Goal: Task Accomplishment & Management: Complete application form

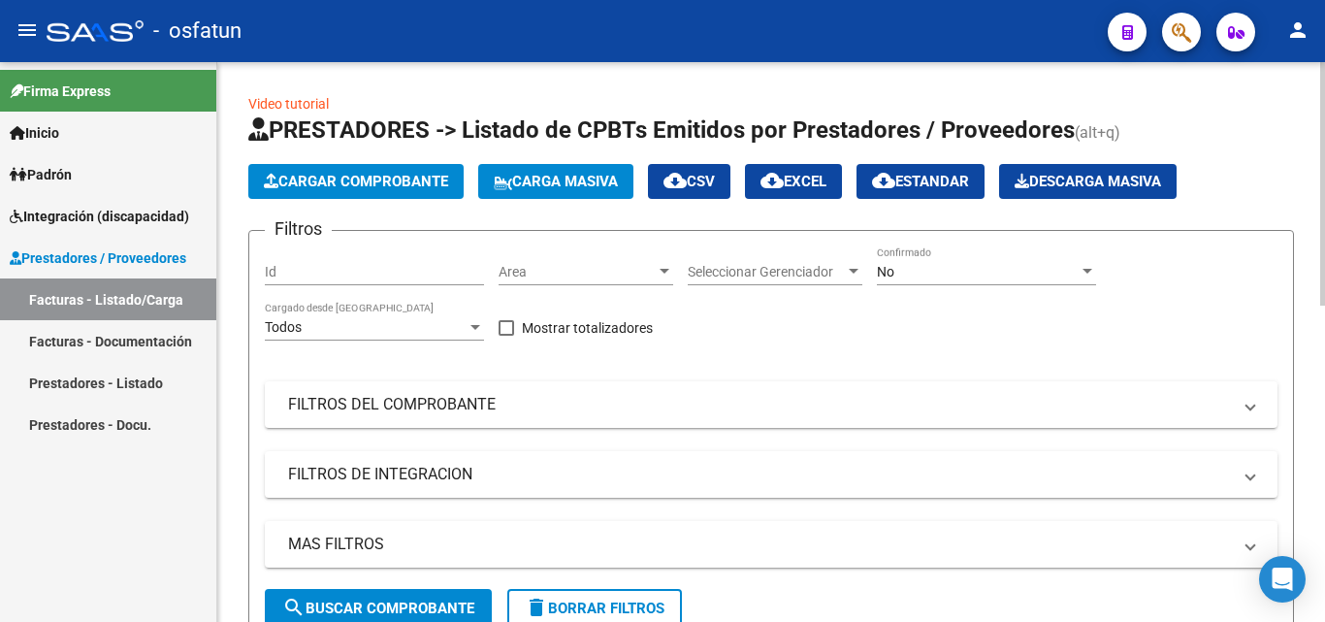
click at [316, 175] on span "Cargar Comprobante" at bounding box center [356, 181] width 184 height 17
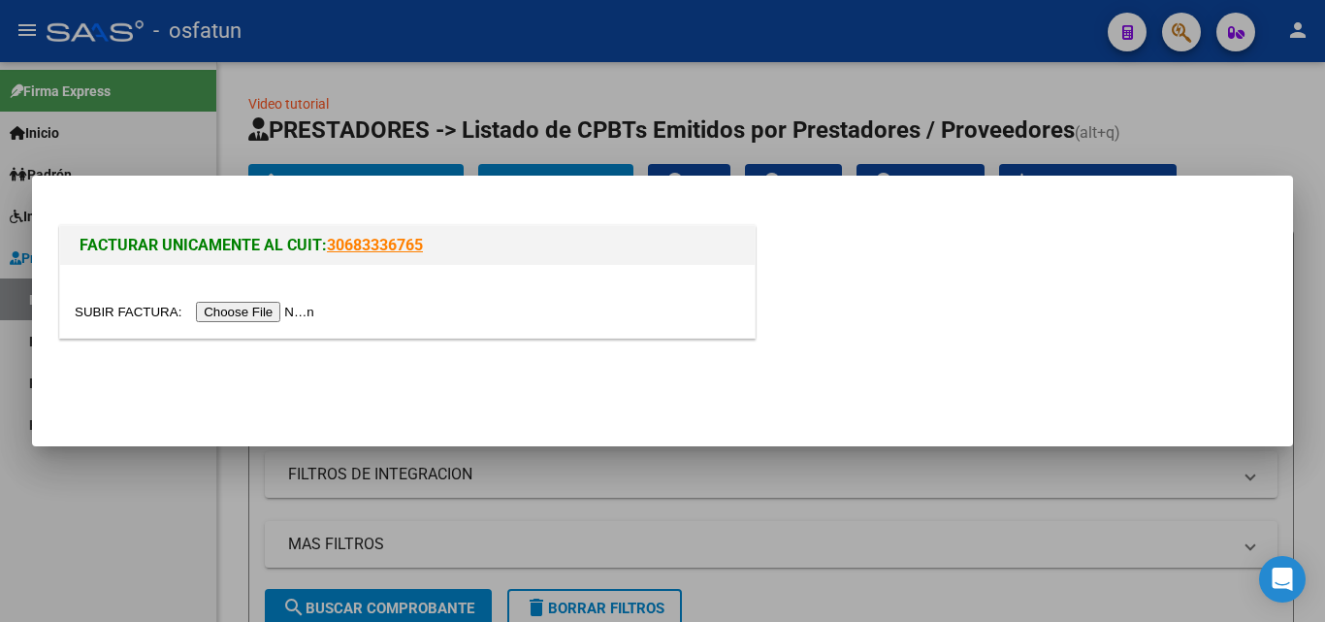
click at [1229, 123] on div at bounding box center [662, 311] width 1325 height 622
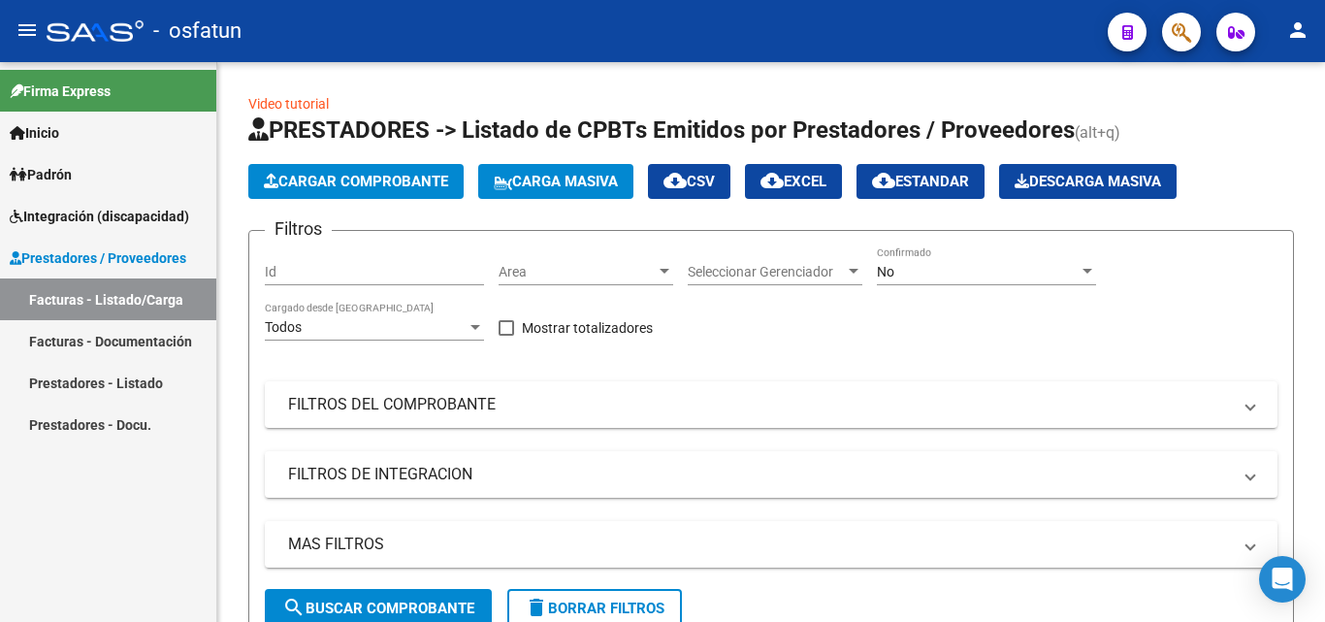
click at [105, 220] on span "Integración (discapacidad)" at bounding box center [99, 216] width 179 height 21
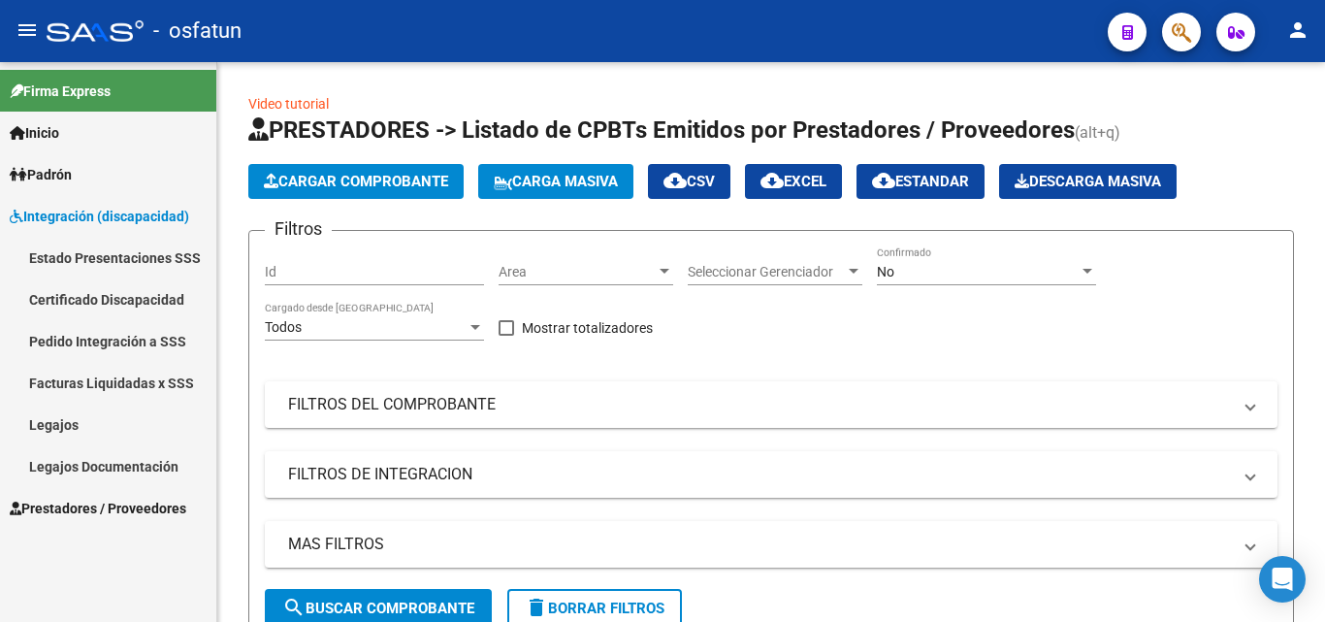
click at [77, 434] on link "Legajos" at bounding box center [108, 425] width 216 height 42
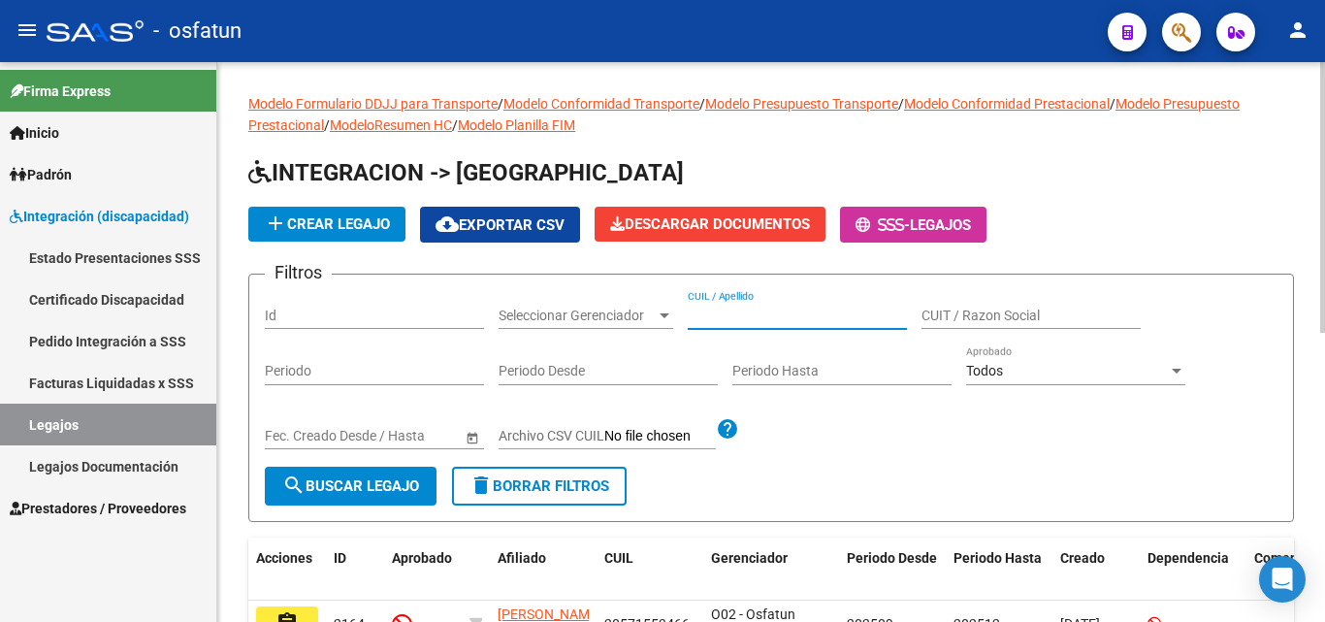
click at [777, 316] on input "CUIL / Apellido" at bounding box center [797, 316] width 219 height 16
paste input "20527346283"
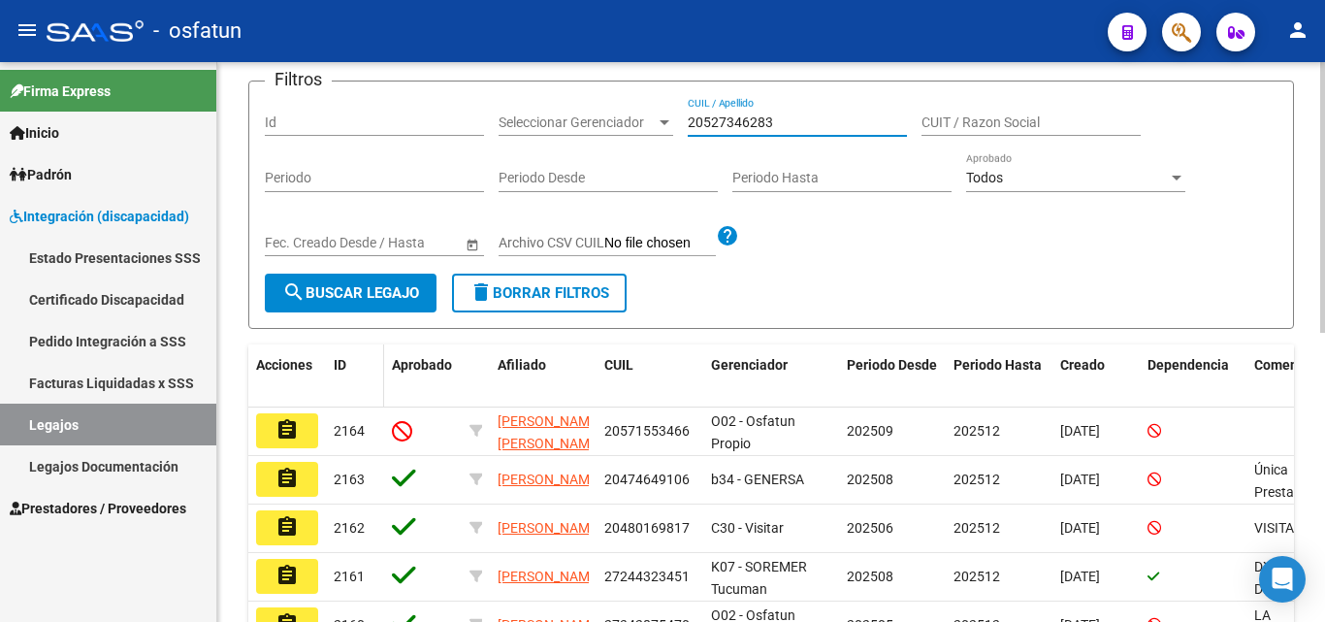
scroll to position [194, 0]
type input "20527346283"
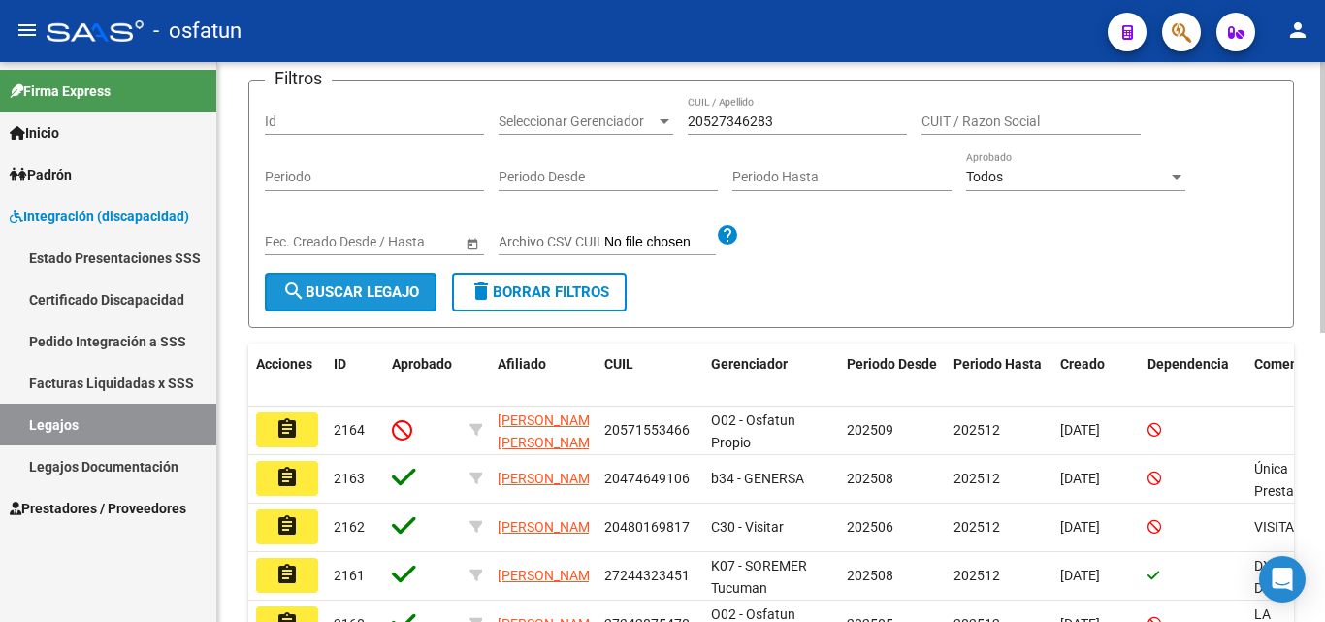
click at [371, 303] on button "search Buscar Legajo" at bounding box center [351, 292] width 172 height 39
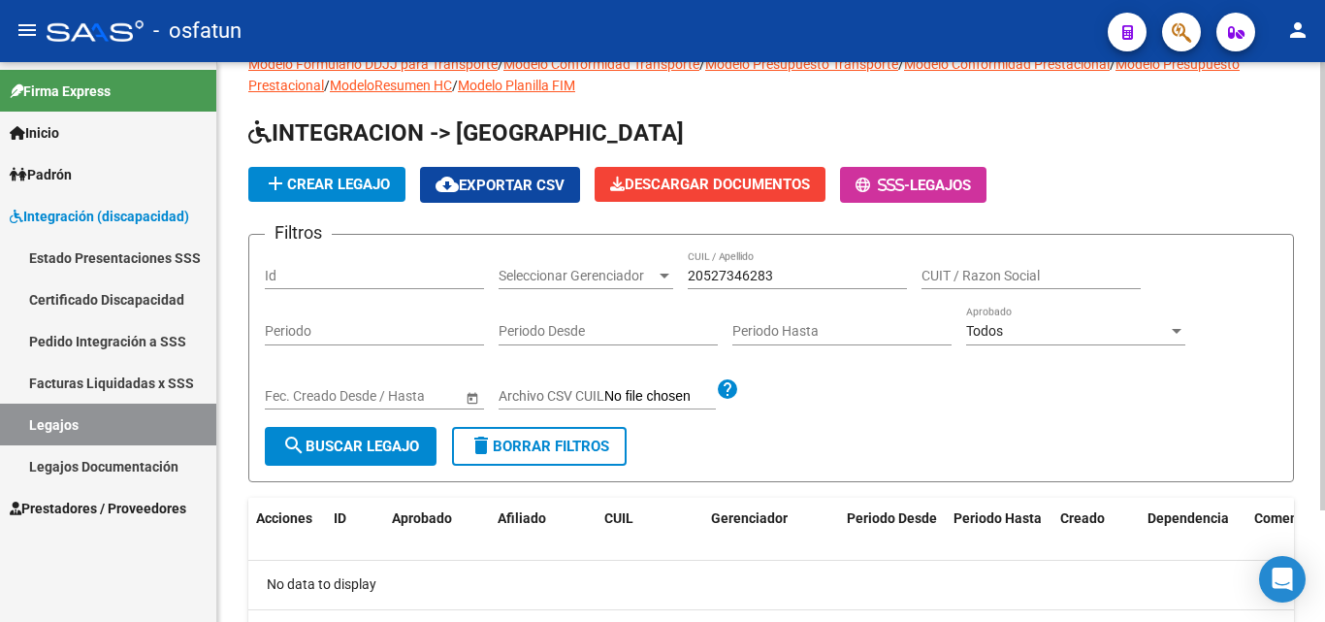
scroll to position [0, 0]
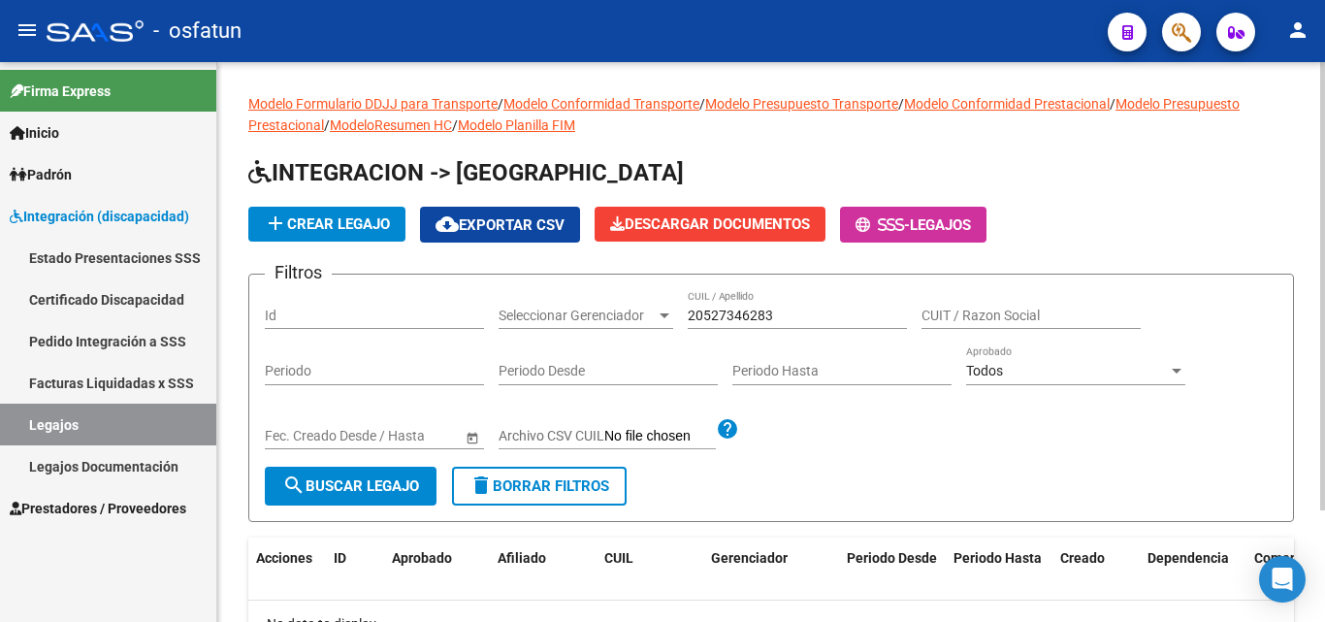
click at [355, 222] on span "add Crear Legajo" at bounding box center [327, 223] width 126 height 17
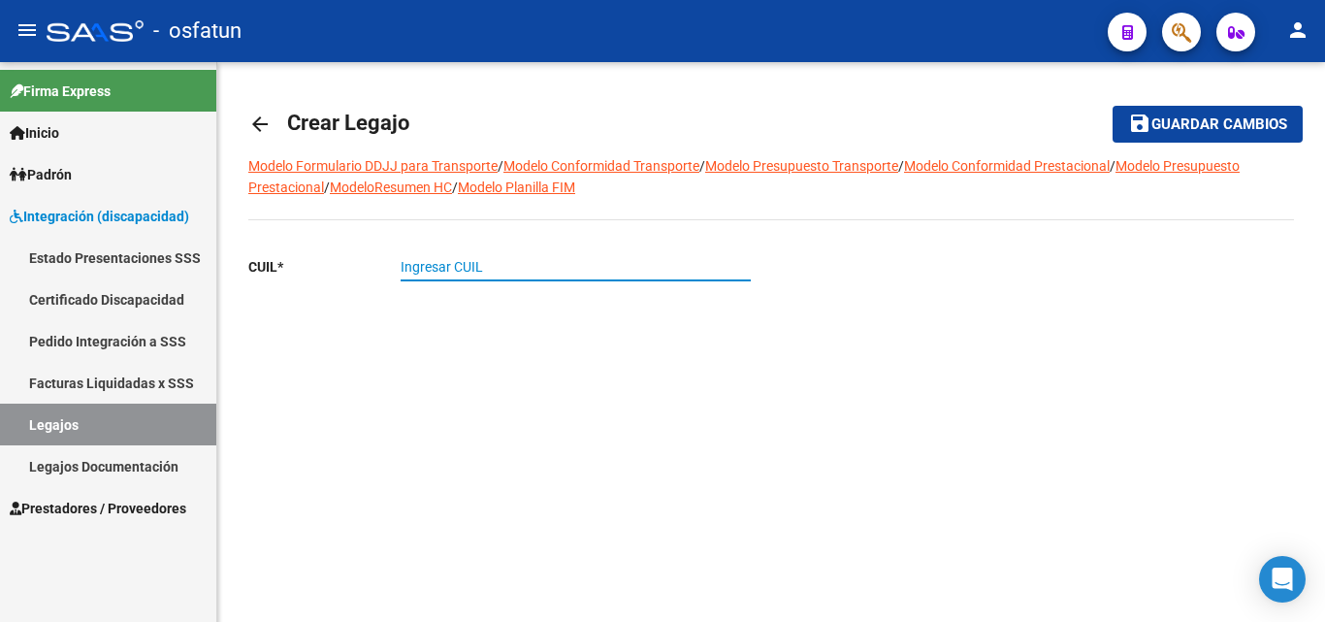
paste input "20-52734628-3"
type input "20-52734628-3"
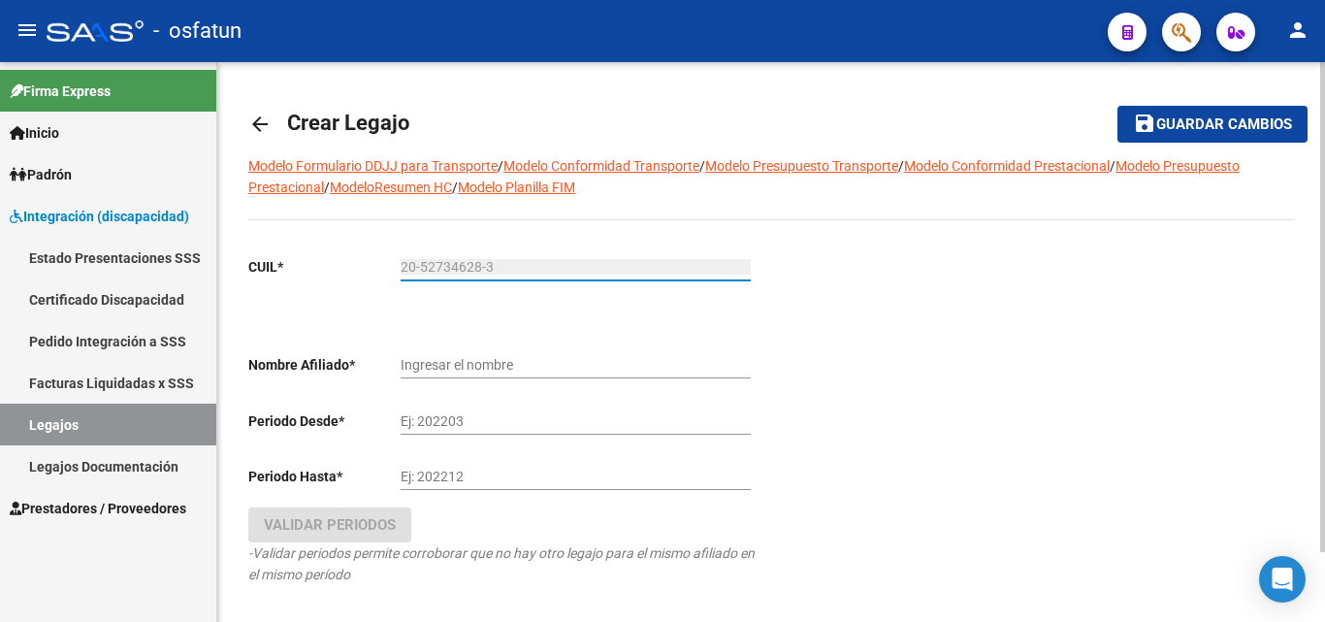
type input "[PERSON_NAME]"
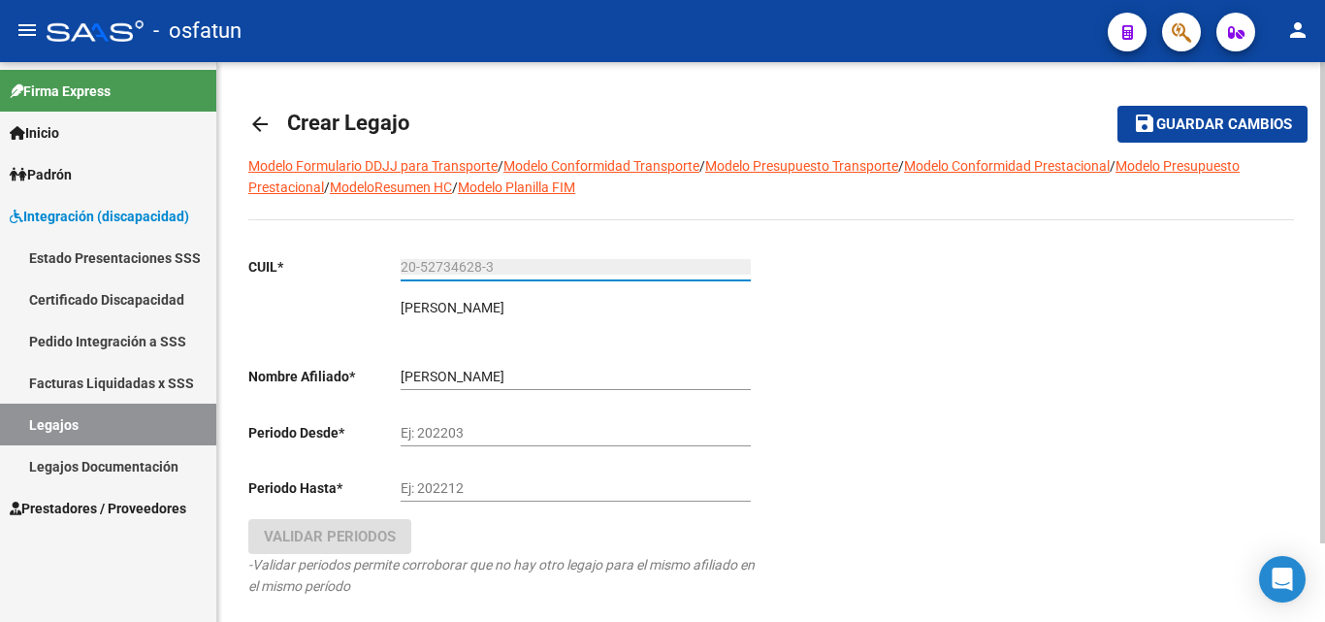
type input "20-52734628-3"
click at [509, 419] on div "Ej: 202203" at bounding box center [576, 426] width 350 height 39
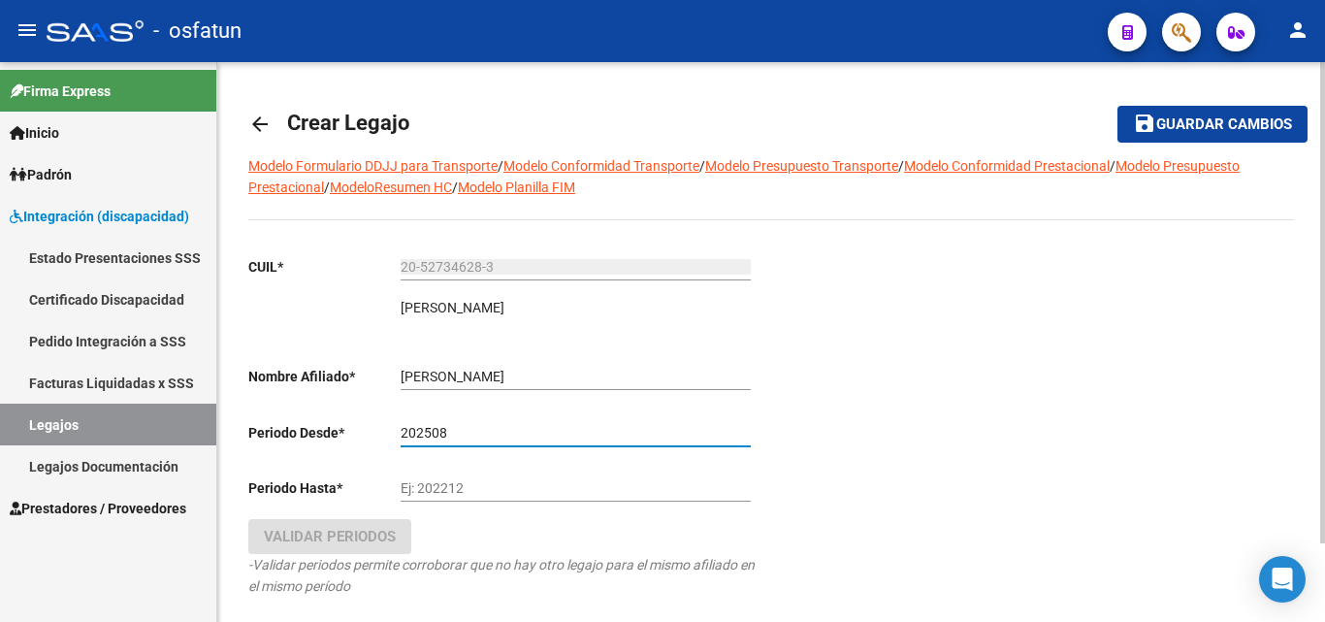
type input "202508"
click at [457, 478] on div "Ej: 202212" at bounding box center [576, 482] width 350 height 39
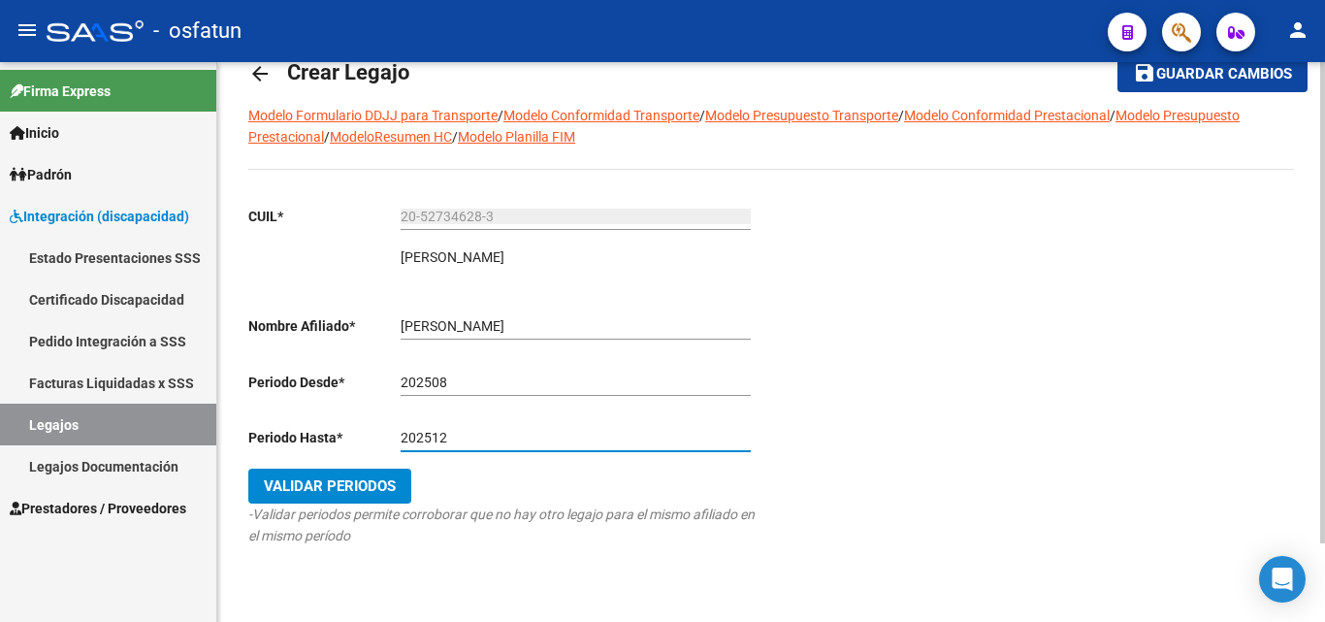
scroll to position [91, 0]
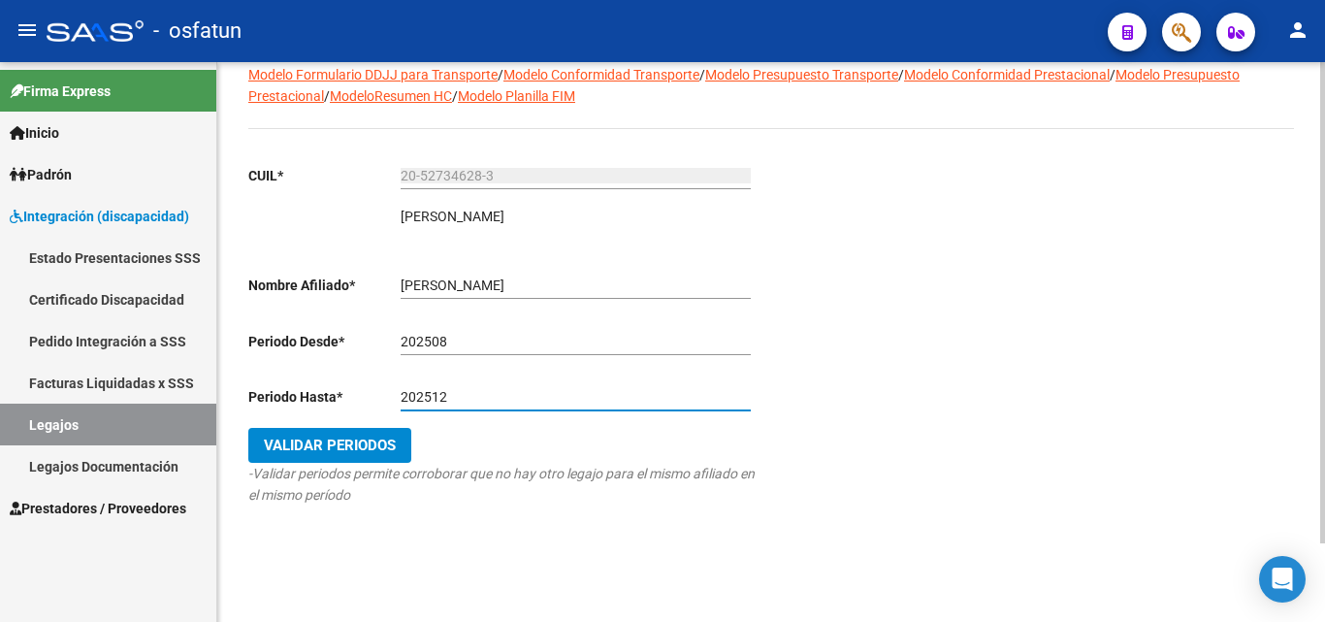
type input "202512"
click at [311, 440] on span "Validar Periodos" at bounding box center [330, 445] width 132 height 17
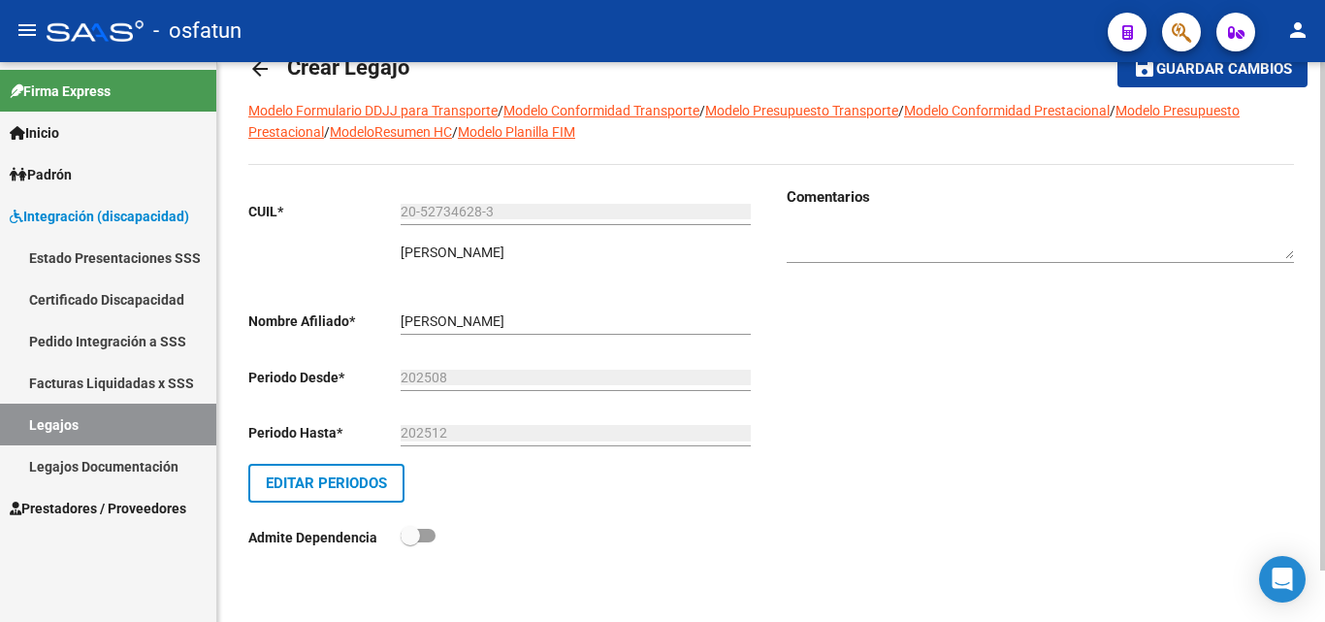
scroll to position [56, 0]
click at [1246, 82] on button "save Guardar cambios" at bounding box center [1213, 68] width 190 height 36
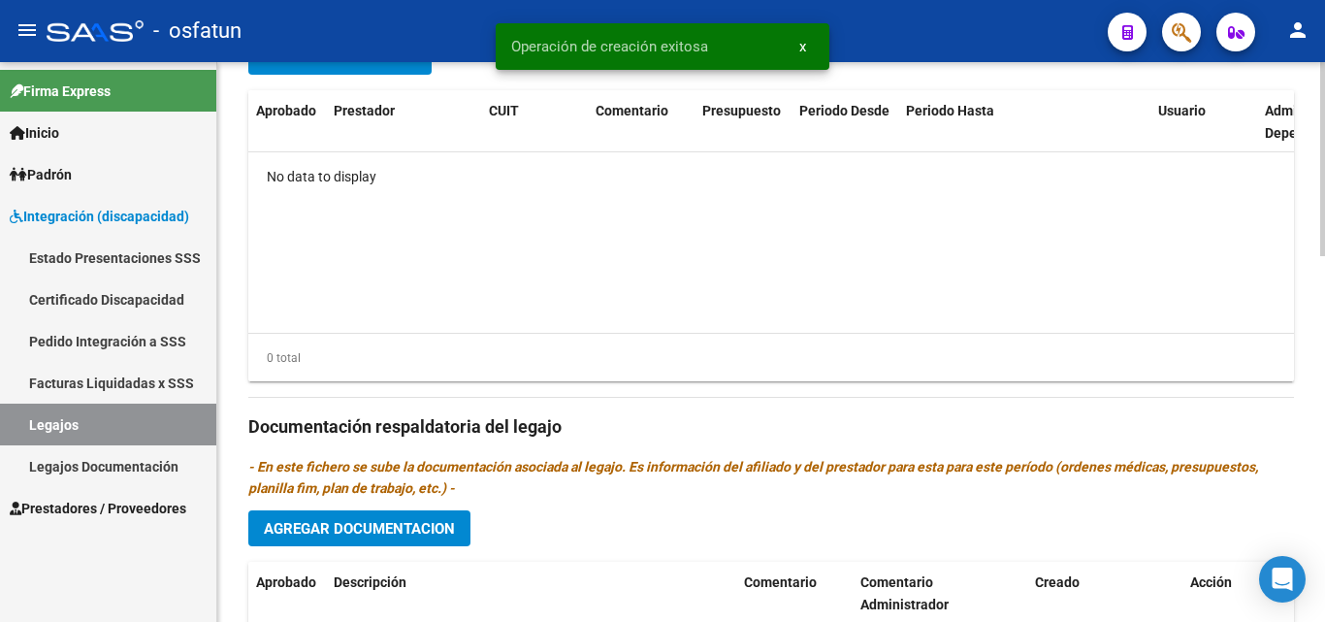
scroll to position [679, 0]
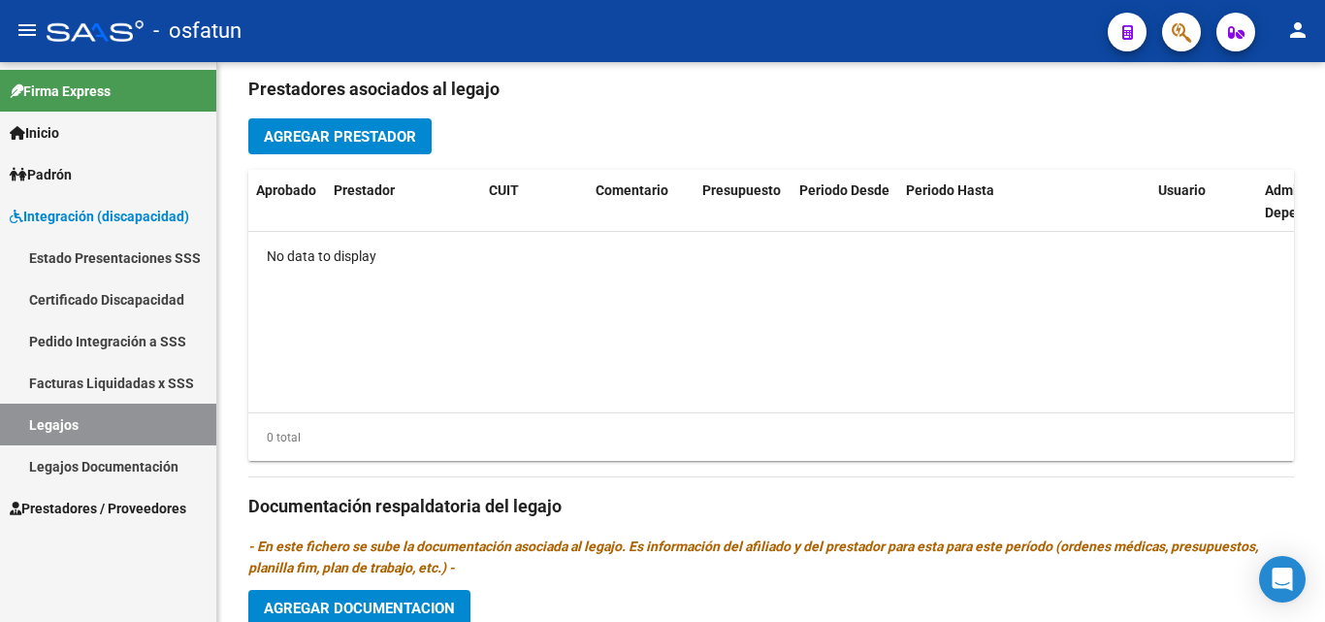
click at [110, 219] on span "Integración (discapacidad)" at bounding box center [99, 216] width 179 height 21
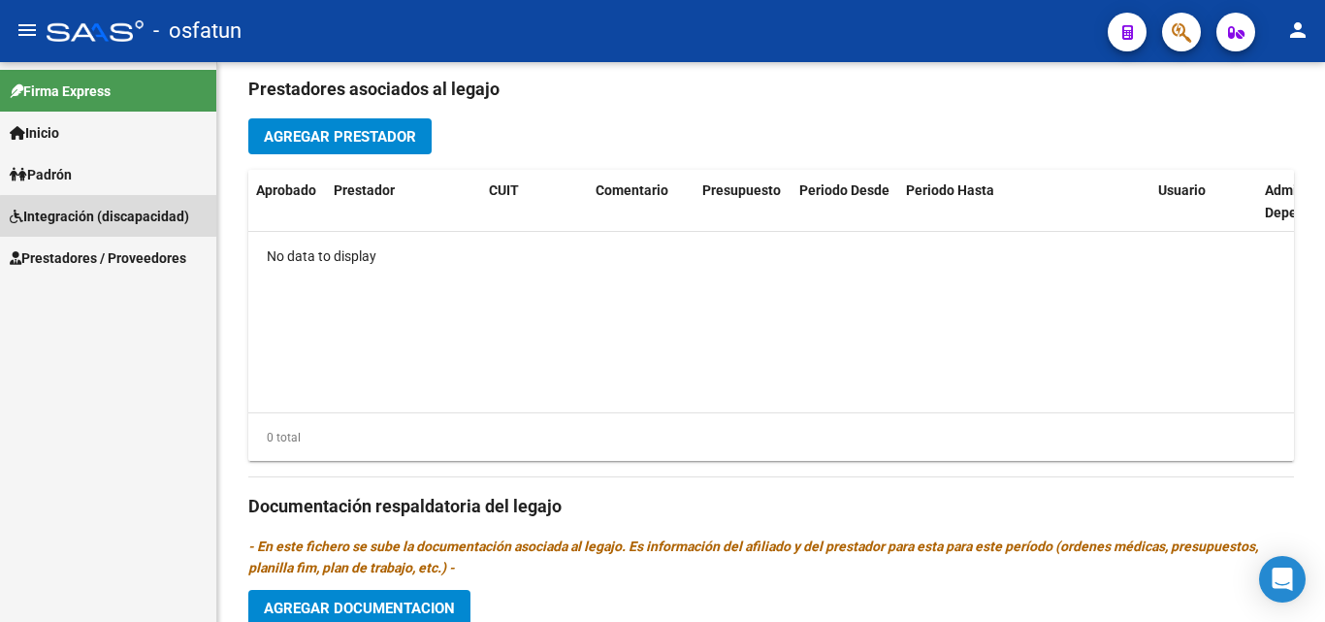
click at [130, 223] on span "Integración (discapacidad)" at bounding box center [99, 216] width 179 height 21
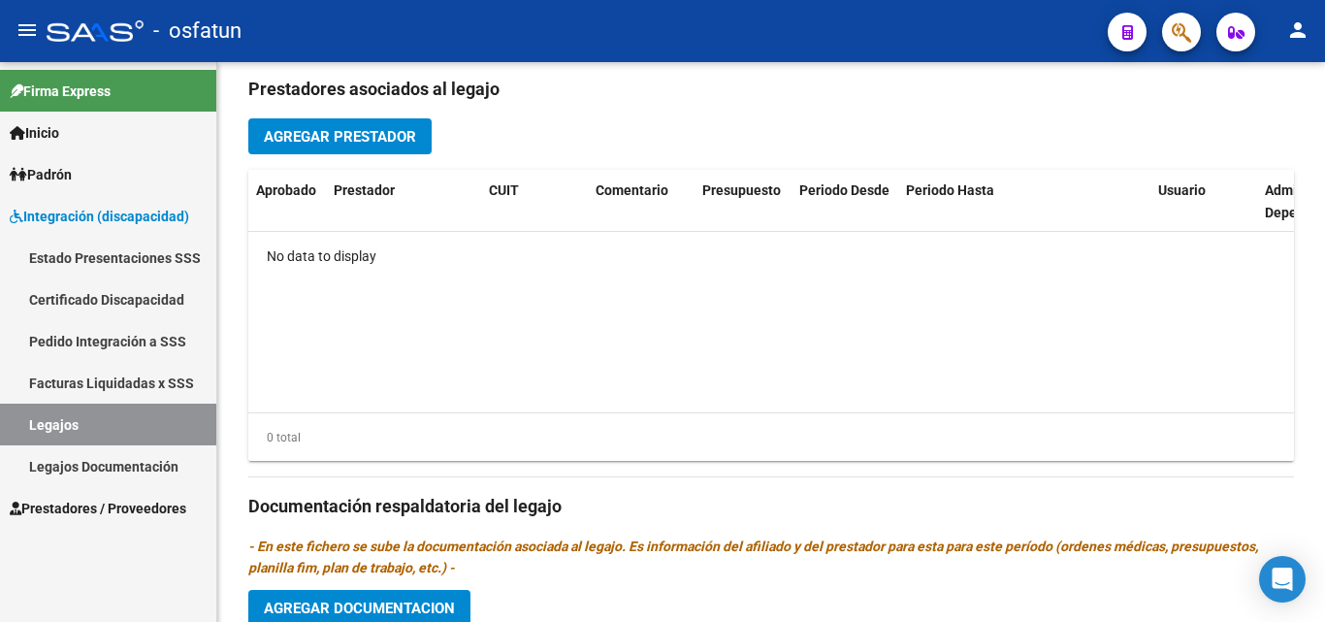
click at [98, 498] on span "Prestadores / Proveedores" at bounding box center [98, 508] width 177 height 21
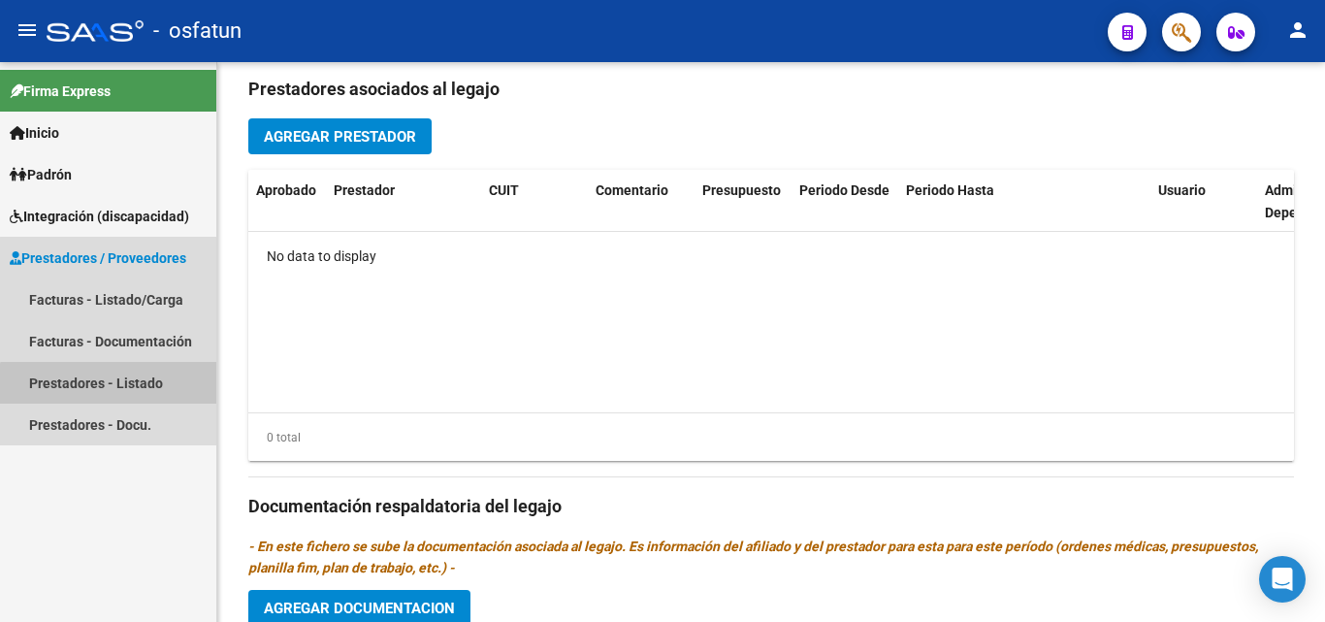
click at [122, 390] on link "Prestadores - Listado" at bounding box center [108, 383] width 216 height 42
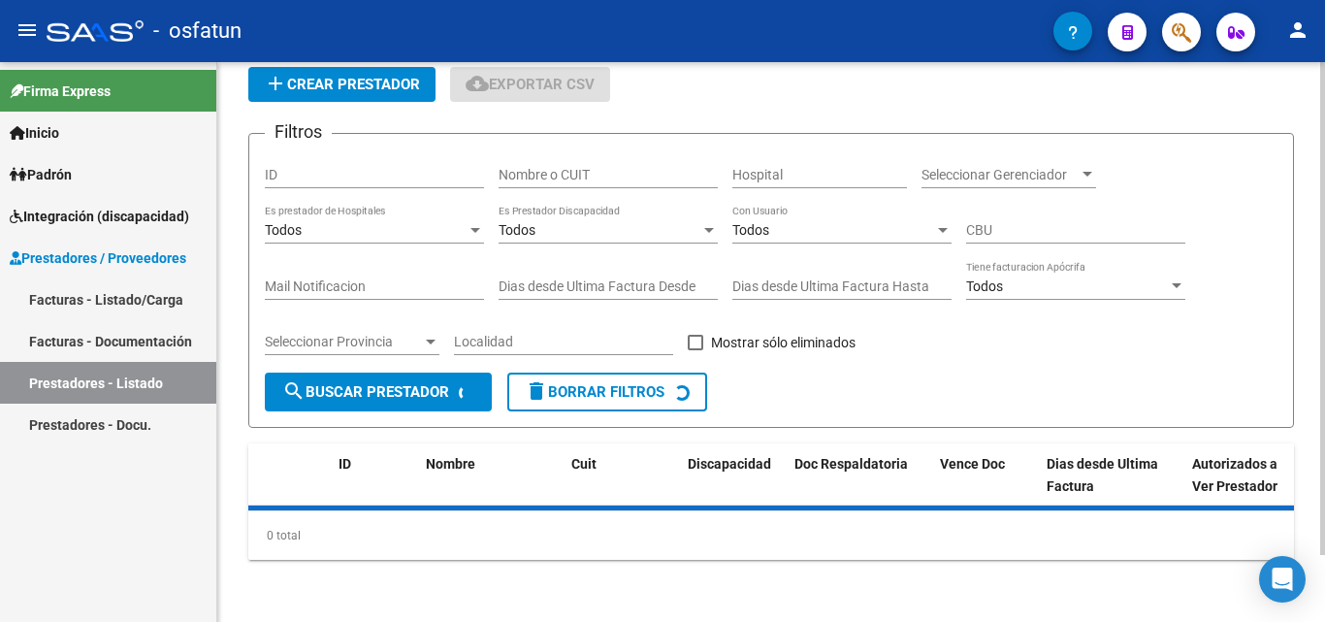
drag, startPoint x: 564, startPoint y: 163, endPoint x: 564, endPoint y: 180, distance: 17.5
click at [564, 163] on div "Nombre o CUIT" at bounding box center [608, 168] width 219 height 39
click at [565, 181] on input "Nombre o CUIT" at bounding box center [608, 175] width 219 height 16
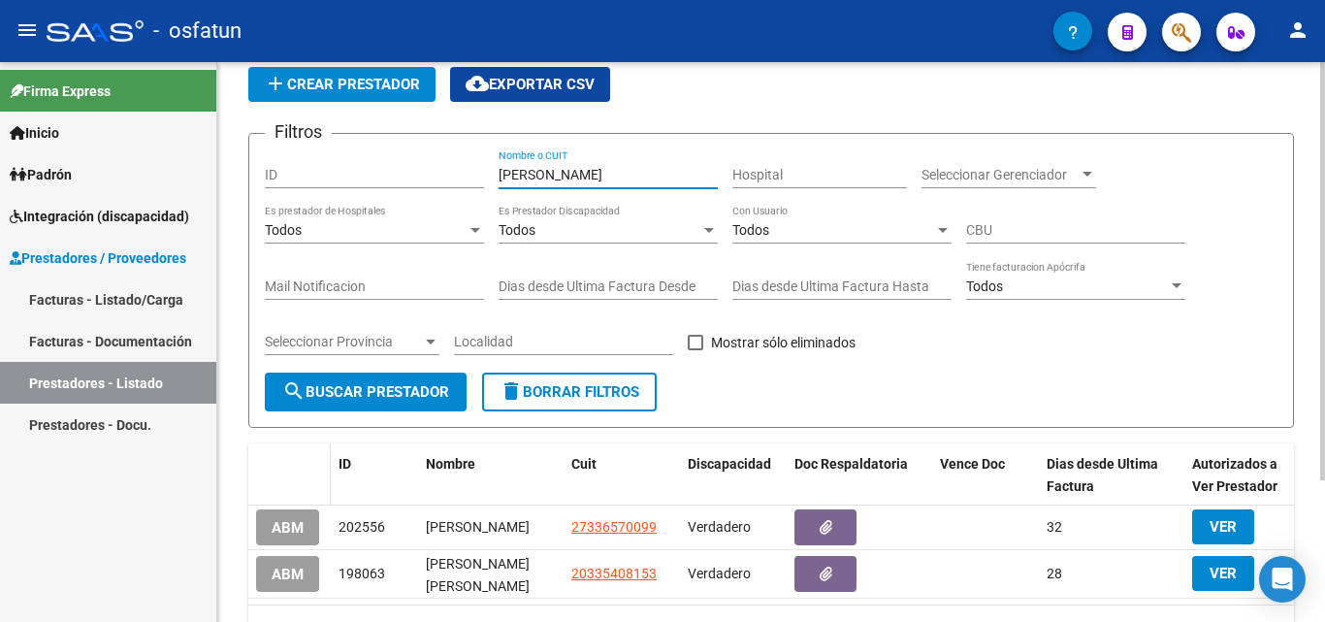
type input "[PERSON_NAME]"
click at [375, 390] on span "search Buscar Prestador" at bounding box center [365, 391] width 167 height 17
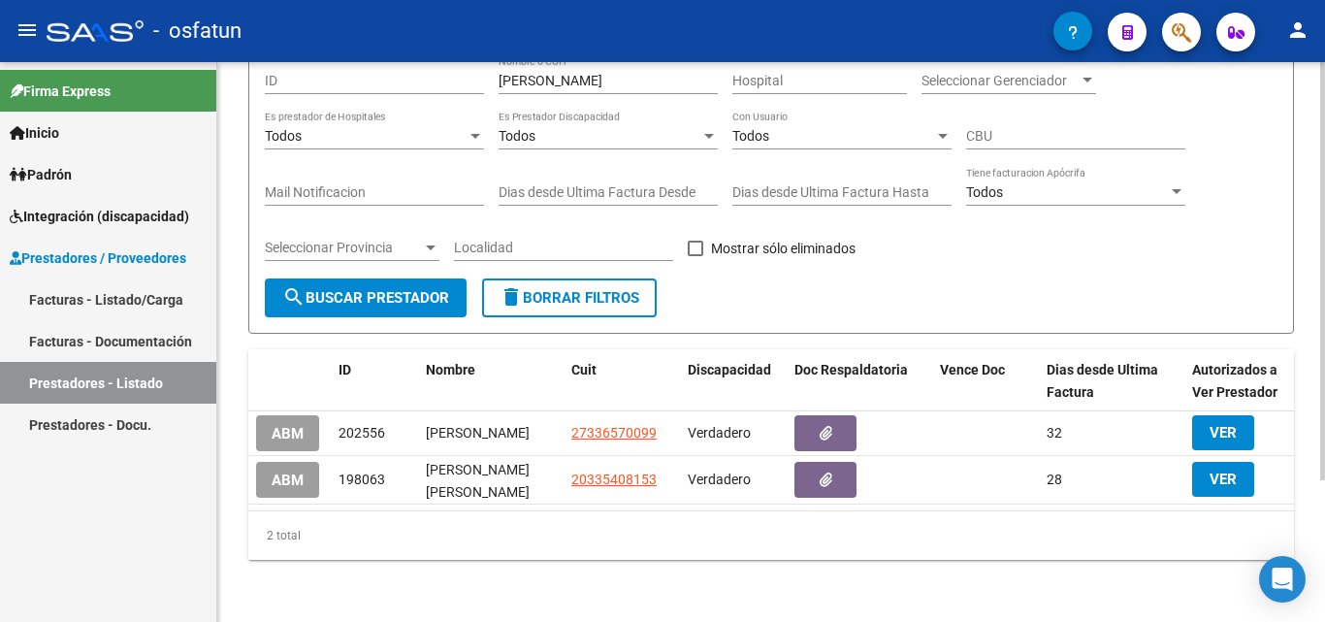
scroll to position [189, 0]
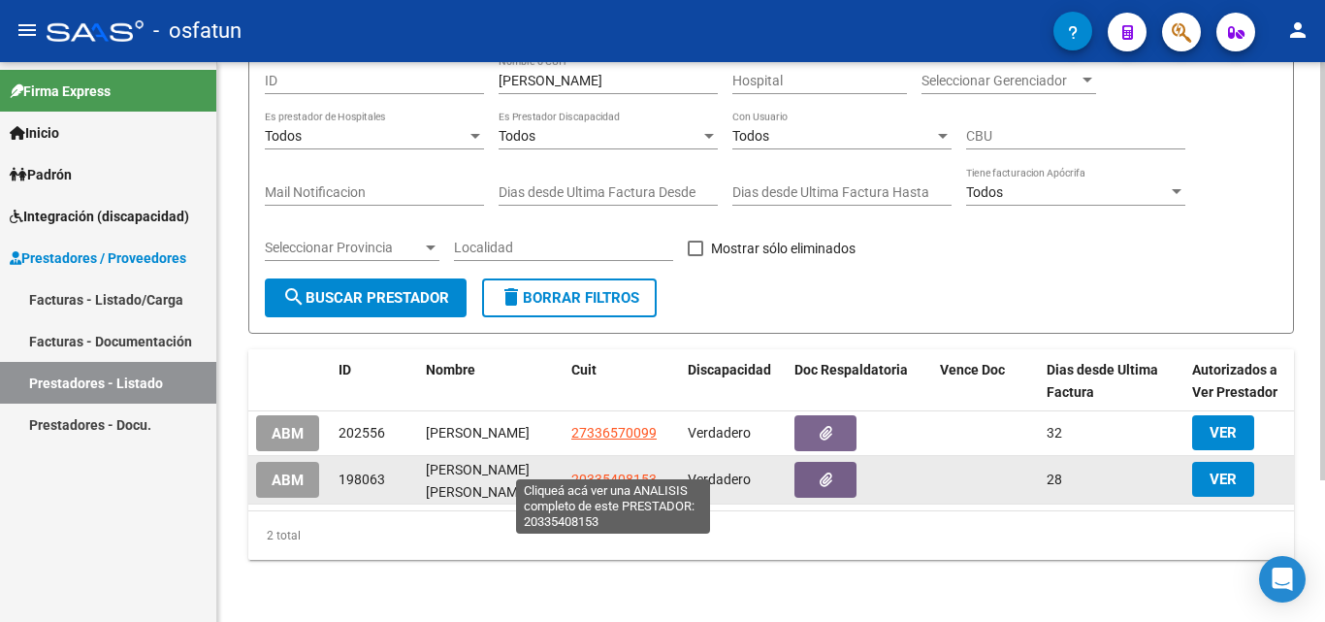
click at [621, 471] on span "20335408153" at bounding box center [613, 479] width 85 height 16
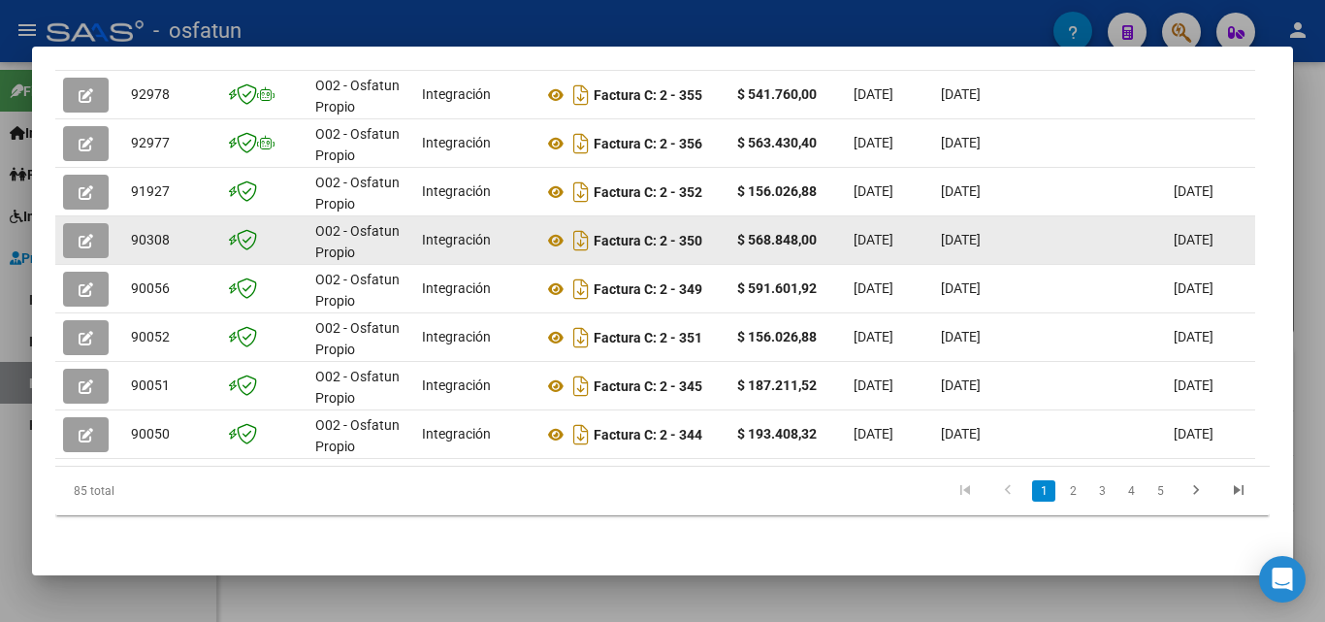
scroll to position [555, 0]
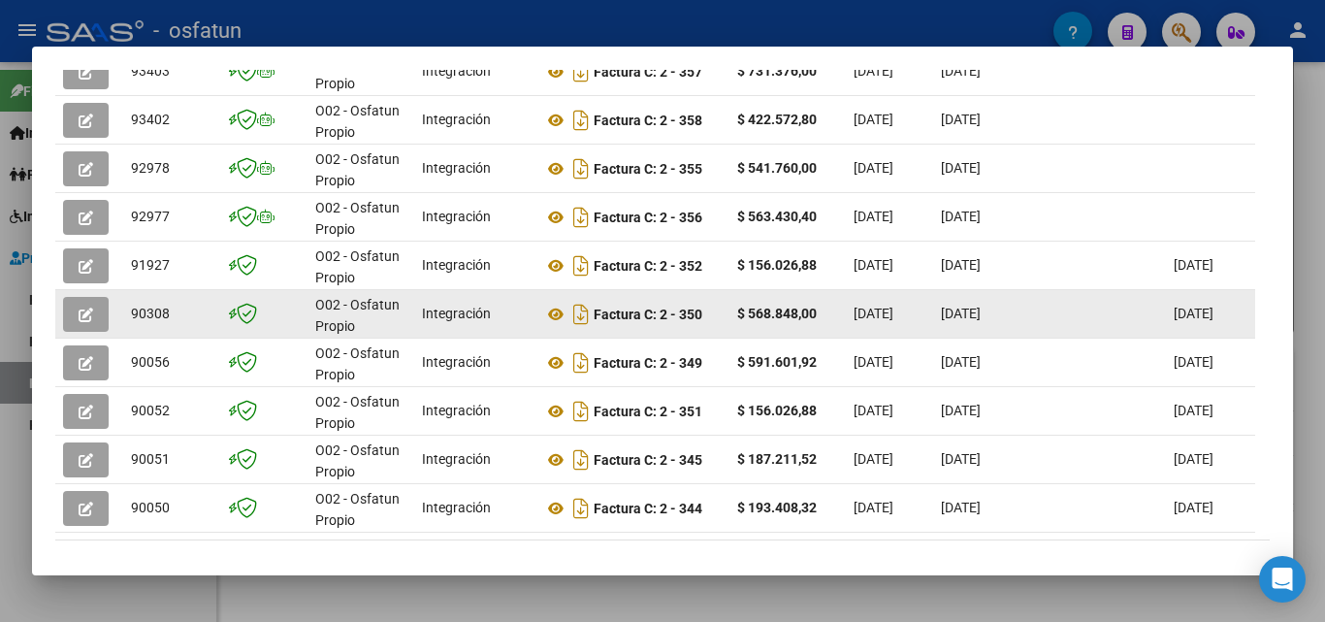
click at [98, 318] on button "button" at bounding box center [86, 314] width 46 height 35
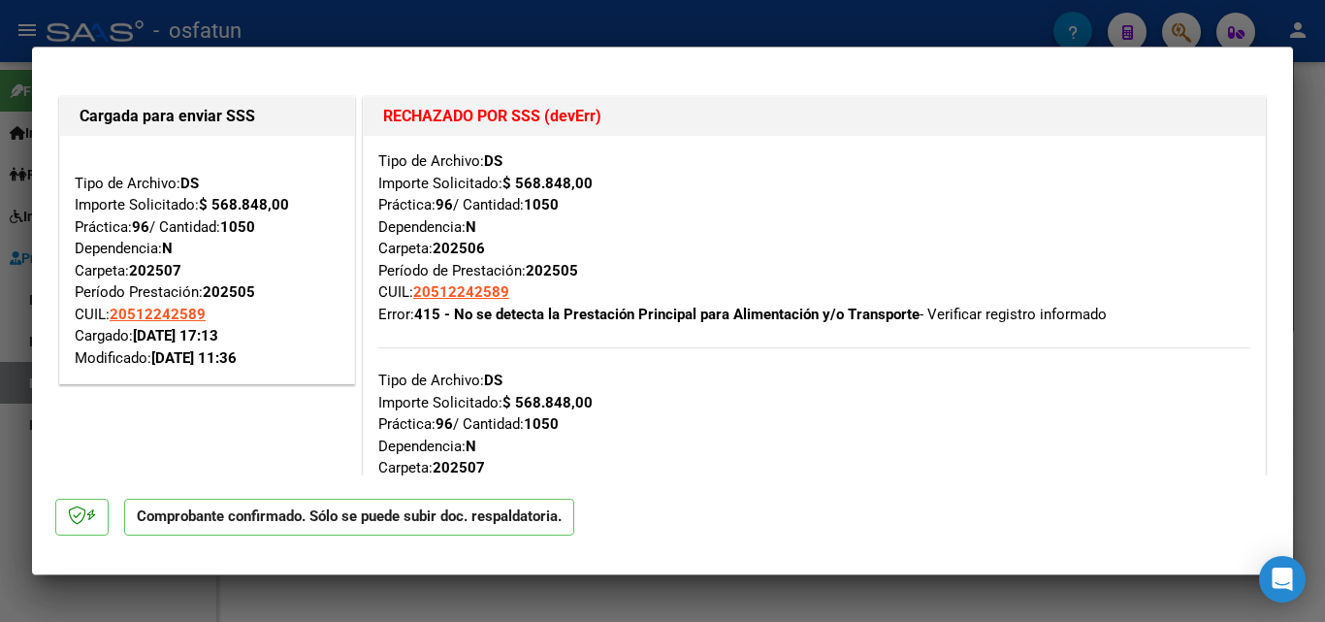
click at [1310, 83] on div at bounding box center [662, 311] width 1325 height 622
type input "$ 0,00"
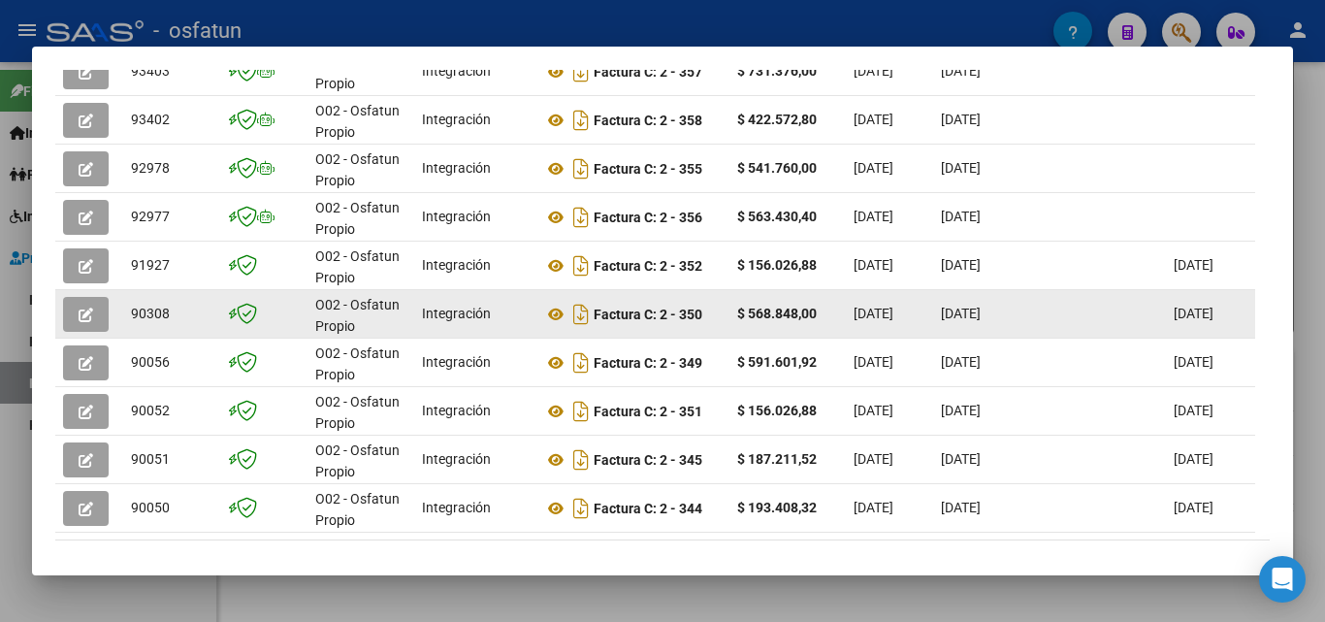
click at [86, 322] on icon "button" at bounding box center [86, 315] width 15 height 15
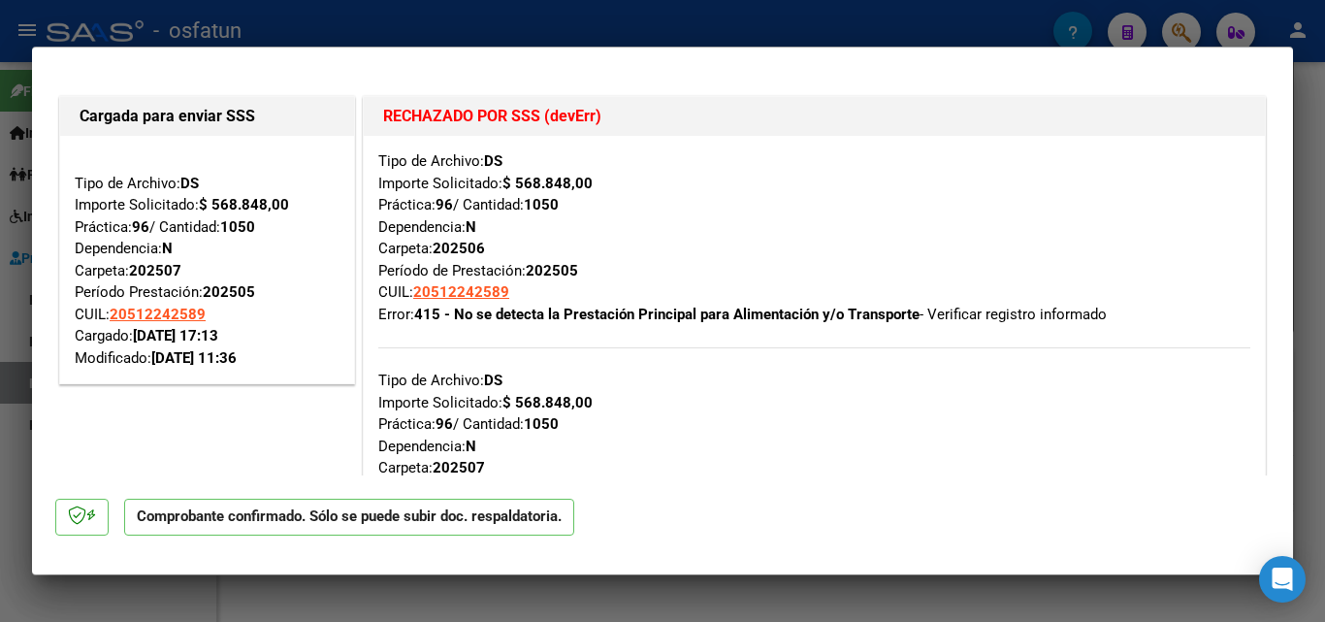
click at [1311, 134] on div at bounding box center [662, 311] width 1325 height 622
type input "$ 0,00"
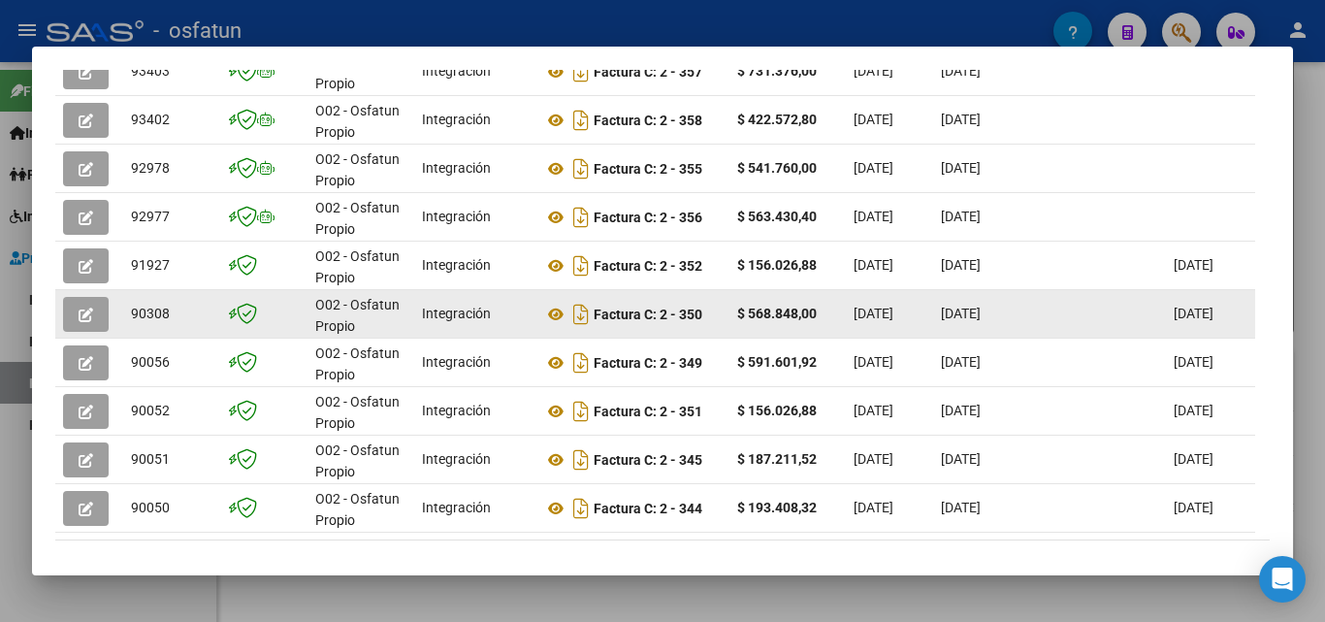
click at [92, 322] on icon "button" at bounding box center [86, 315] width 15 height 15
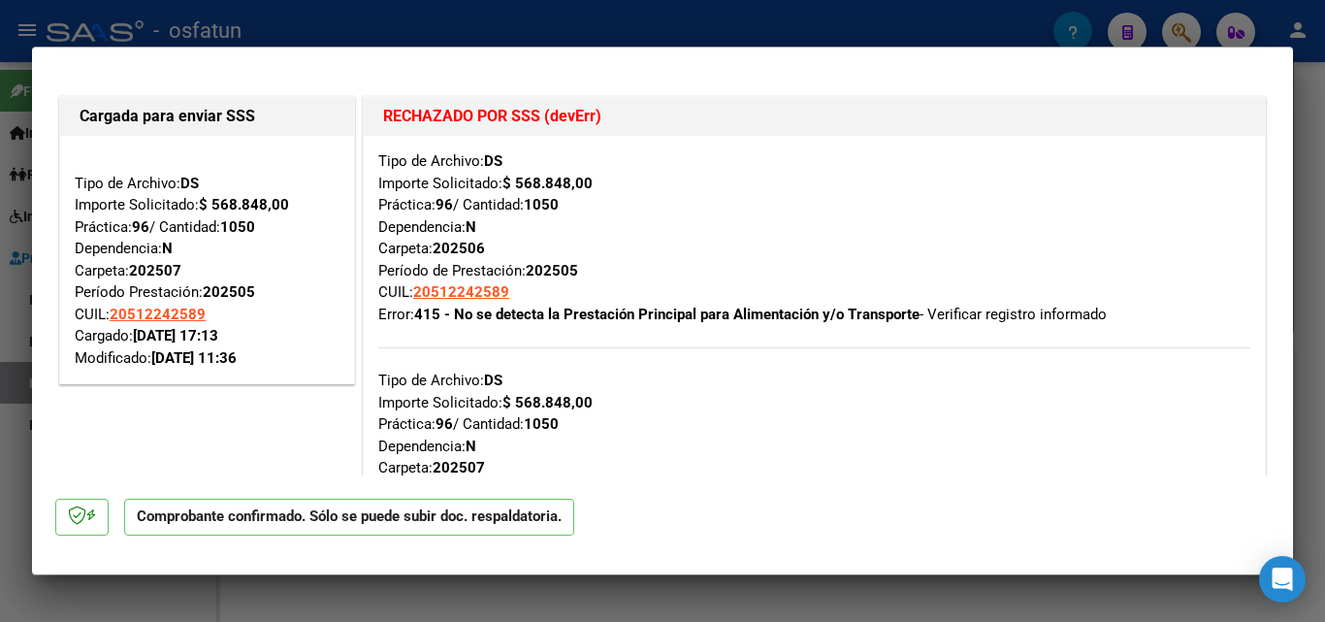
click at [1309, 164] on div at bounding box center [662, 311] width 1325 height 622
type input "$ 0,00"
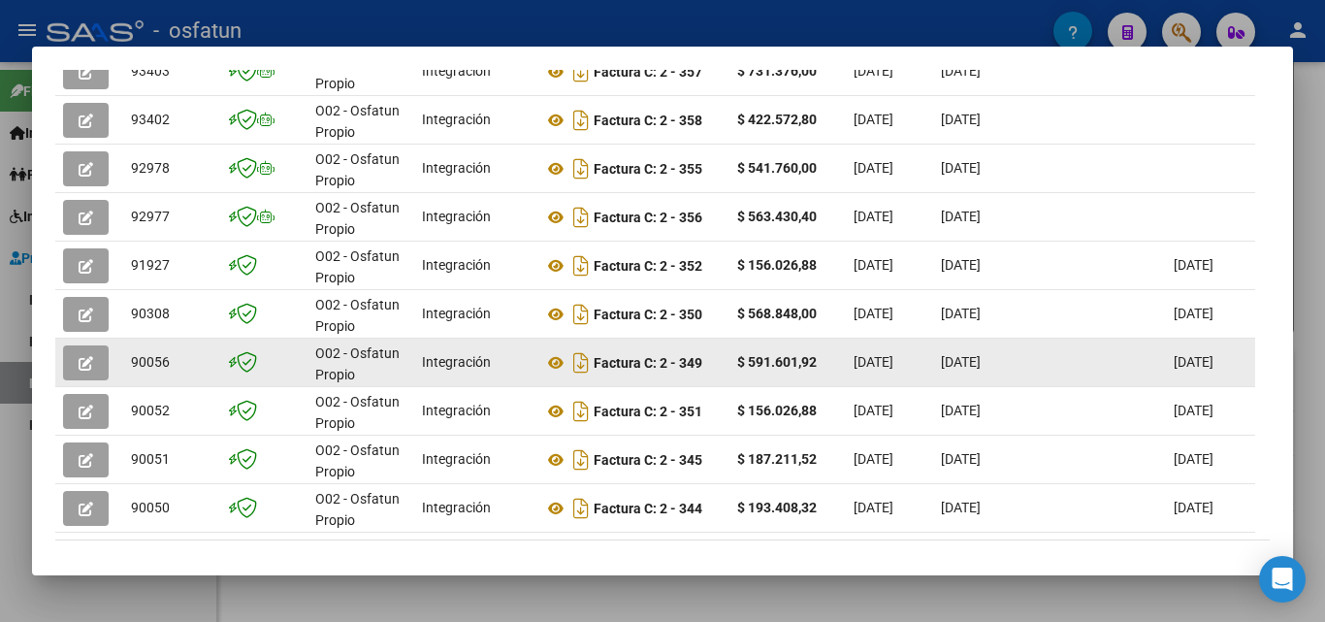
click at [96, 358] on button "button" at bounding box center [86, 362] width 46 height 35
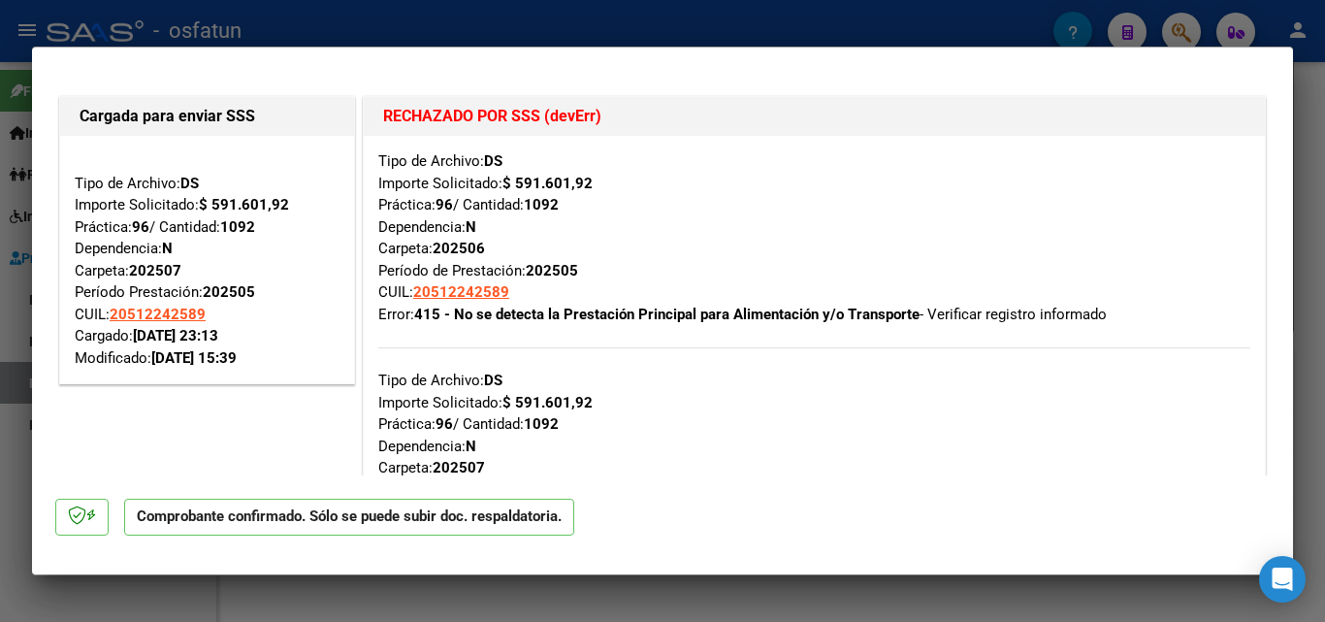
click at [1310, 205] on div at bounding box center [662, 311] width 1325 height 622
type input "$ 0,00"
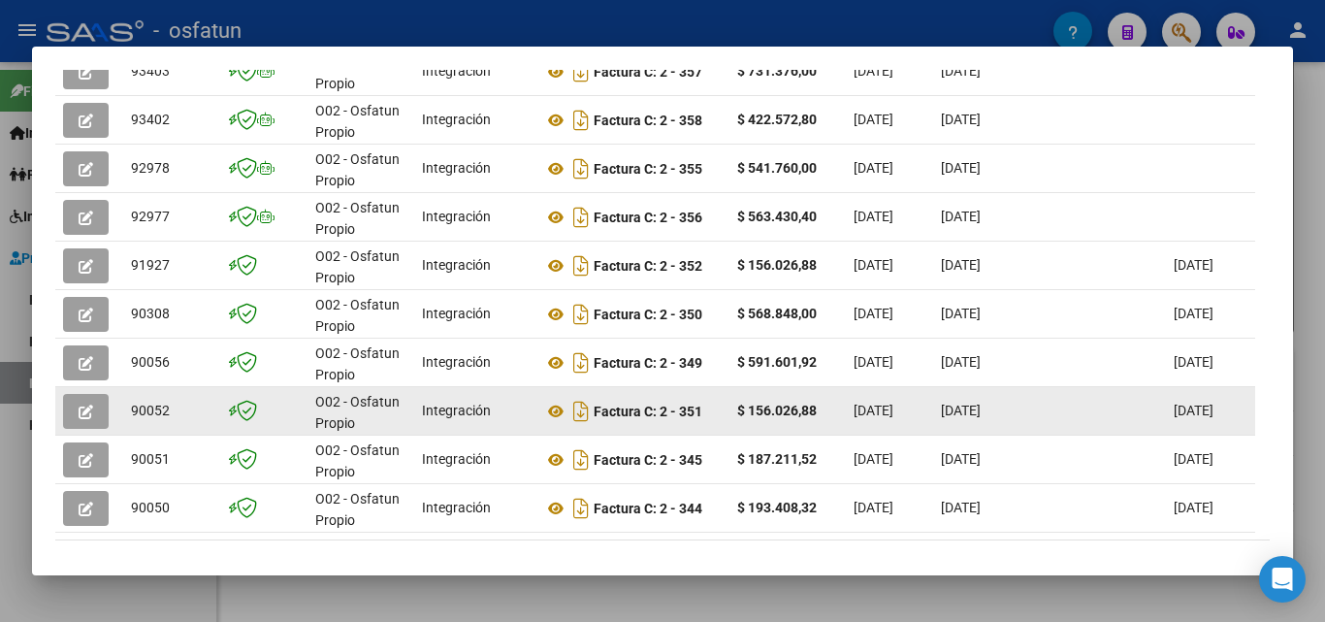
click at [89, 413] on icon "button" at bounding box center [86, 412] width 15 height 15
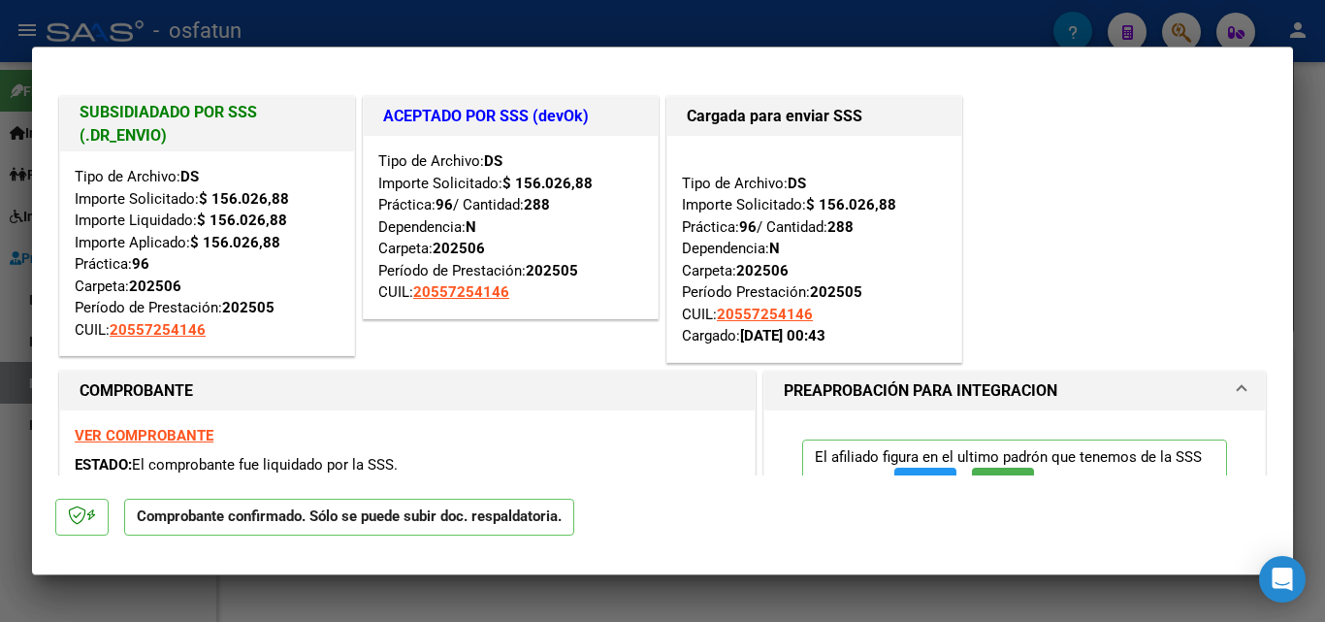
click at [1314, 120] on div at bounding box center [662, 311] width 1325 height 622
type input "$ 0,00"
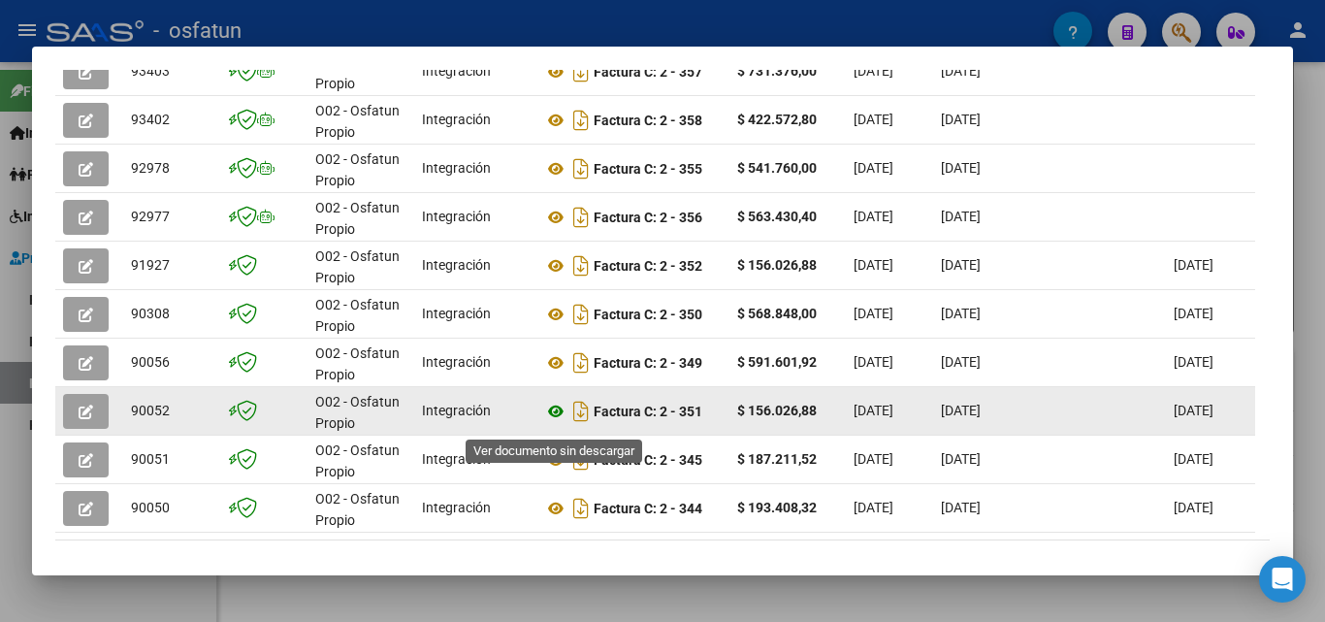
click at [556, 423] on icon at bounding box center [555, 411] width 25 height 23
click at [78, 409] on button "button" at bounding box center [86, 411] width 46 height 35
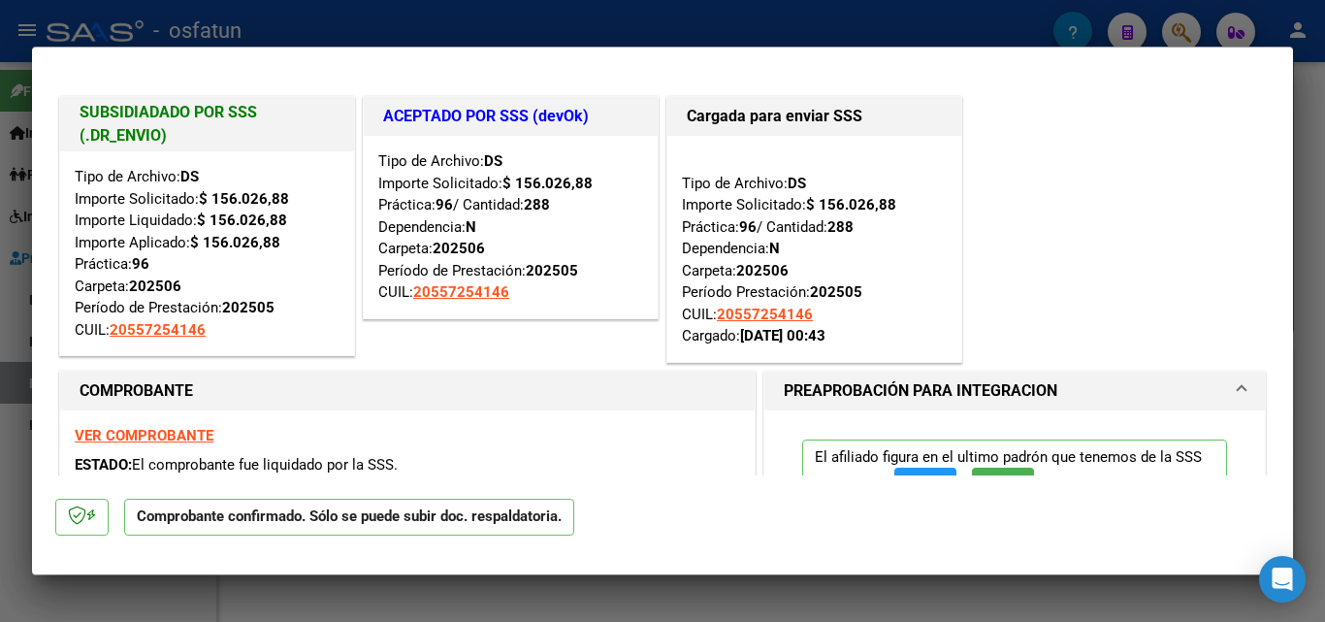
click at [1312, 190] on div at bounding box center [662, 311] width 1325 height 622
type input "$ 0,00"
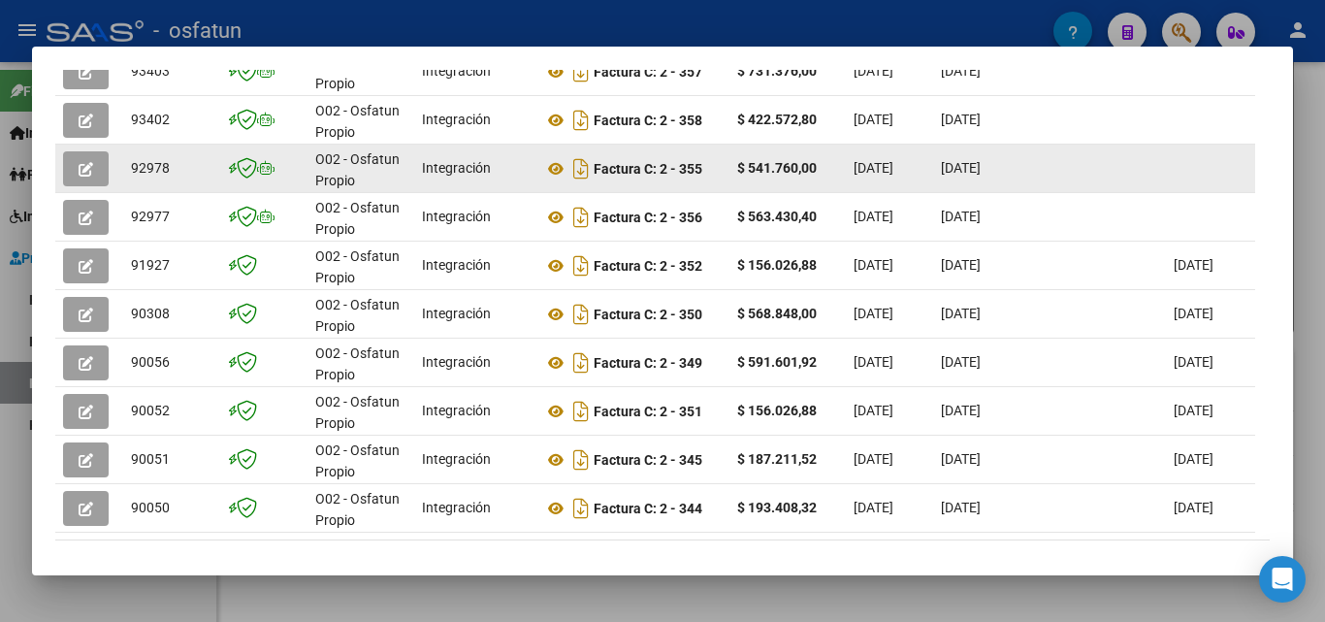
click at [1194, 178] on datatable-body-cell at bounding box center [1209, 169] width 87 height 48
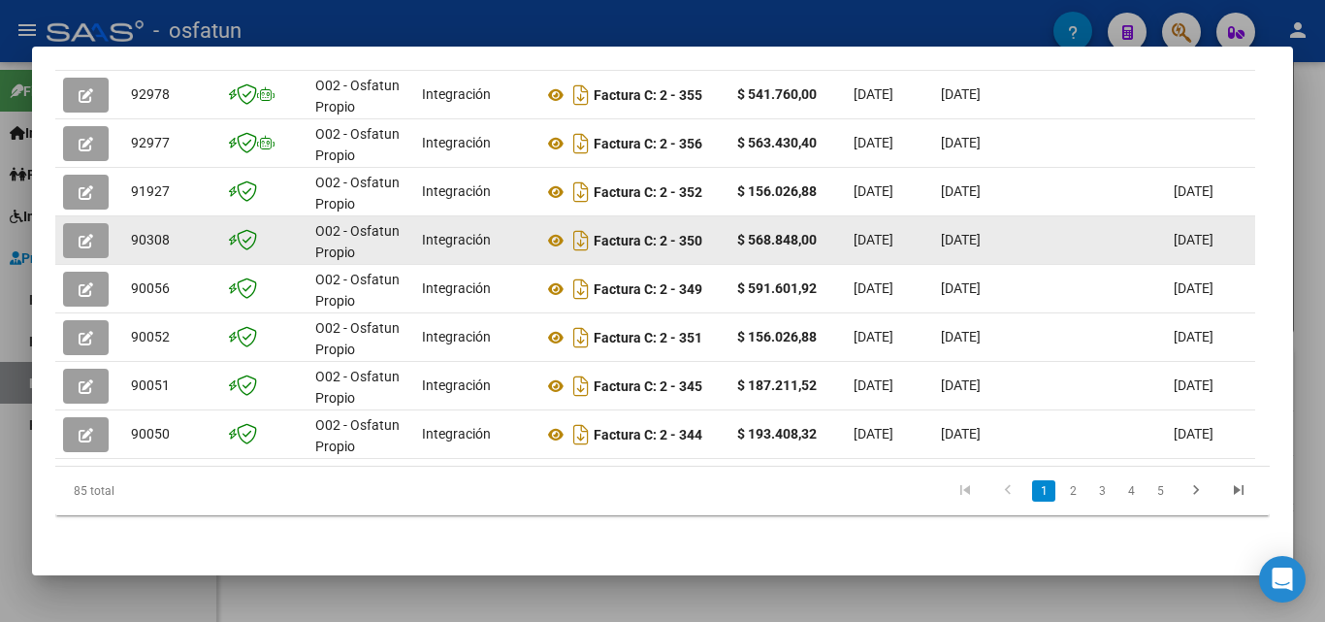
scroll to position [458, 0]
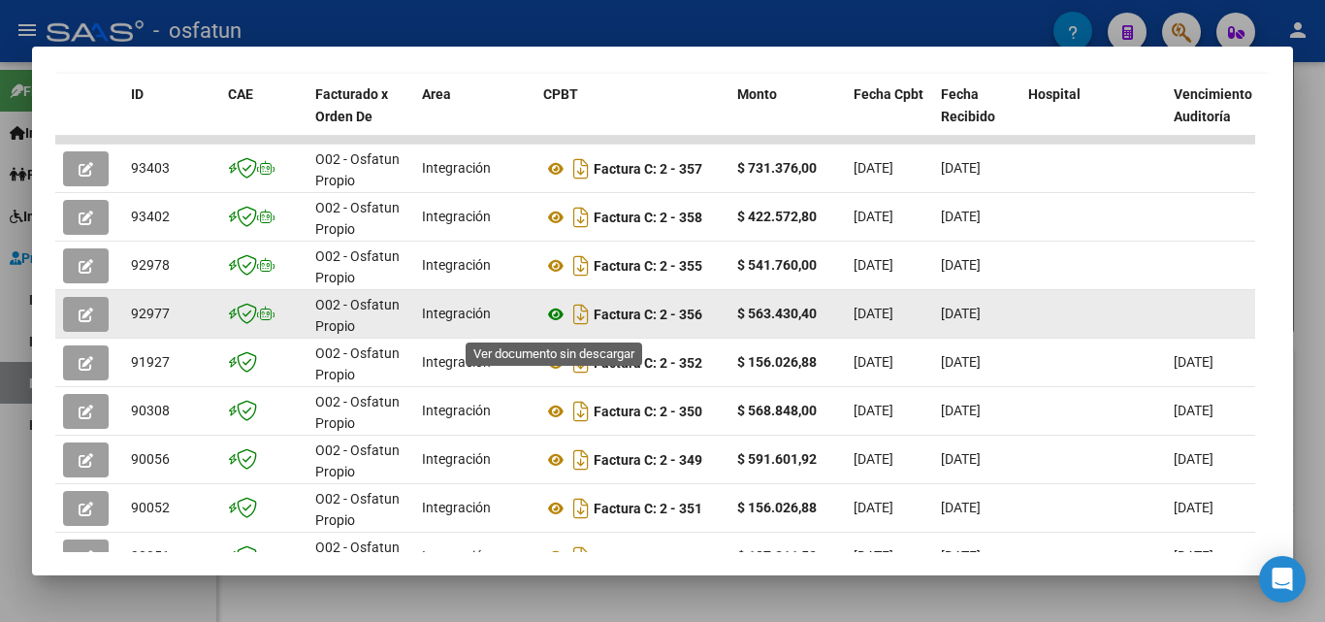
click at [554, 319] on icon at bounding box center [555, 314] width 25 height 23
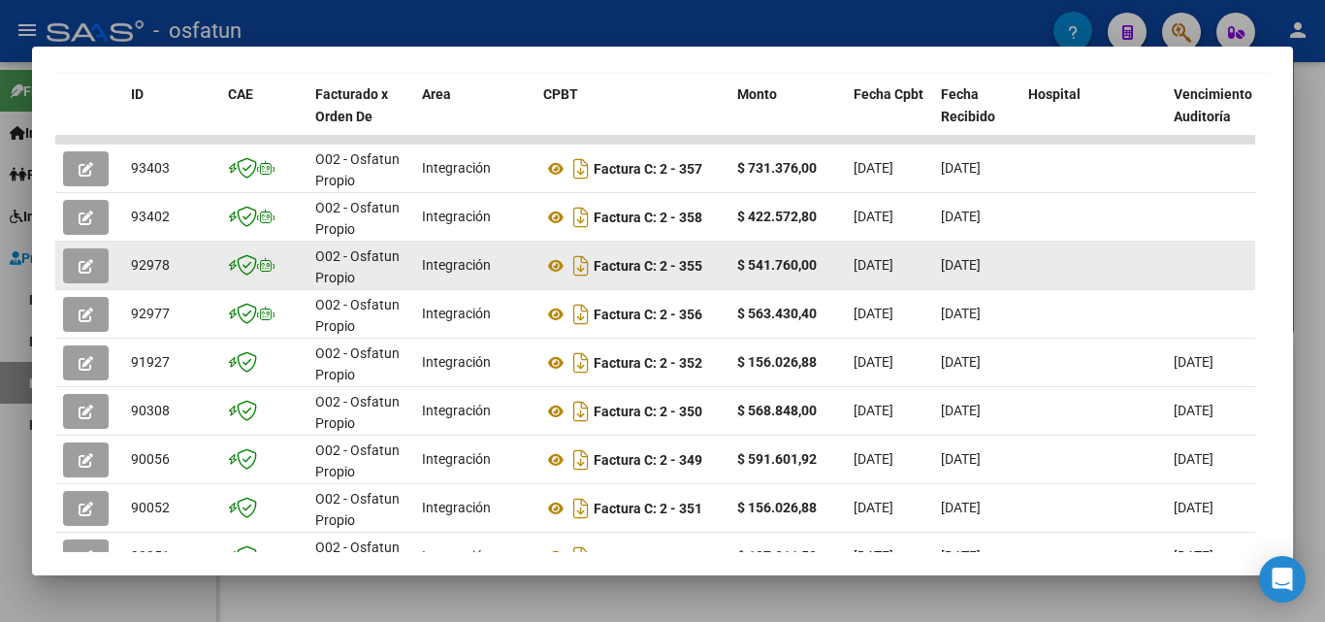
click at [78, 266] on button "button" at bounding box center [86, 265] width 46 height 35
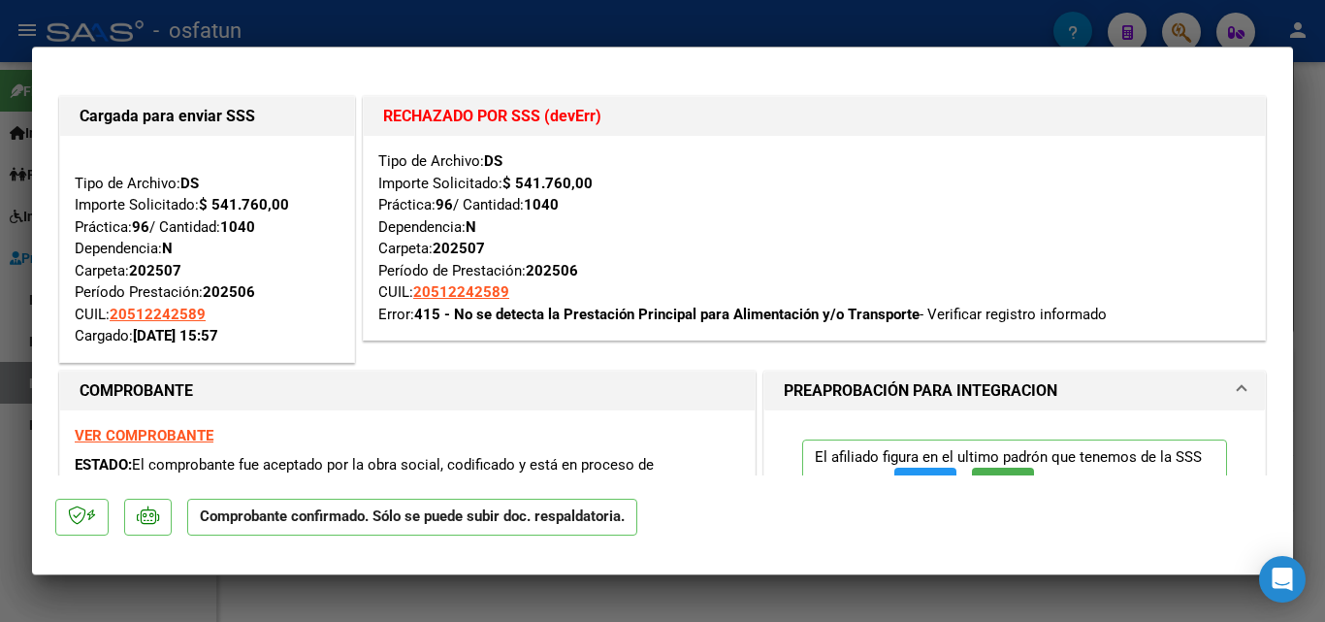
click at [1308, 149] on div at bounding box center [662, 311] width 1325 height 622
type input "$ 0,00"
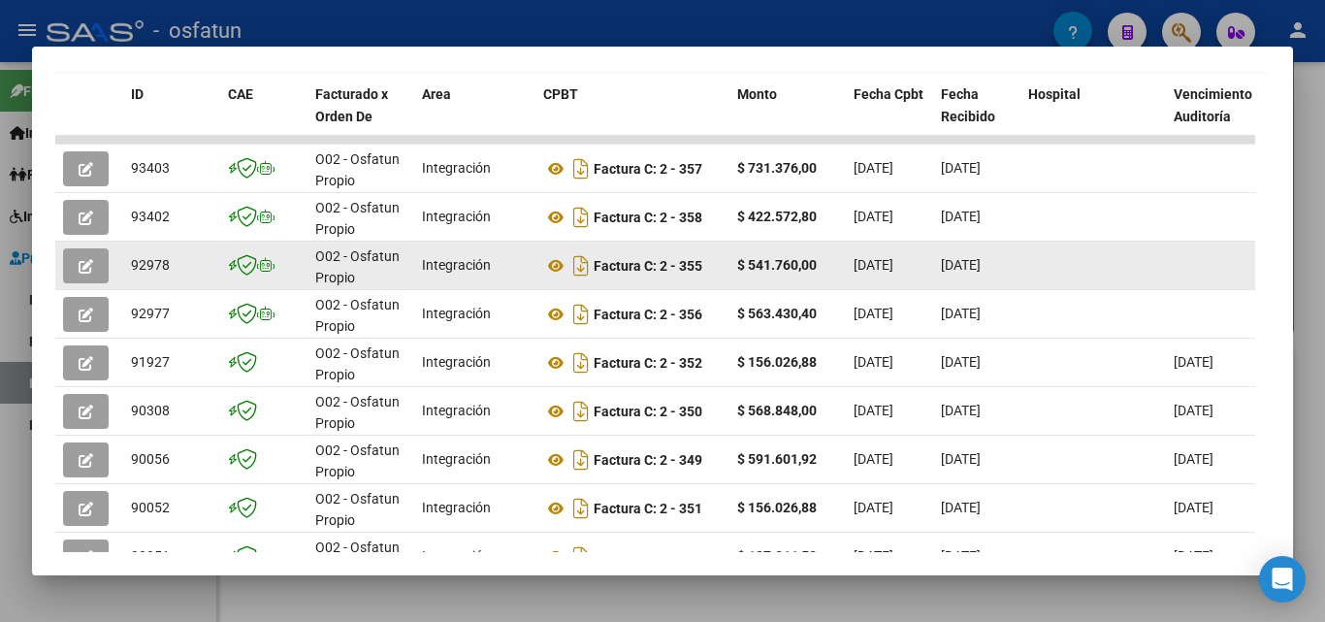
click at [97, 283] on button "button" at bounding box center [86, 265] width 46 height 35
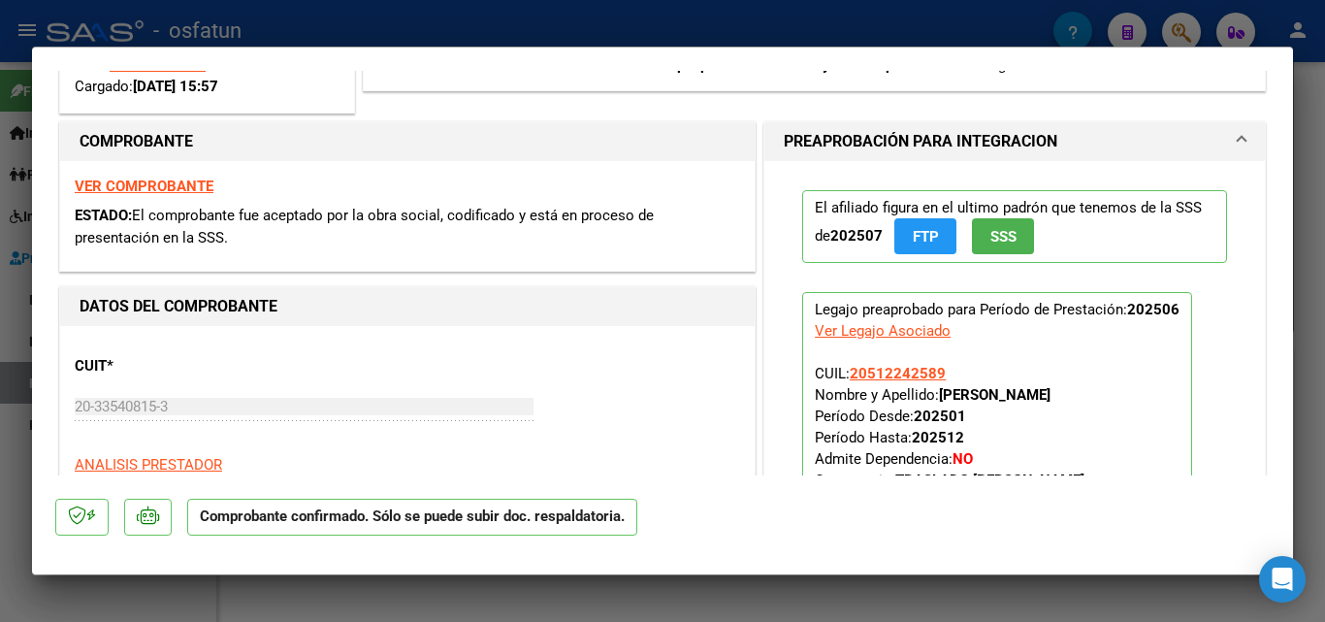
scroll to position [291, 0]
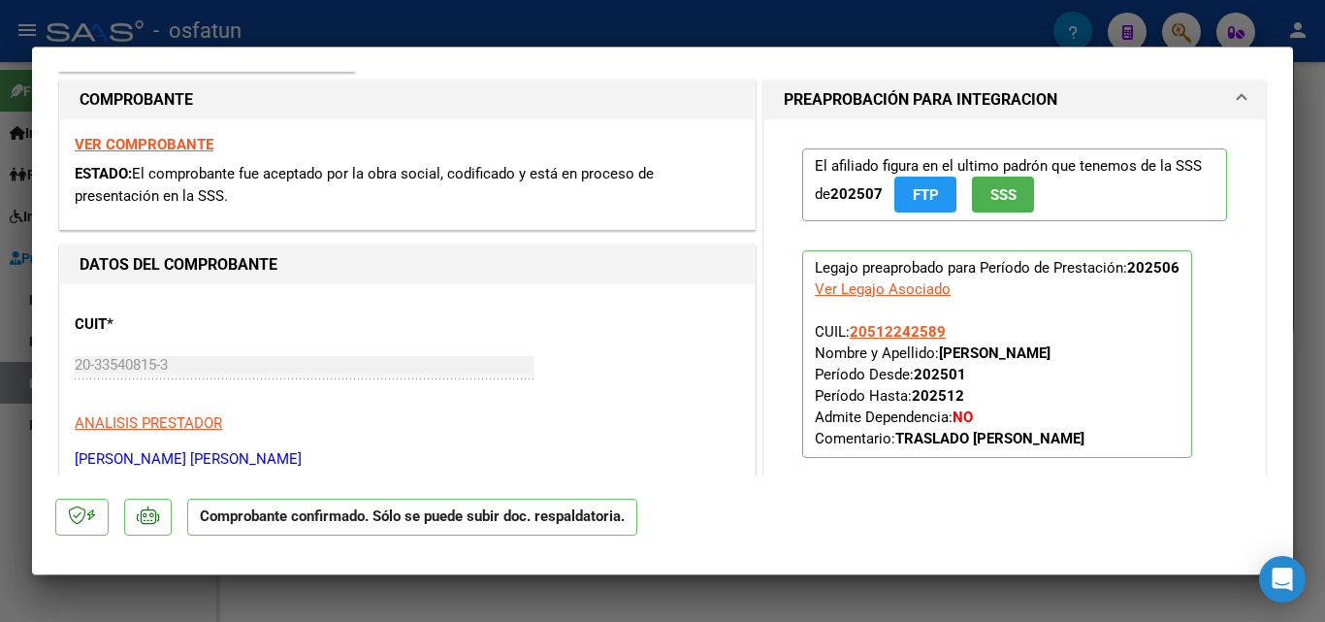
click at [197, 197] on span "El comprobante fue aceptado por la obra social, codificado y está en proceso de…" at bounding box center [364, 185] width 579 height 40
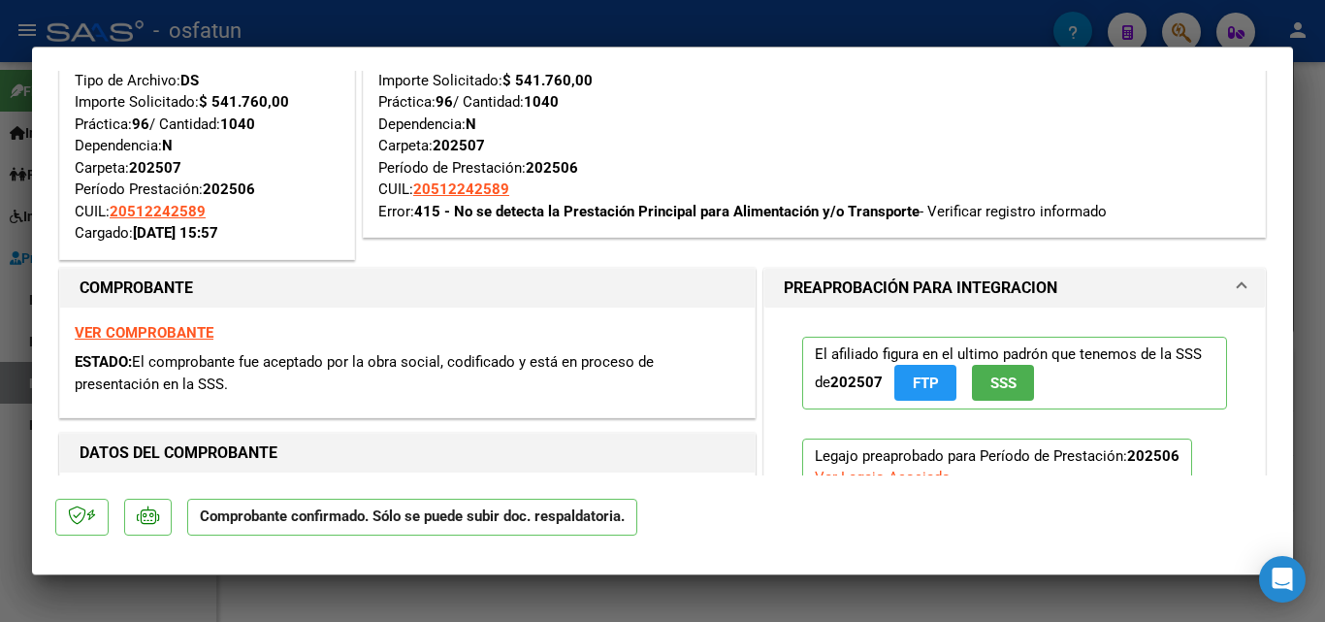
scroll to position [0, 0]
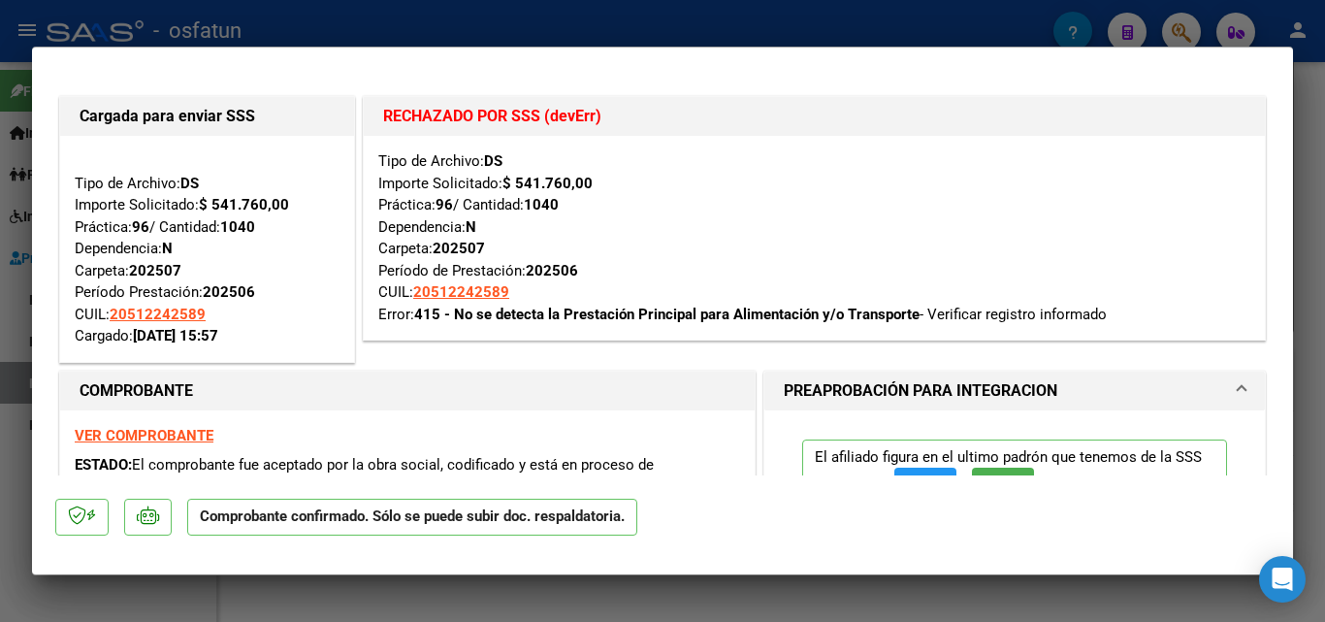
drag, startPoint x: 1317, startPoint y: 109, endPoint x: 1103, endPoint y: 219, distance: 241.3
click at [1317, 109] on div at bounding box center [662, 311] width 1325 height 622
type input "$ 0,00"
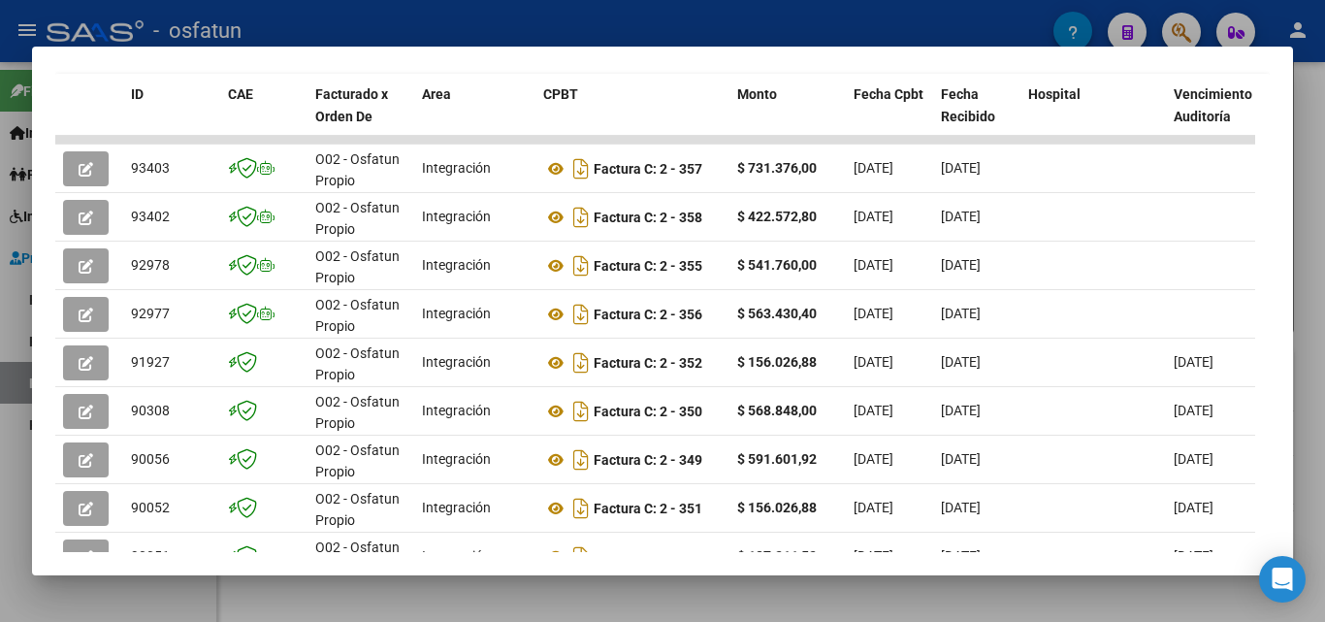
click at [1315, 105] on div at bounding box center [662, 311] width 1325 height 622
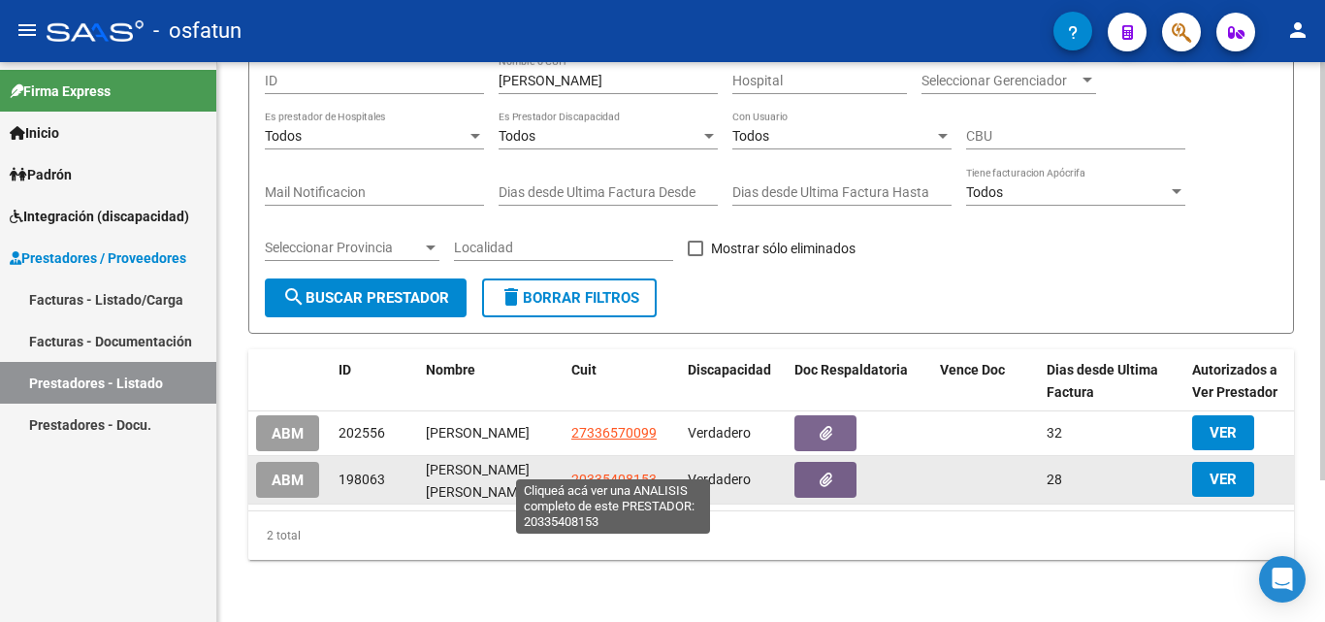
click at [631, 471] on span "20335408153" at bounding box center [613, 479] width 85 height 16
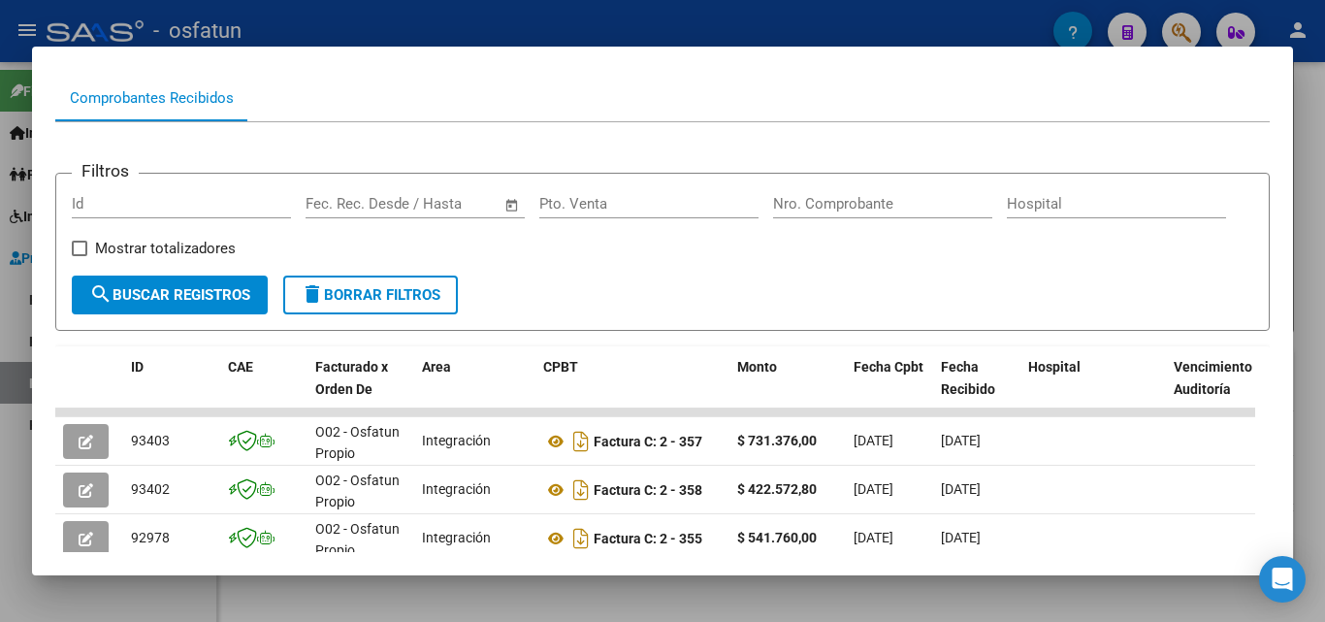
scroll to position [379, 0]
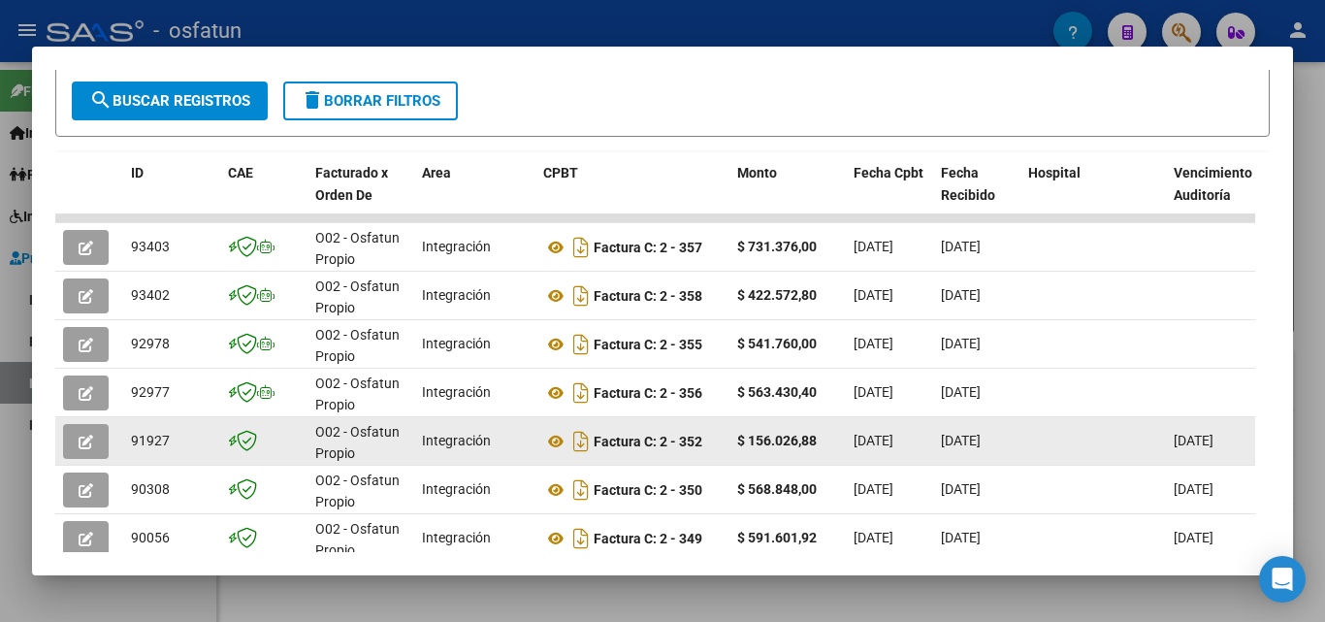
click at [92, 455] on button "button" at bounding box center [86, 441] width 46 height 35
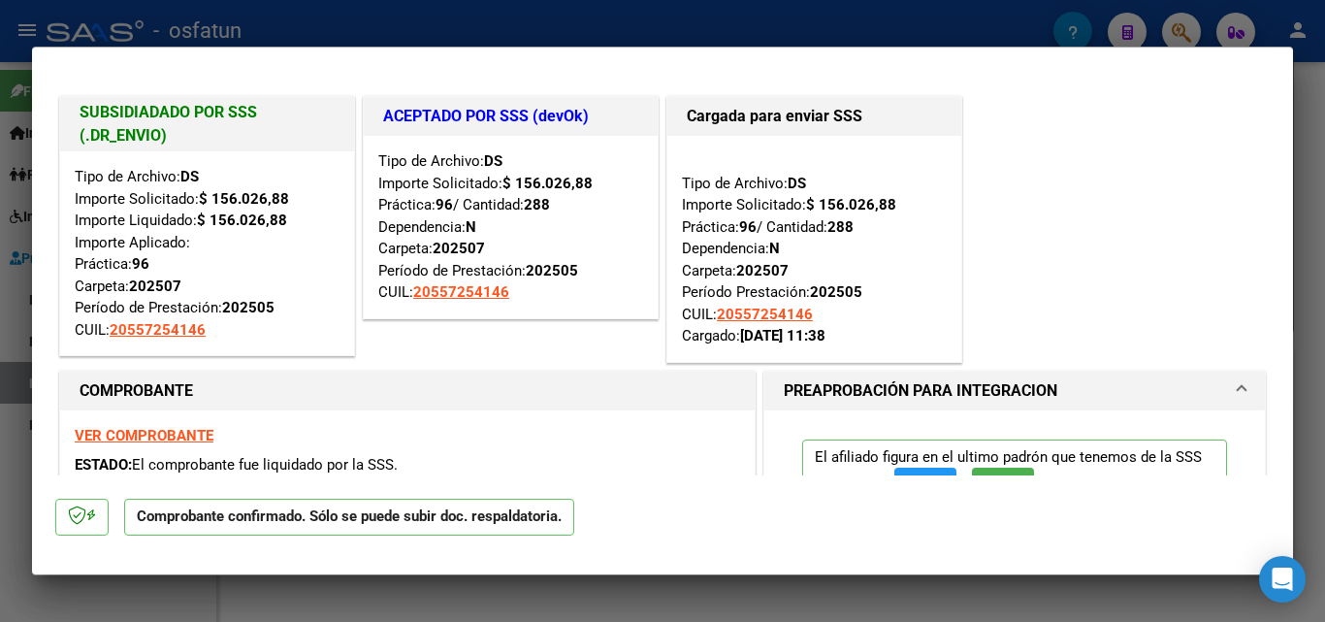
click at [1321, 189] on div at bounding box center [662, 311] width 1325 height 622
type input "$ 0,00"
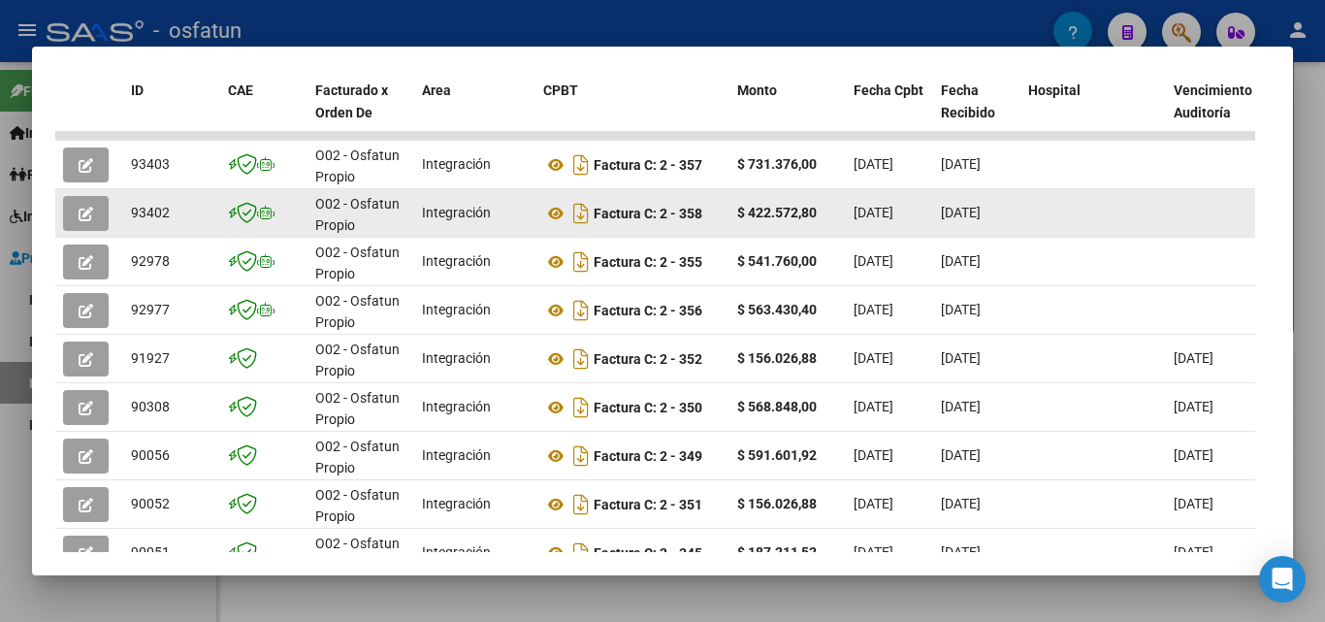
scroll to position [476, 0]
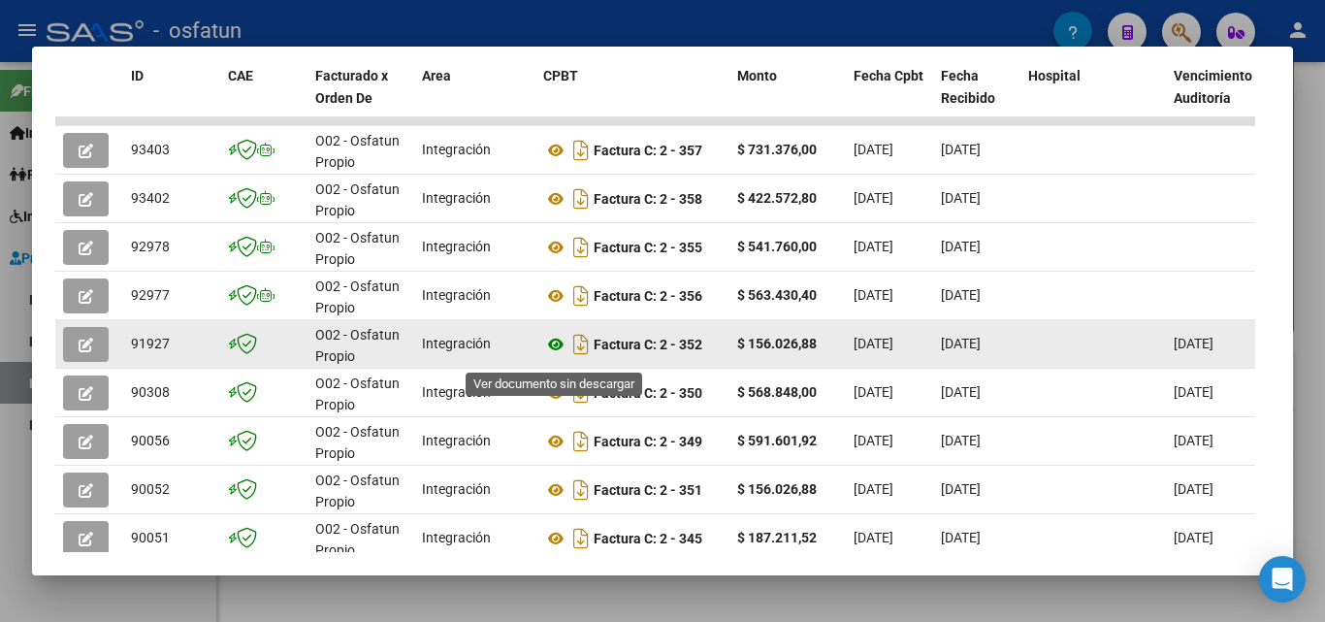
click at [554, 354] on icon at bounding box center [555, 344] width 25 height 23
click at [87, 353] on span "button" at bounding box center [86, 344] width 15 height 17
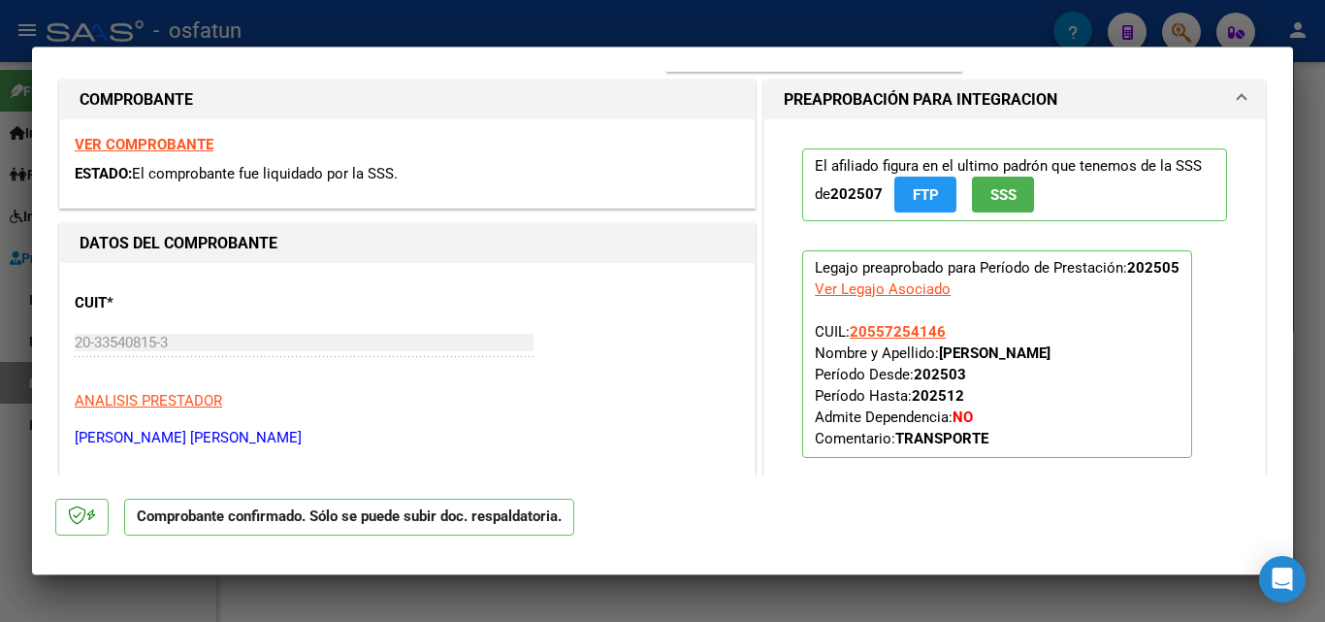
scroll to position [388, 0]
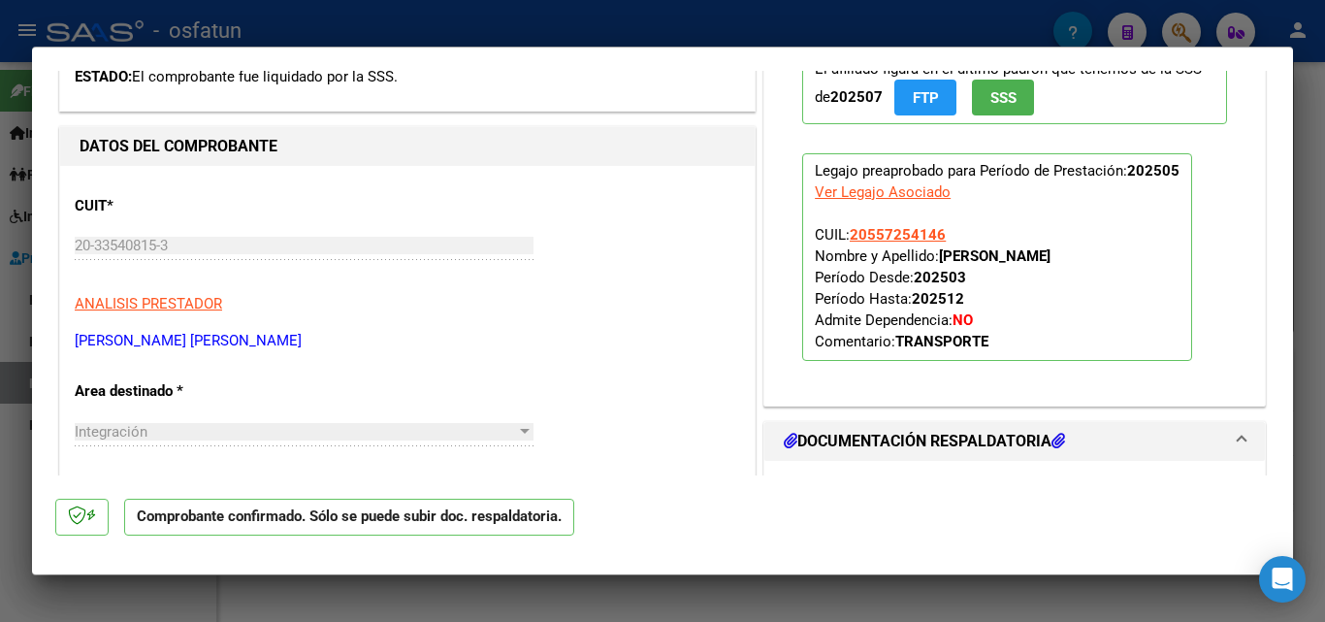
click at [1321, 87] on div at bounding box center [662, 311] width 1325 height 622
type input "$ 0,00"
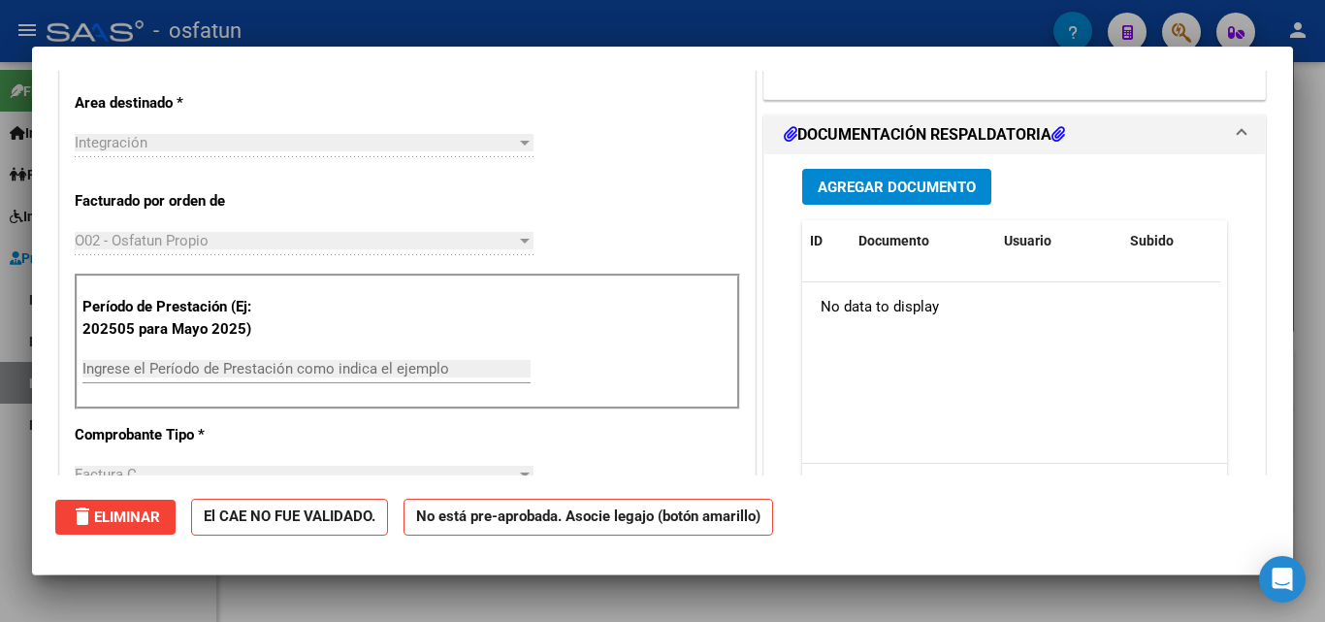
scroll to position [114, 0]
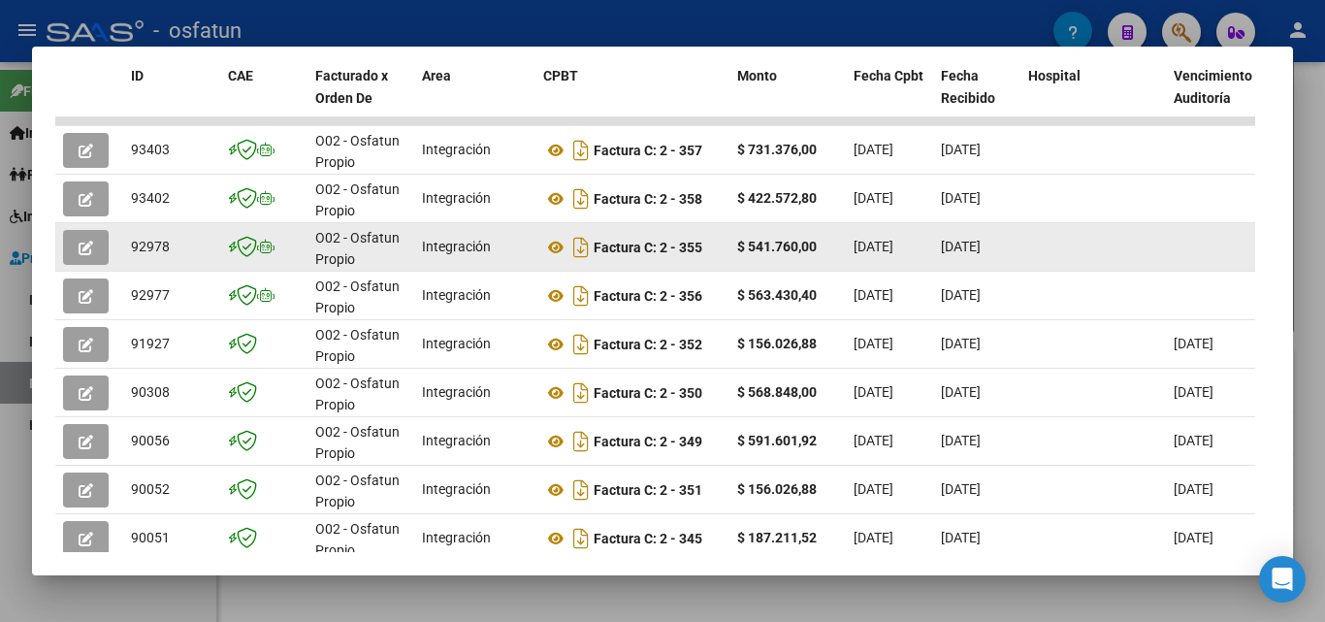
click at [1164, 252] on datatable-body-cell at bounding box center [1094, 247] width 146 height 48
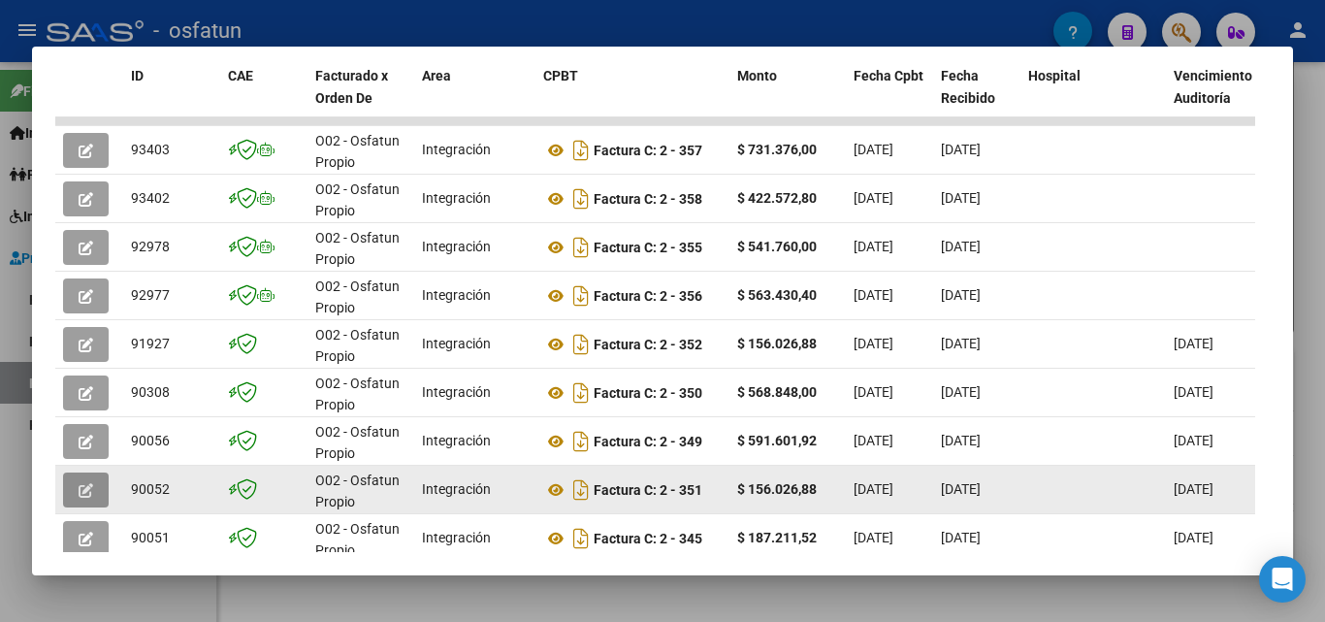
click at [95, 496] on button "button" at bounding box center [86, 489] width 46 height 35
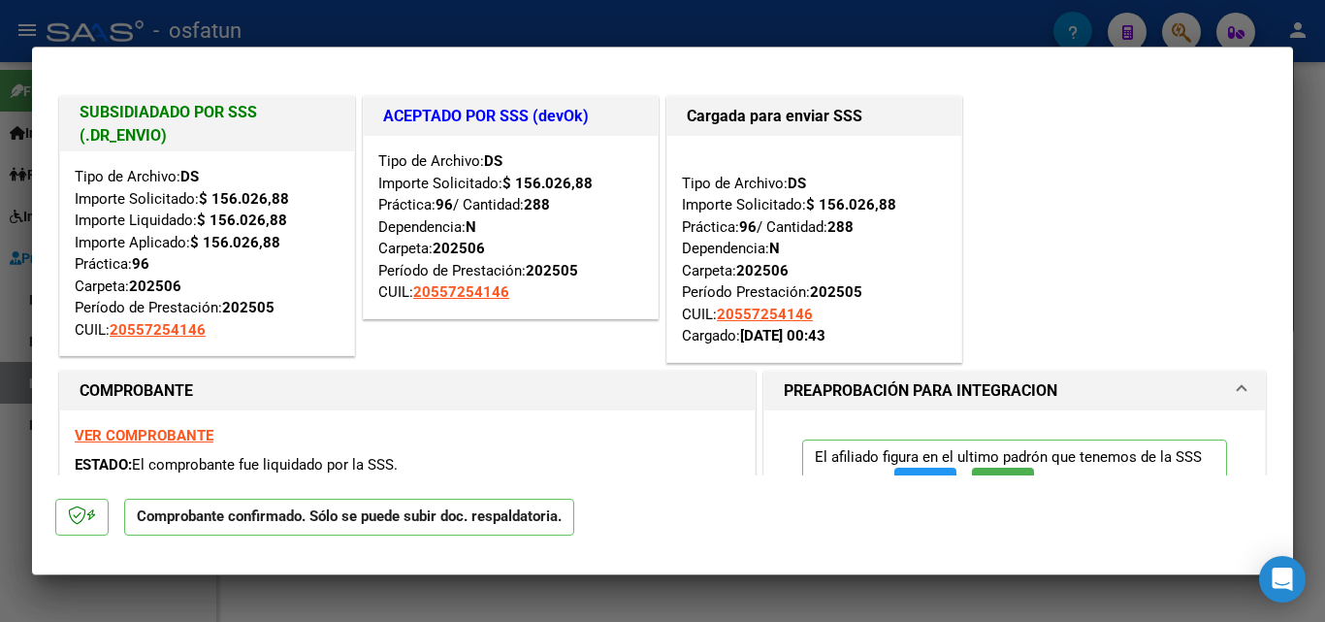
click at [1320, 124] on div at bounding box center [662, 311] width 1325 height 622
type input "$ 0,00"
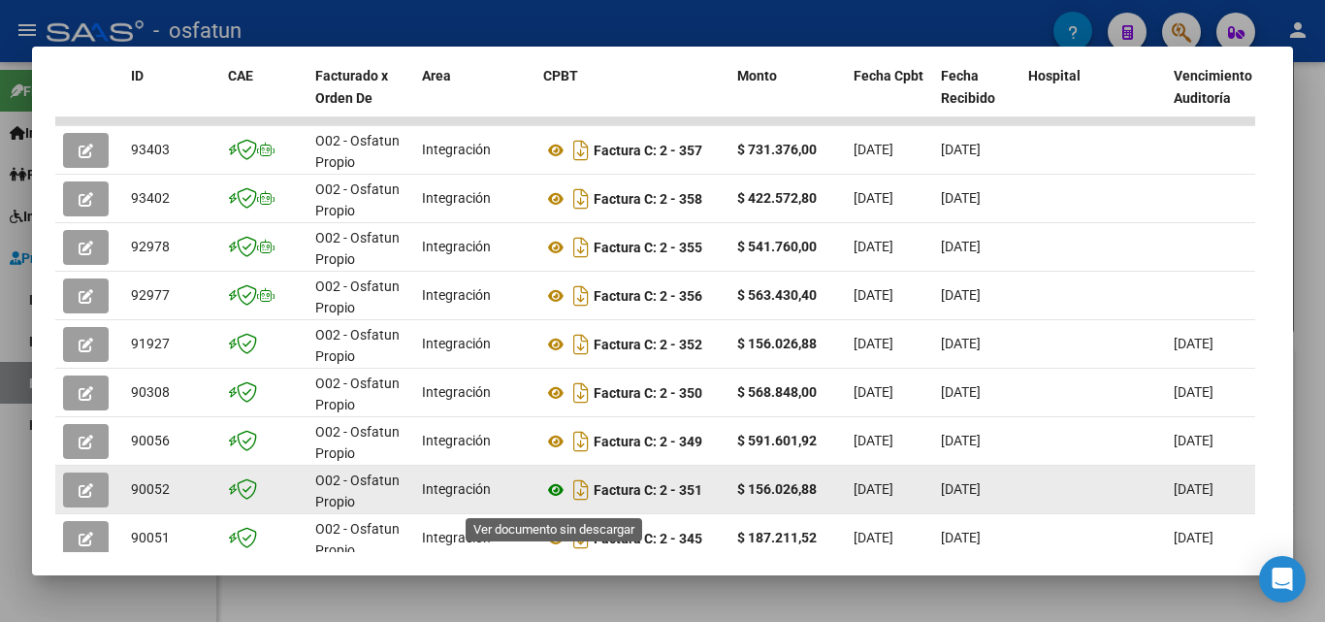
click at [554, 502] on icon at bounding box center [555, 489] width 25 height 23
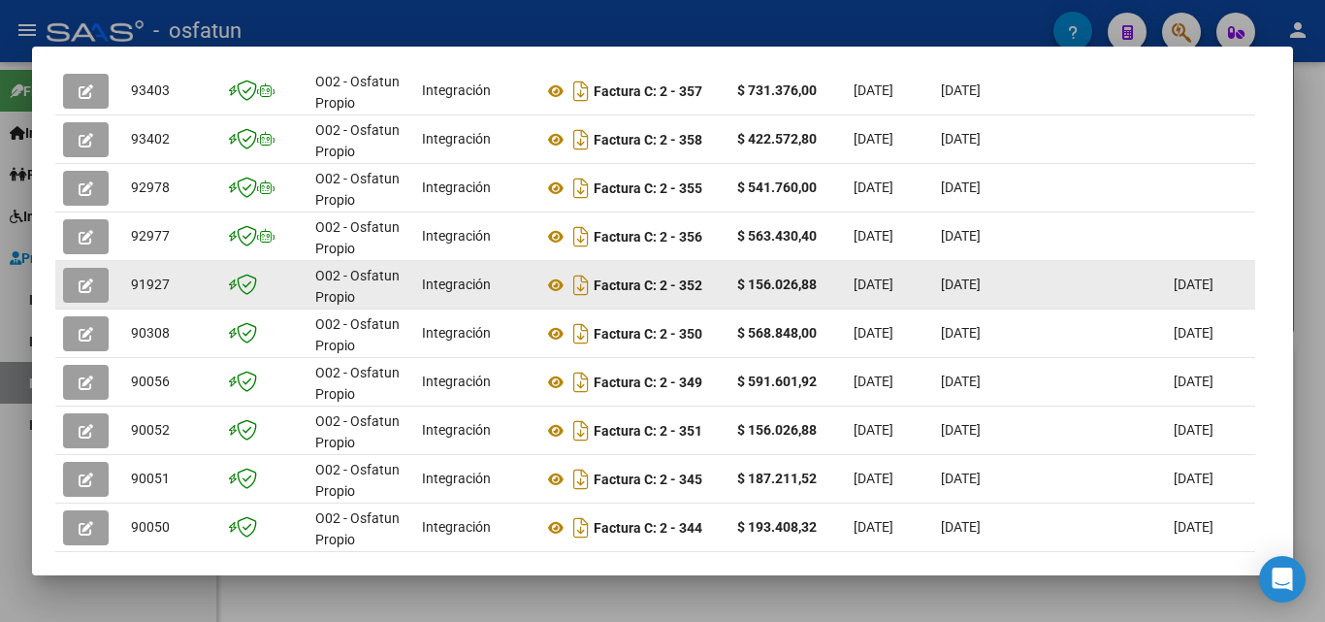
scroll to position [458, 0]
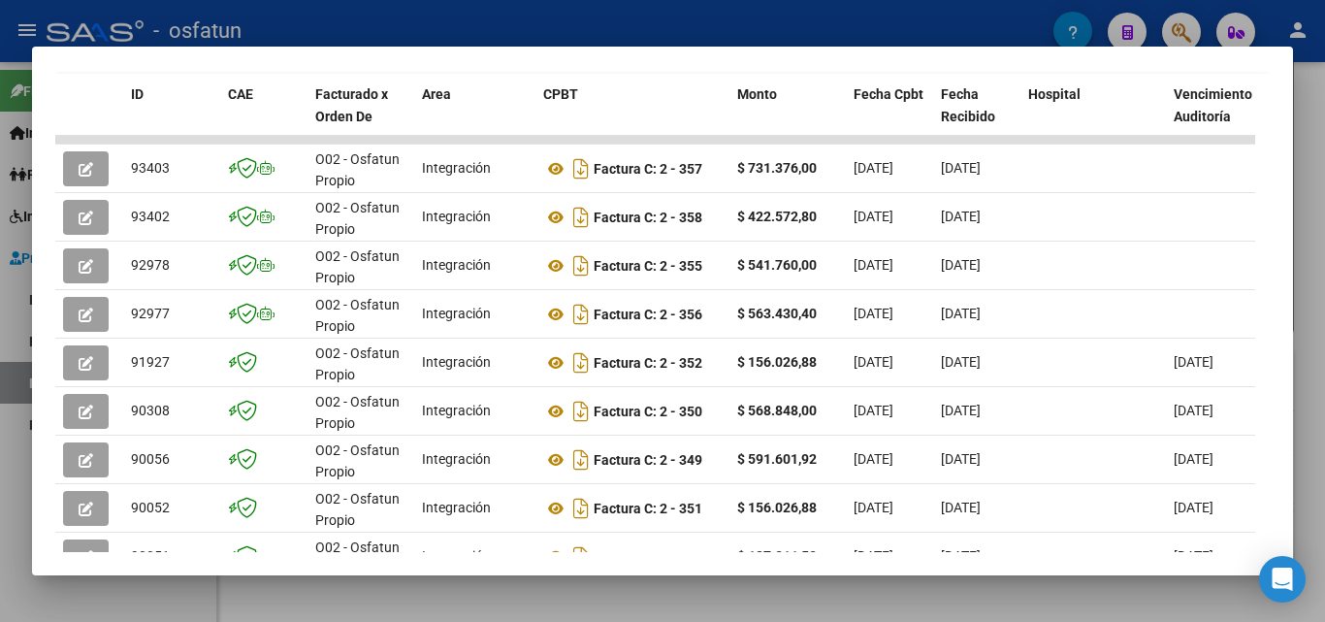
click at [1317, 127] on div at bounding box center [662, 311] width 1325 height 622
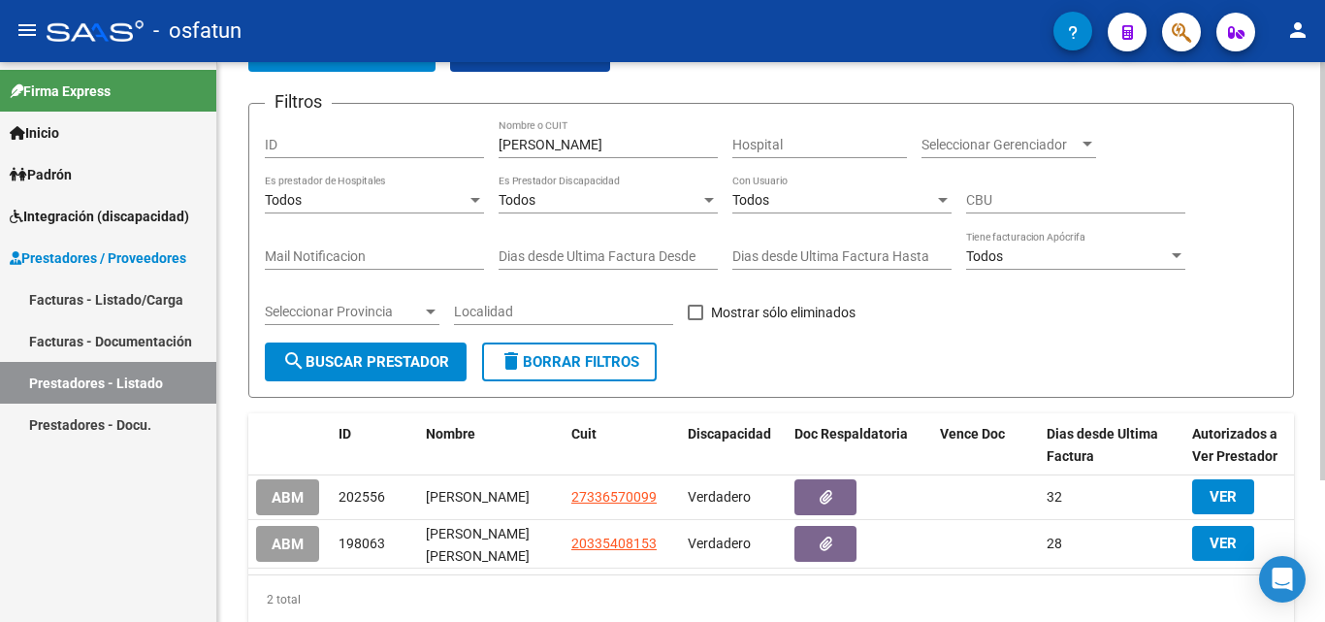
scroll to position [92, 0]
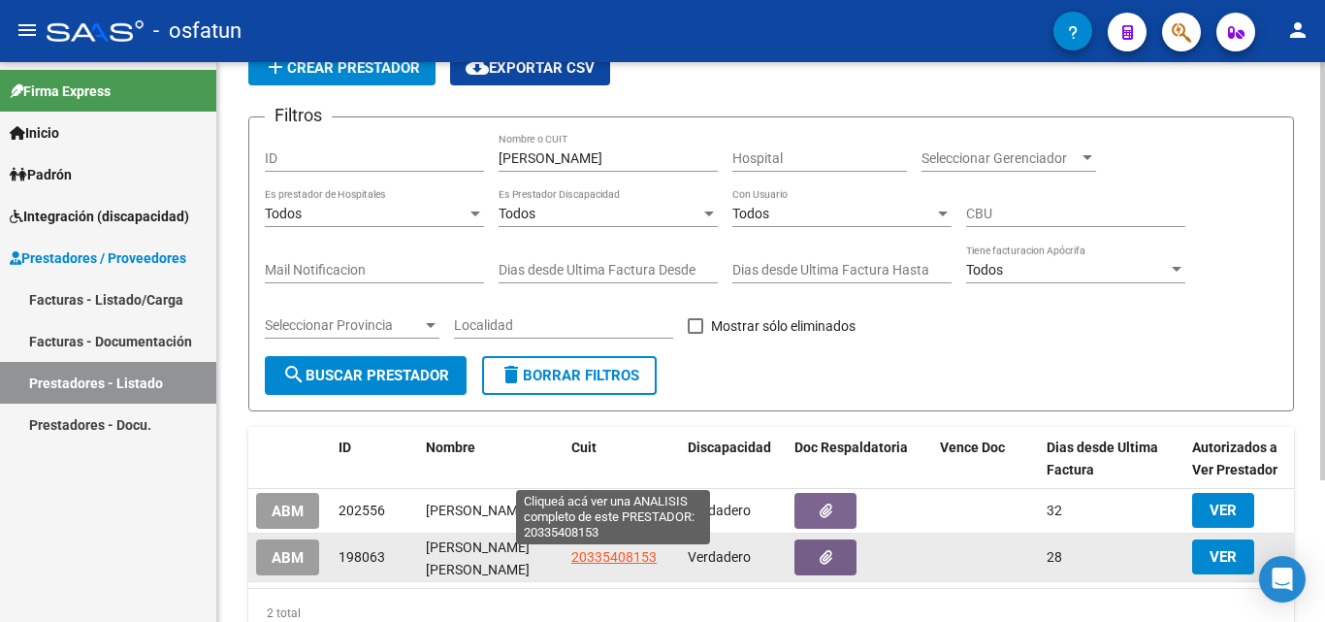
click at [603, 565] on span "20335408153" at bounding box center [613, 557] width 85 height 16
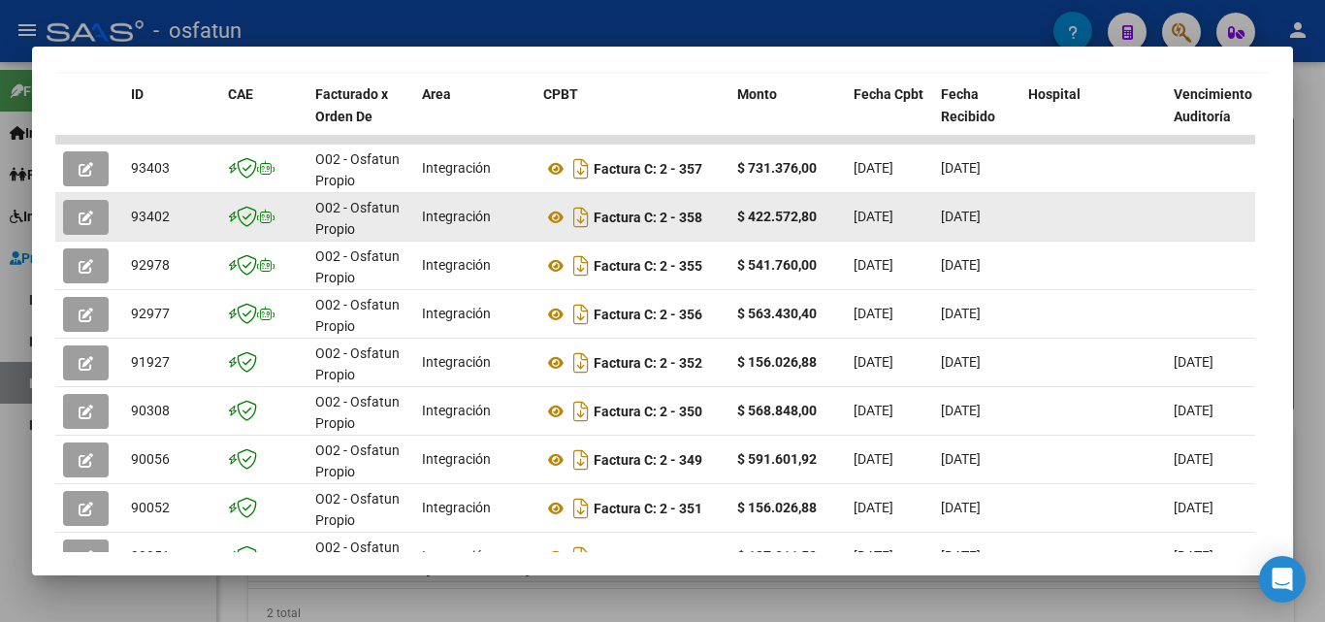
scroll to position [555, 0]
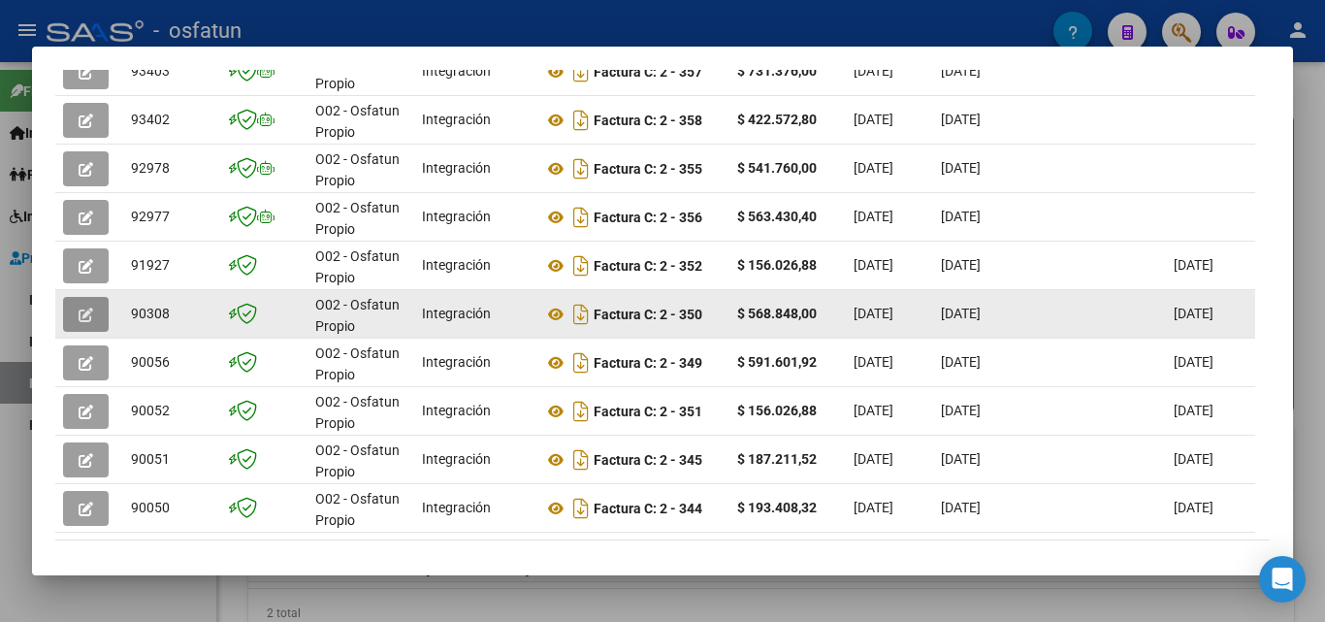
click at [74, 320] on button "button" at bounding box center [86, 314] width 46 height 35
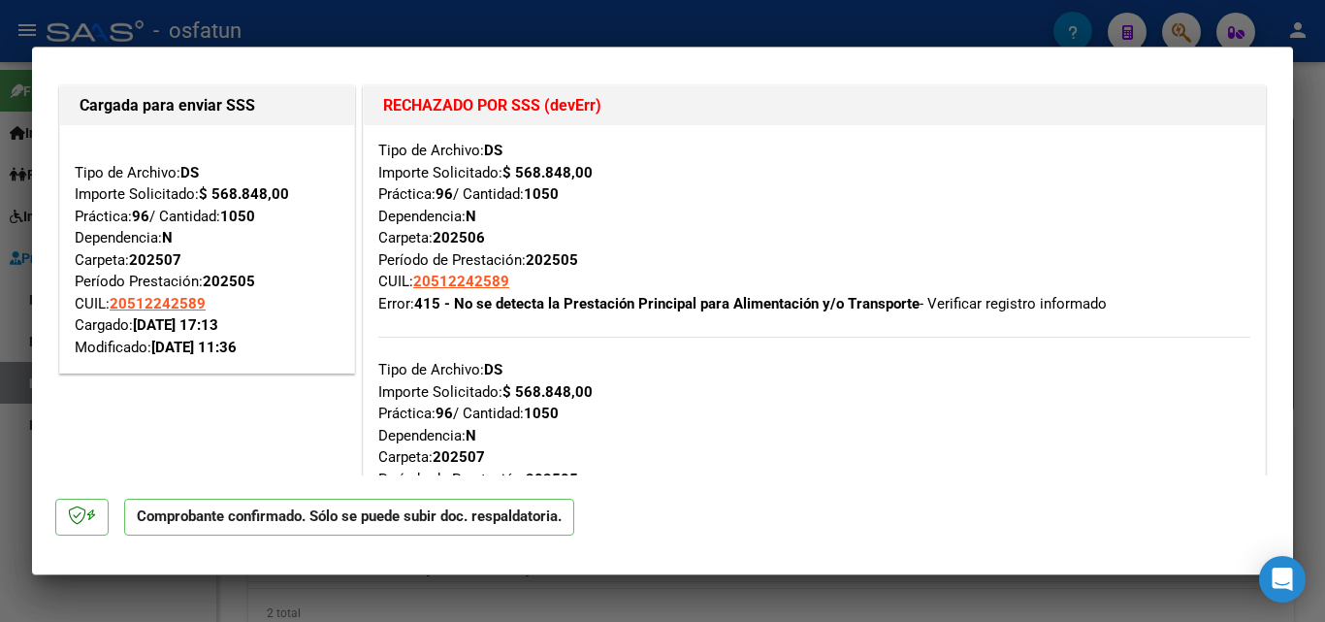
scroll to position [0, 0]
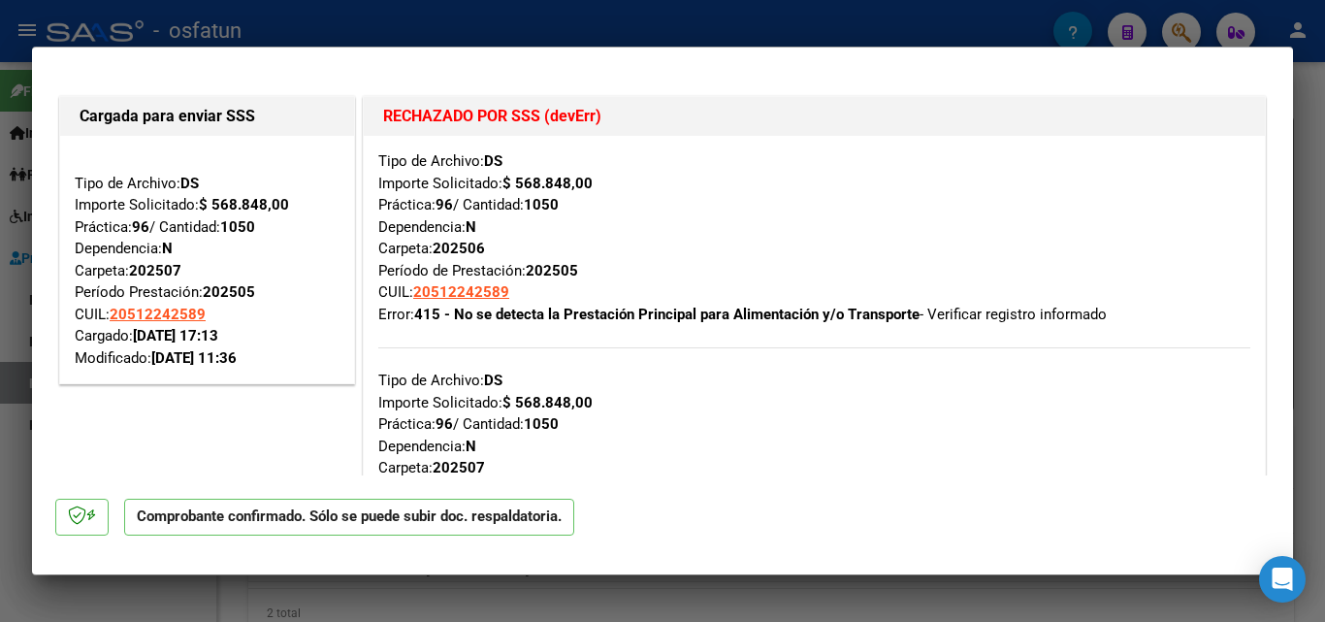
click at [1316, 169] on div at bounding box center [662, 311] width 1325 height 622
type input "$ 0,00"
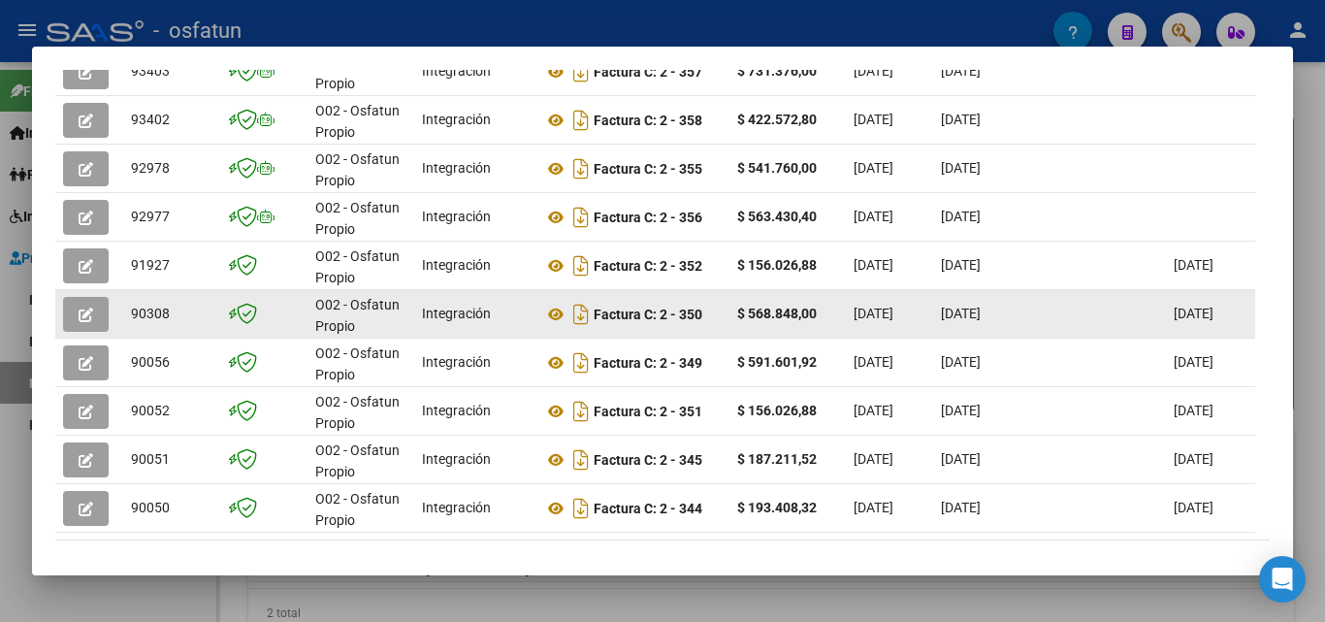
click at [77, 320] on button "button" at bounding box center [86, 314] width 46 height 35
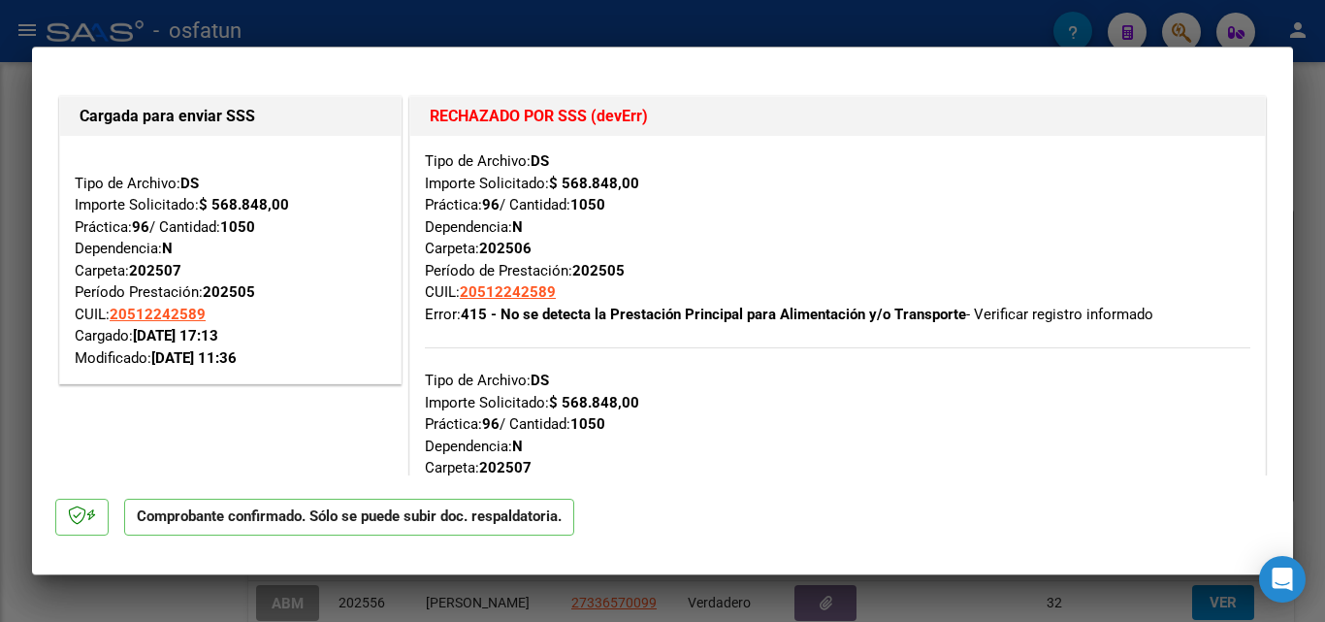
scroll to position [401, 0]
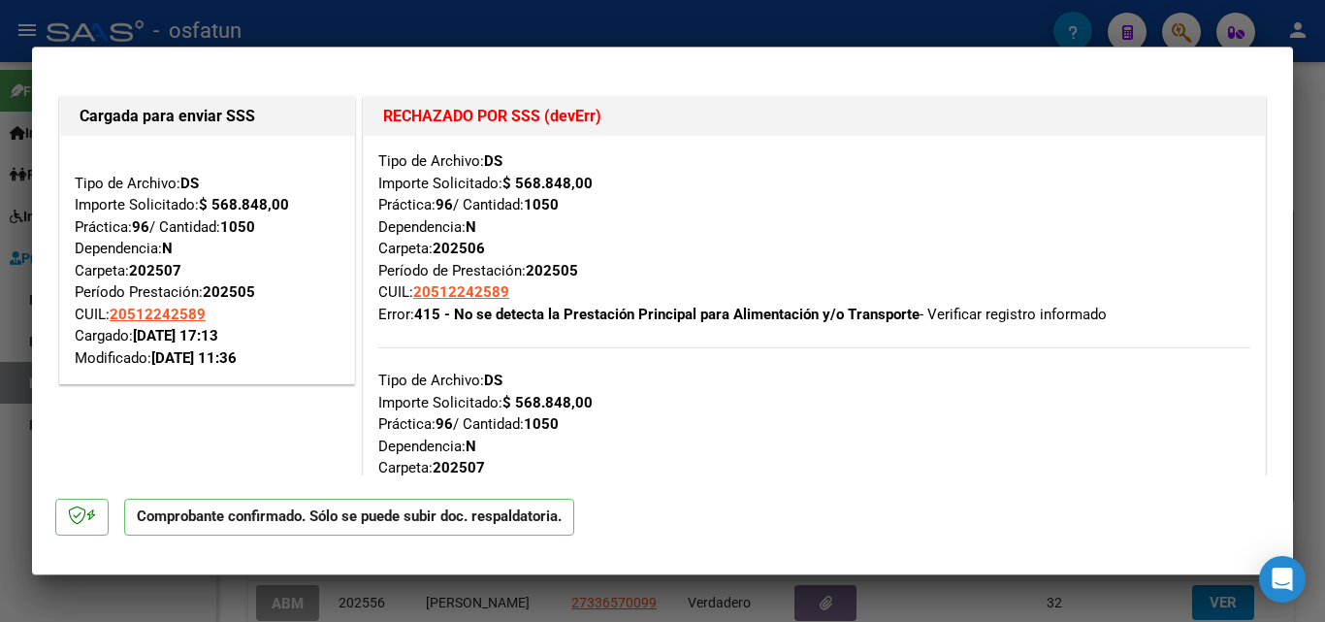
click at [1304, 134] on div at bounding box center [662, 311] width 1325 height 622
type input "$ 0,00"
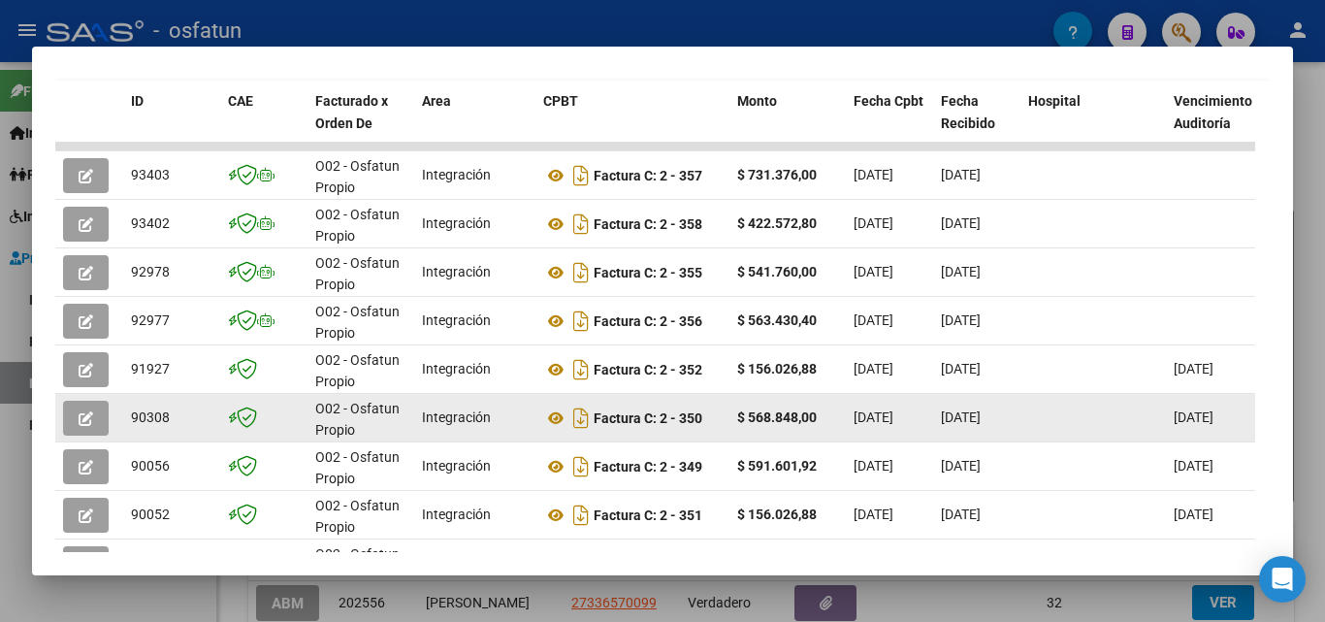
scroll to position [498, 0]
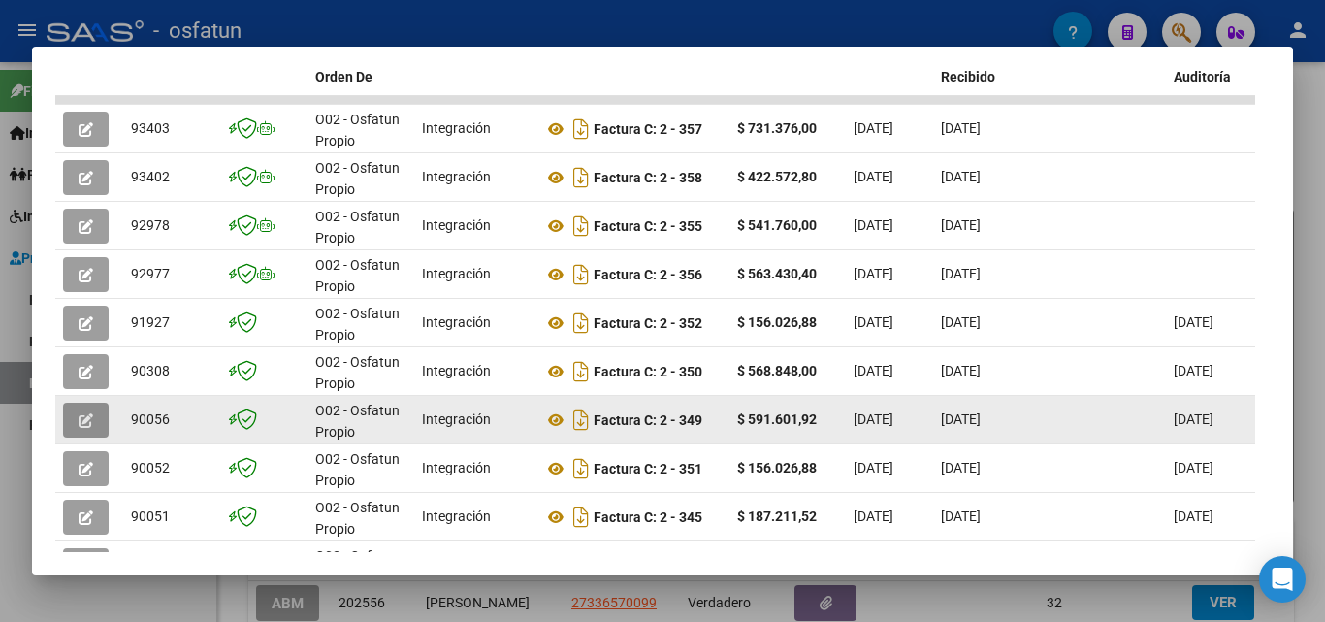
click at [84, 428] on icon "button" at bounding box center [86, 420] width 15 height 15
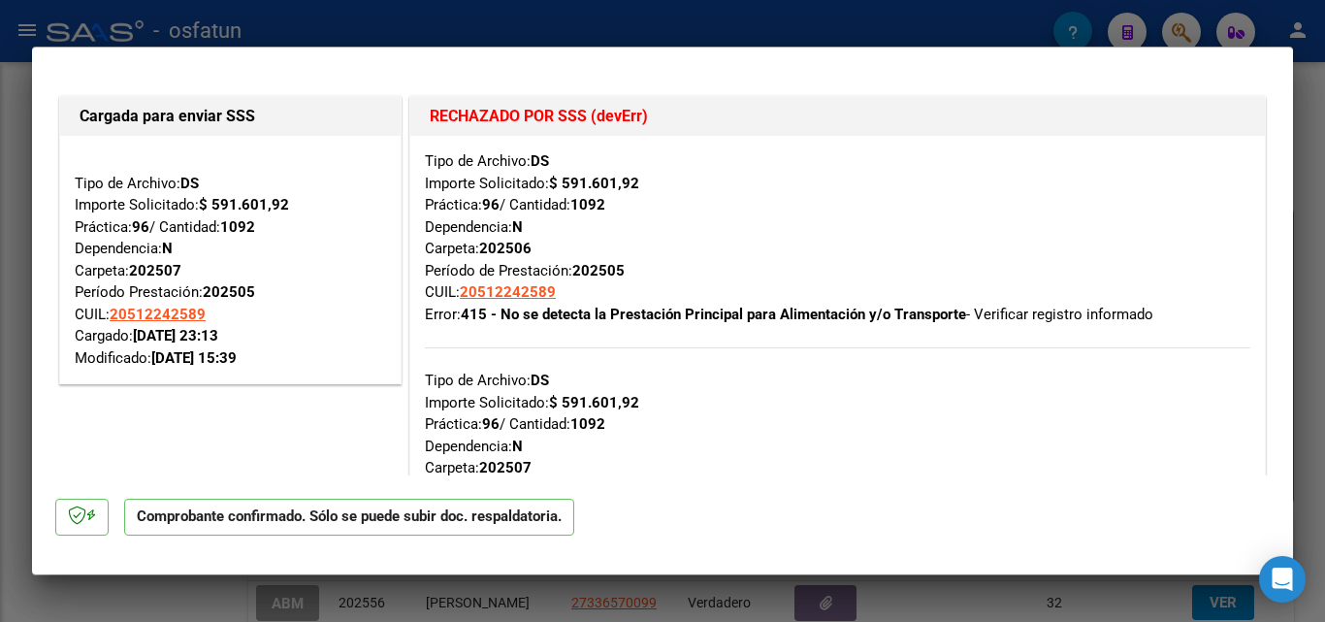
scroll to position [401, 0]
click at [1313, 111] on div at bounding box center [662, 311] width 1325 height 622
type input "$ 0,00"
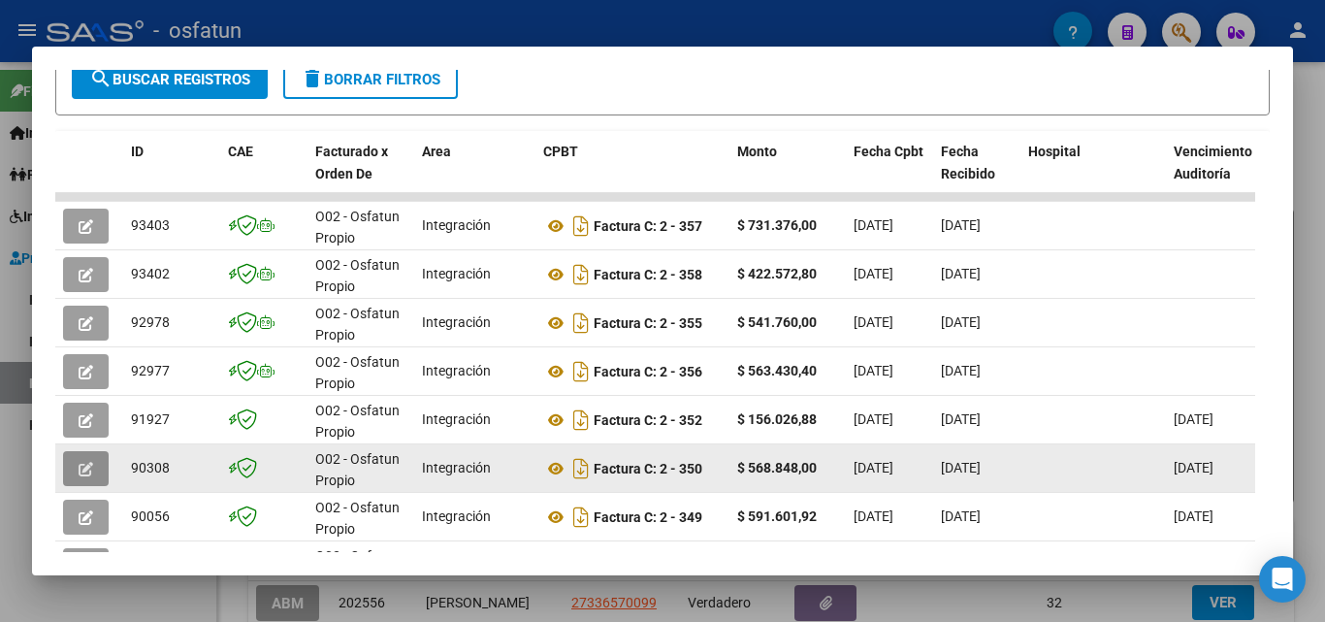
click at [84, 471] on icon "button" at bounding box center [86, 469] width 15 height 15
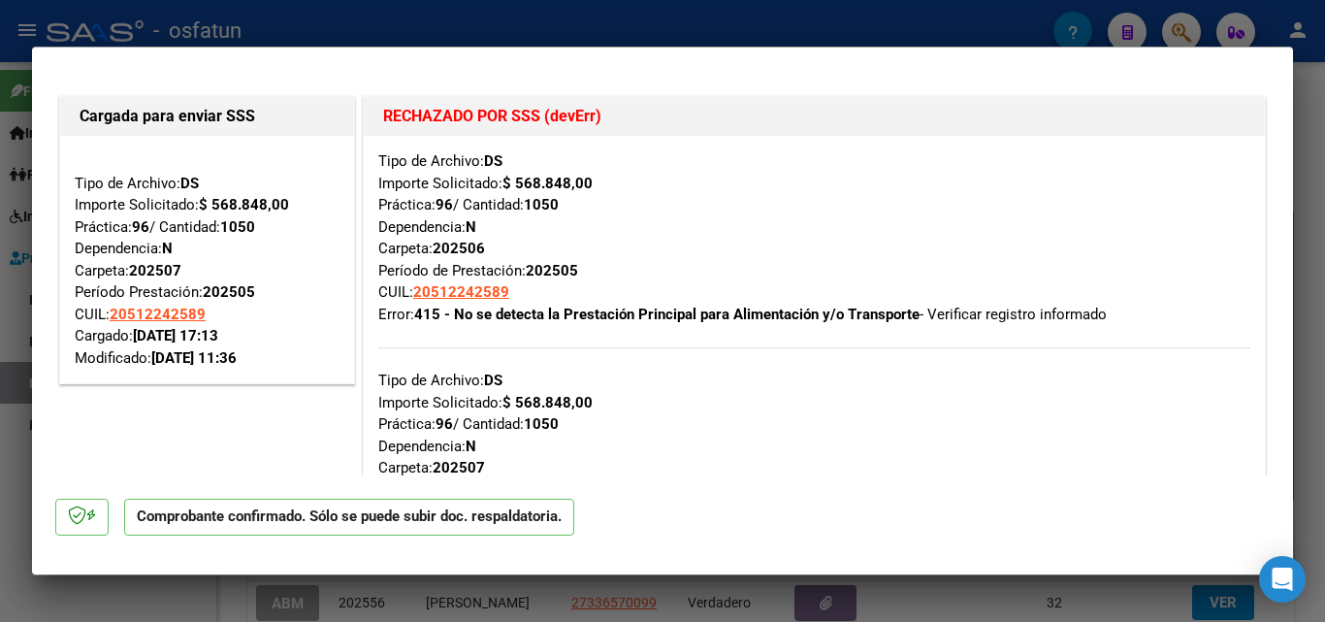
click at [1310, 217] on div at bounding box center [662, 311] width 1325 height 622
type input "$ 0,00"
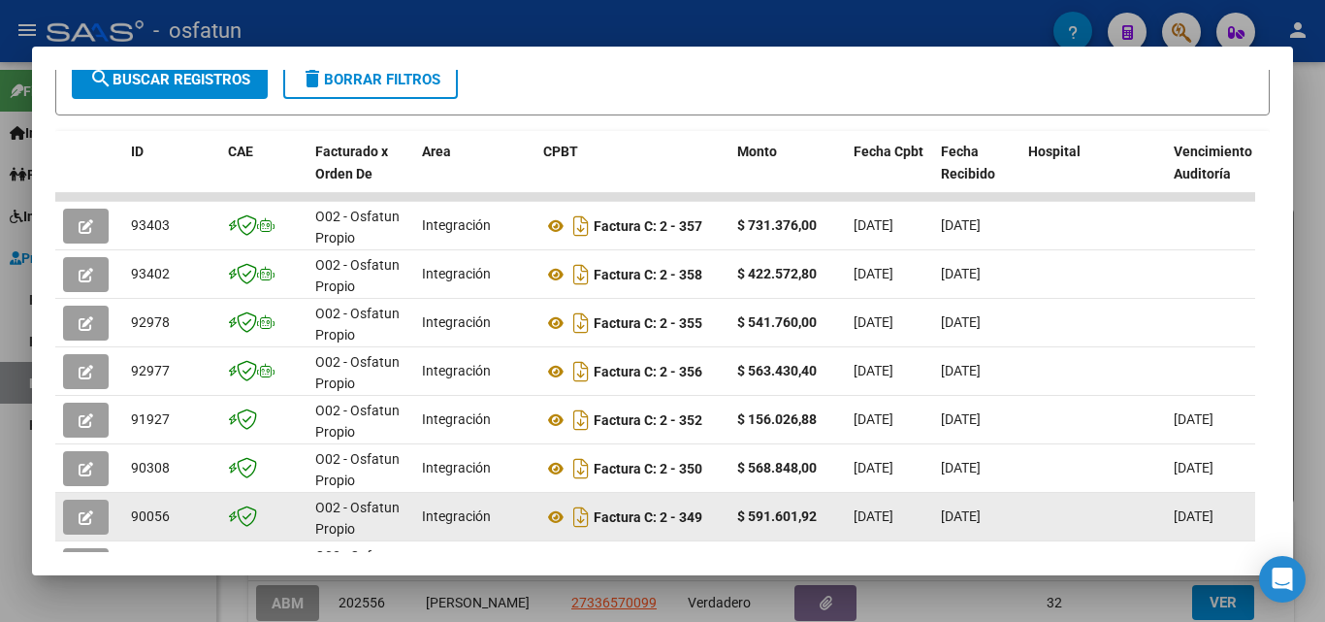
click at [94, 516] on button "button" at bounding box center [86, 517] width 46 height 35
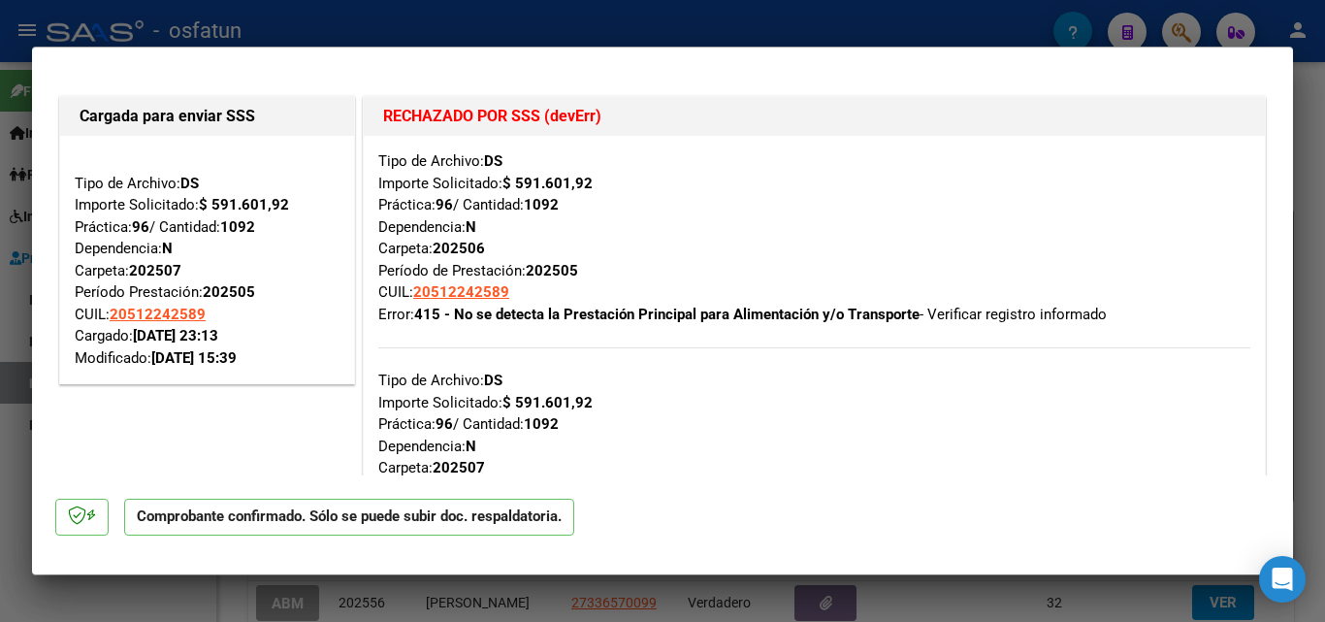
click at [1324, 131] on div at bounding box center [662, 311] width 1325 height 622
type input "$ 0,00"
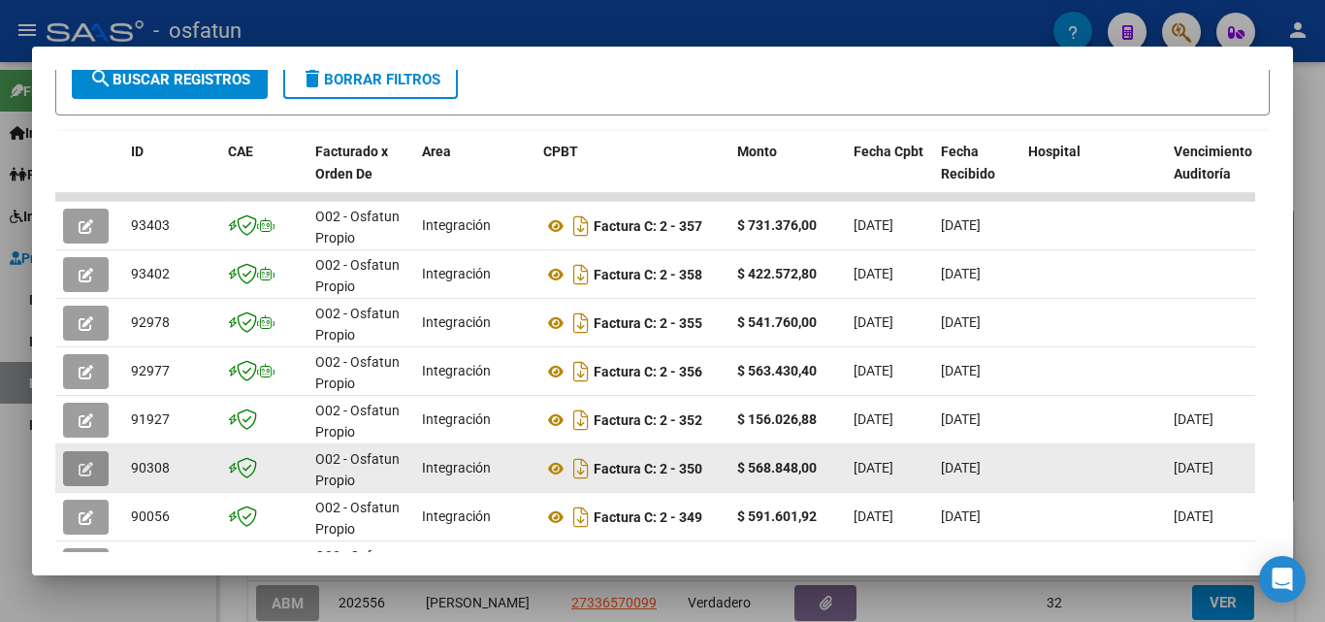
click at [88, 474] on icon "button" at bounding box center [86, 469] width 15 height 15
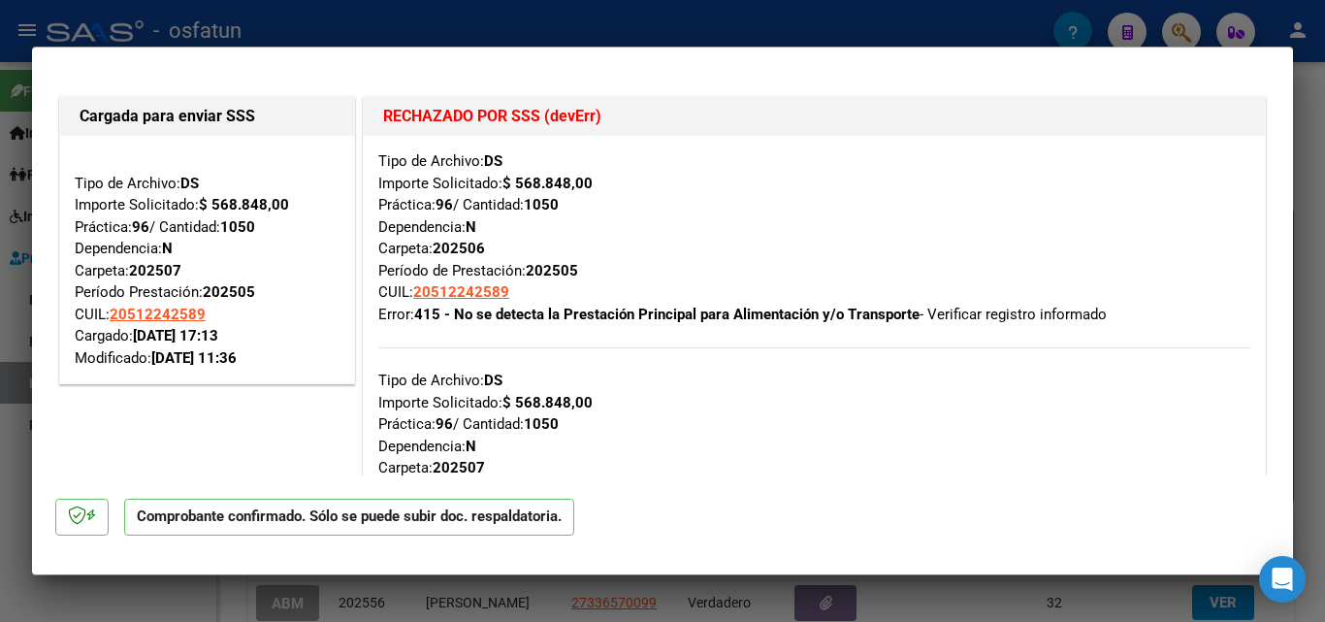
click at [1318, 283] on div at bounding box center [662, 311] width 1325 height 622
type input "$ 0,00"
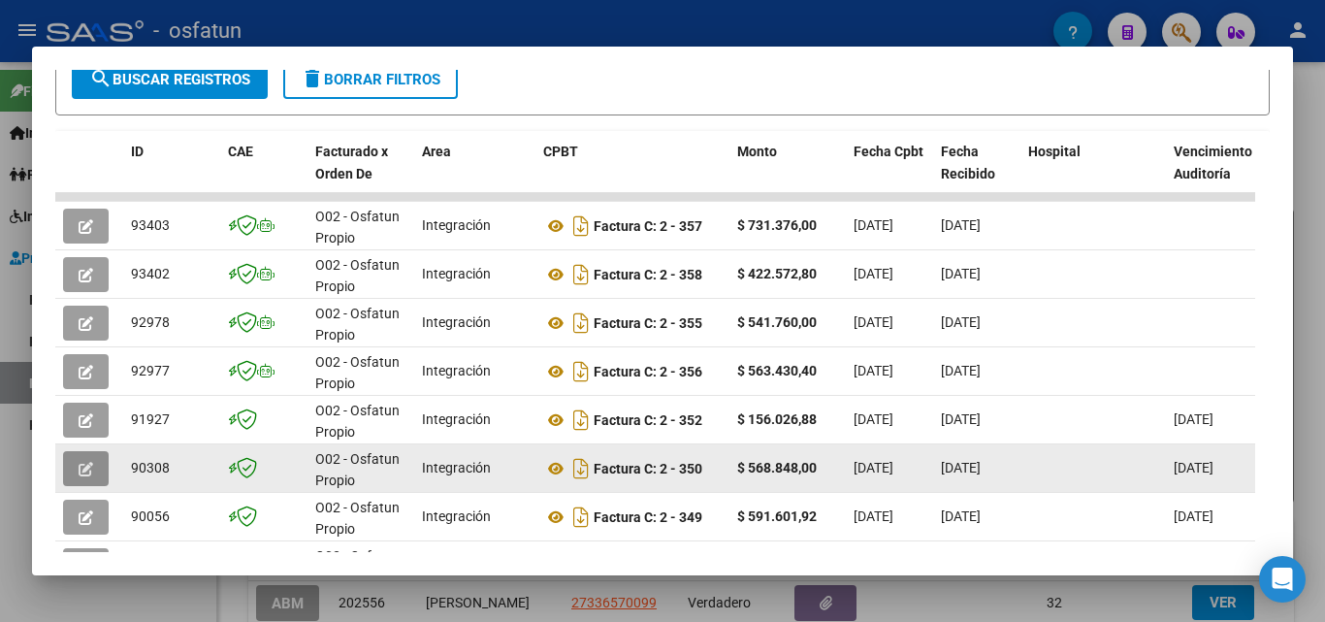
click at [76, 476] on button "button" at bounding box center [86, 468] width 46 height 35
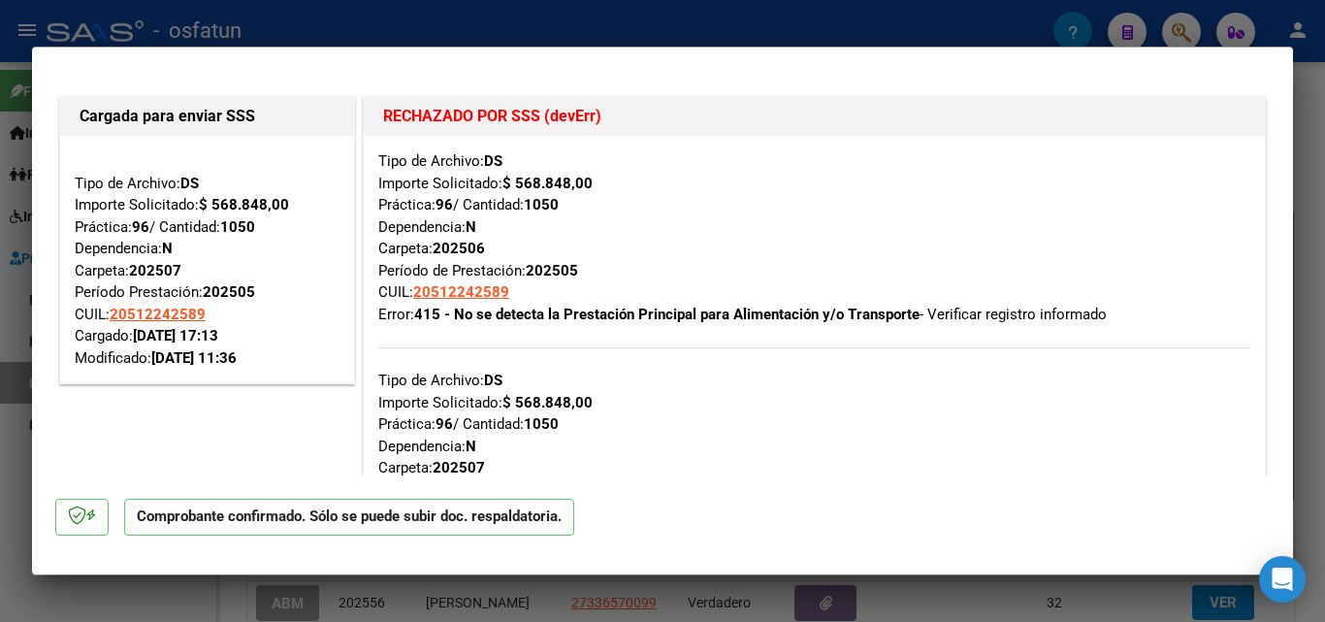
click at [1315, 123] on div at bounding box center [662, 311] width 1325 height 622
type input "$ 0,00"
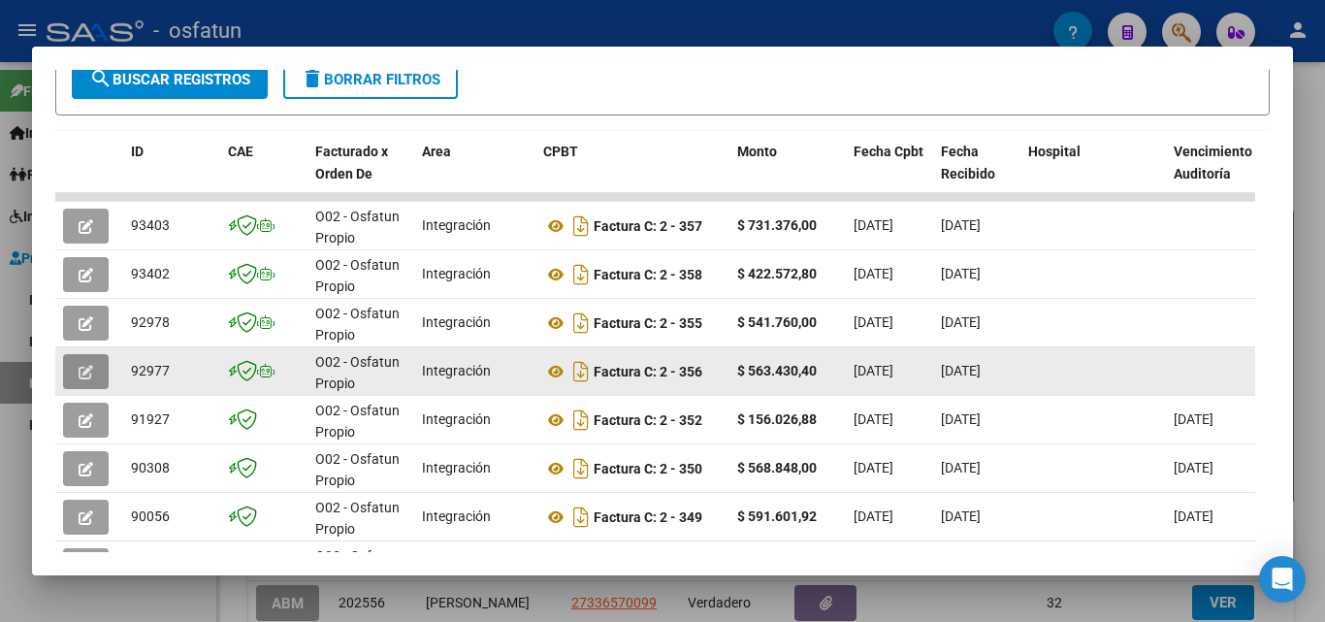
click at [91, 375] on icon "button" at bounding box center [86, 372] width 15 height 15
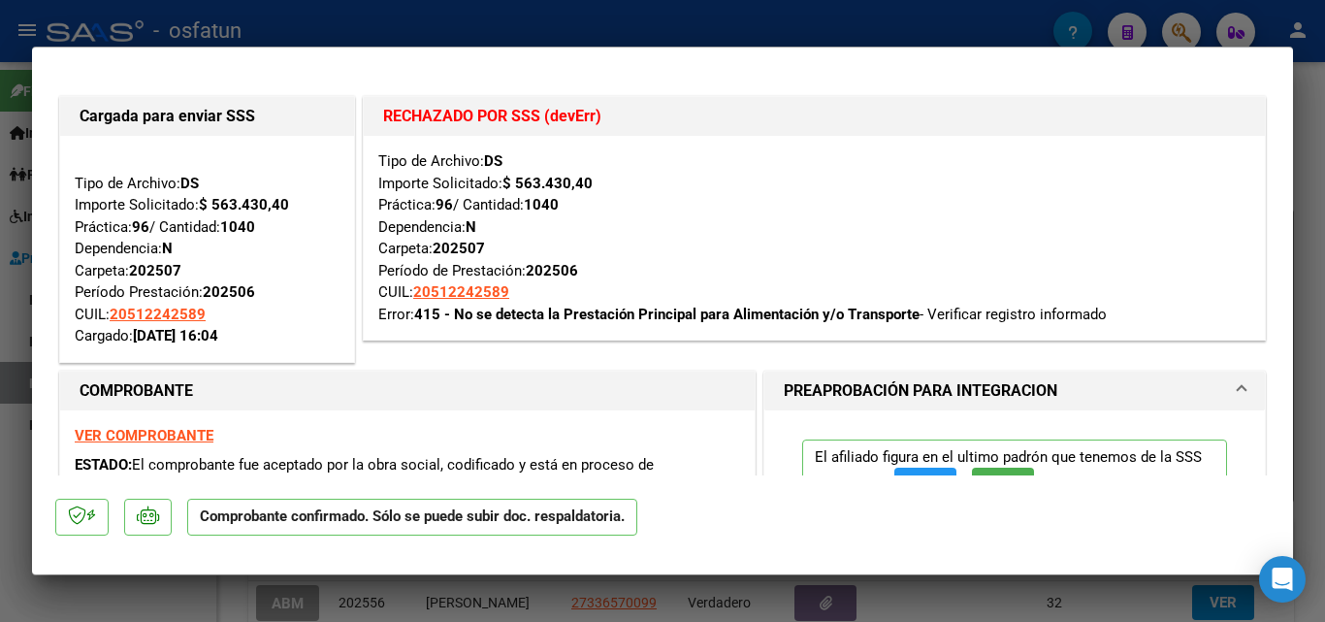
click at [1318, 95] on div at bounding box center [662, 311] width 1325 height 622
type input "$ 0,00"
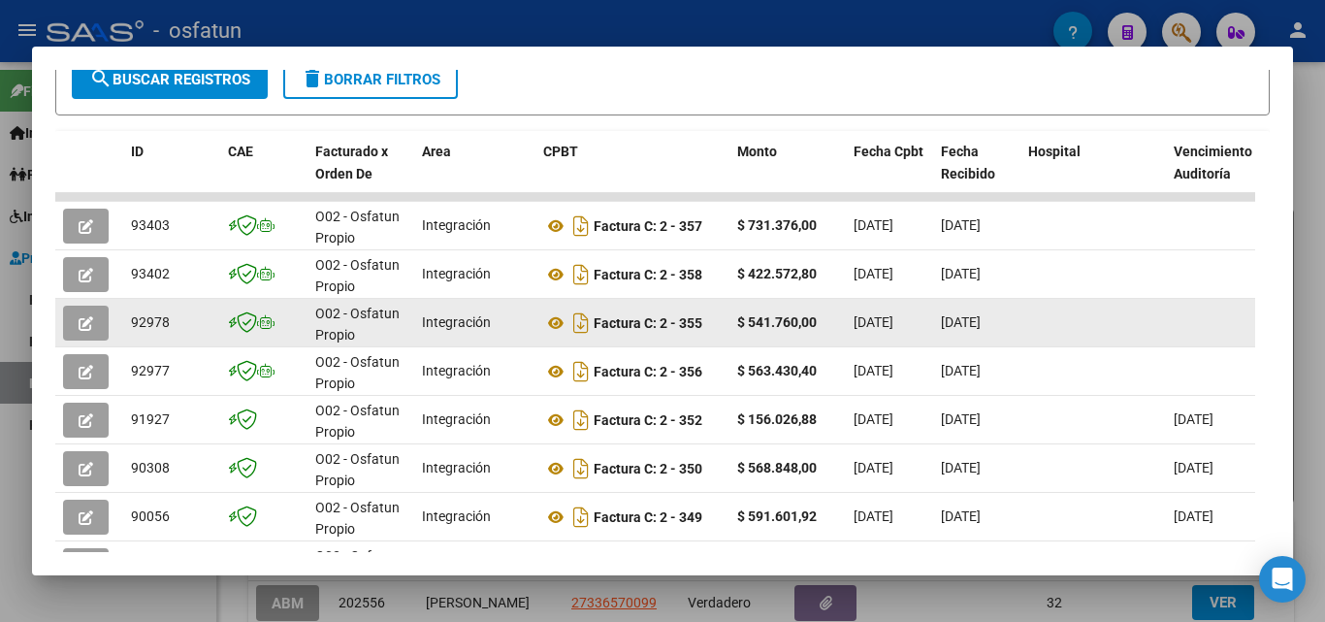
click at [84, 316] on button "button" at bounding box center [86, 323] width 46 height 35
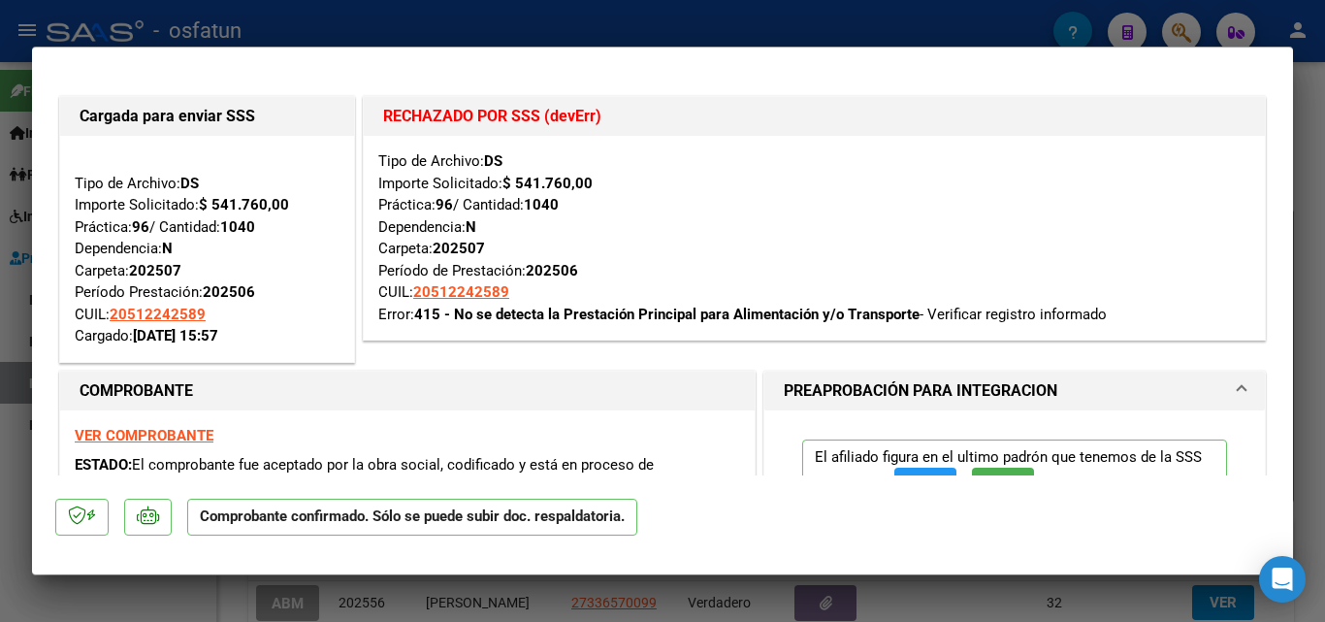
click at [990, 598] on div at bounding box center [662, 311] width 1325 height 622
type input "$ 0,00"
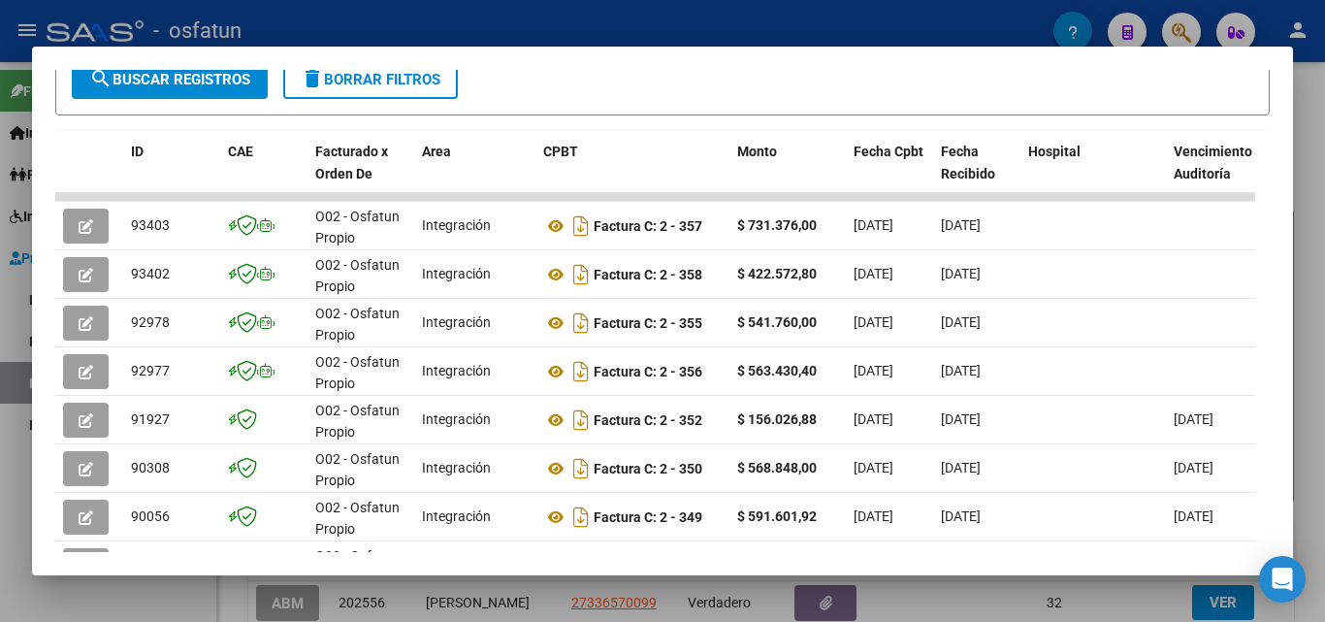
click at [1316, 157] on div at bounding box center [662, 311] width 1325 height 622
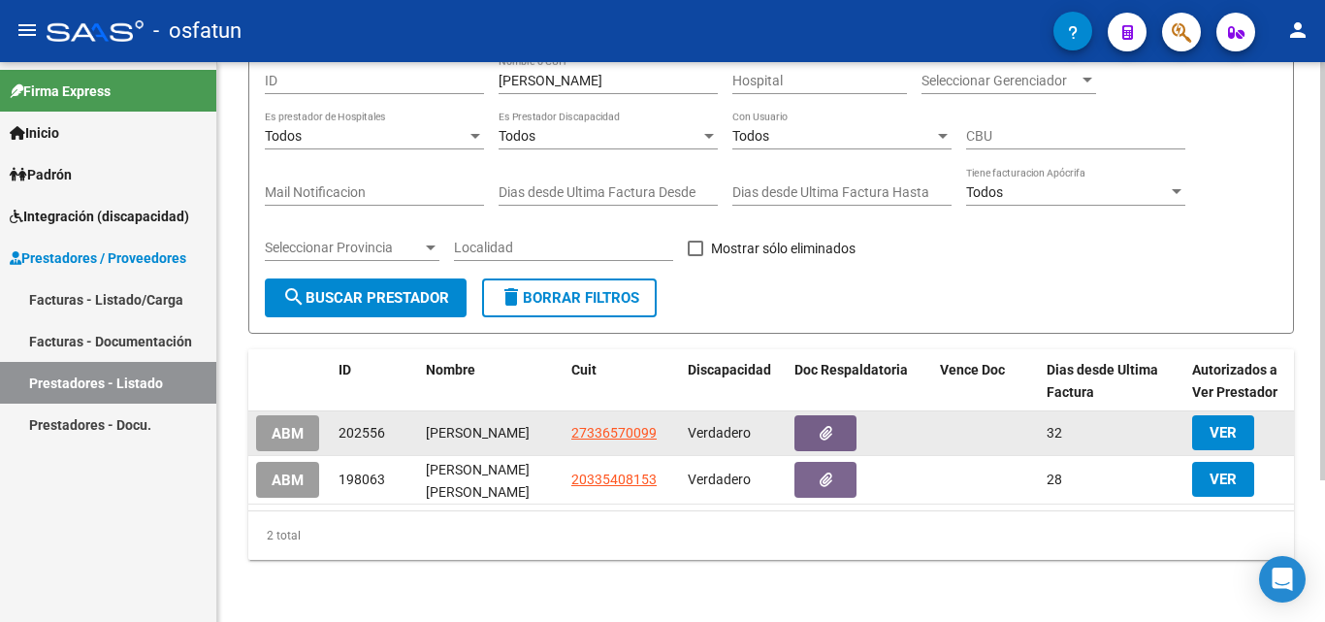
scroll to position [189, 0]
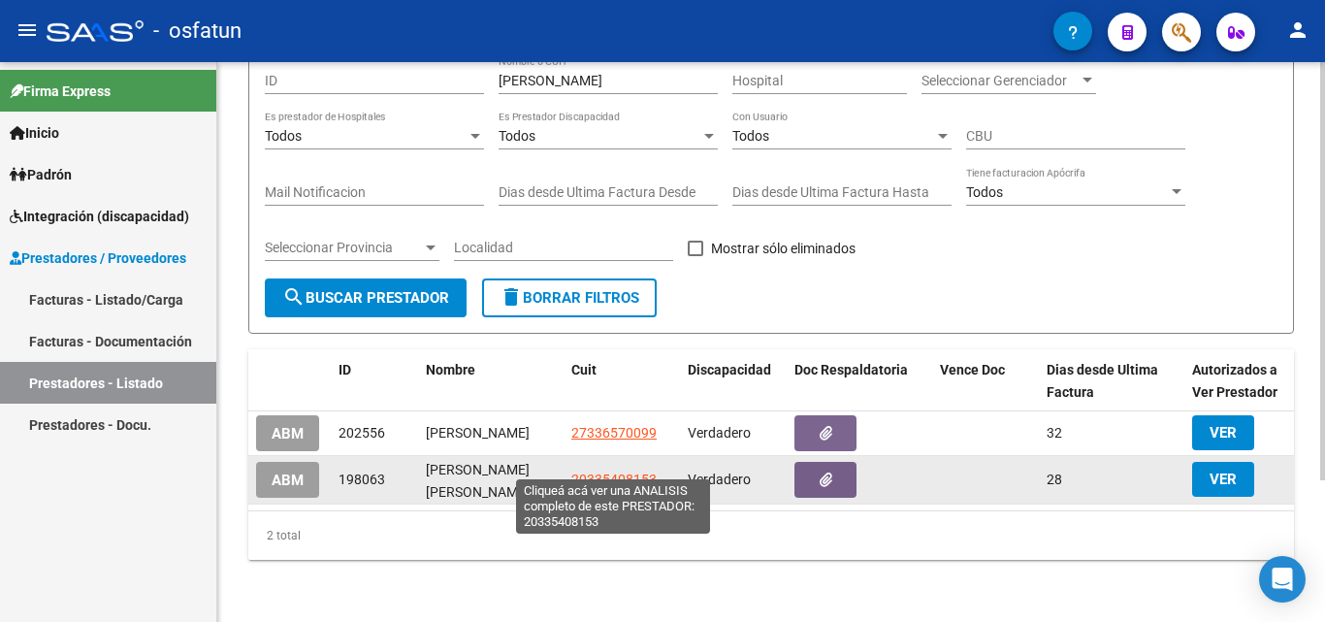
click at [607, 471] on span "20335408153" at bounding box center [613, 479] width 85 height 16
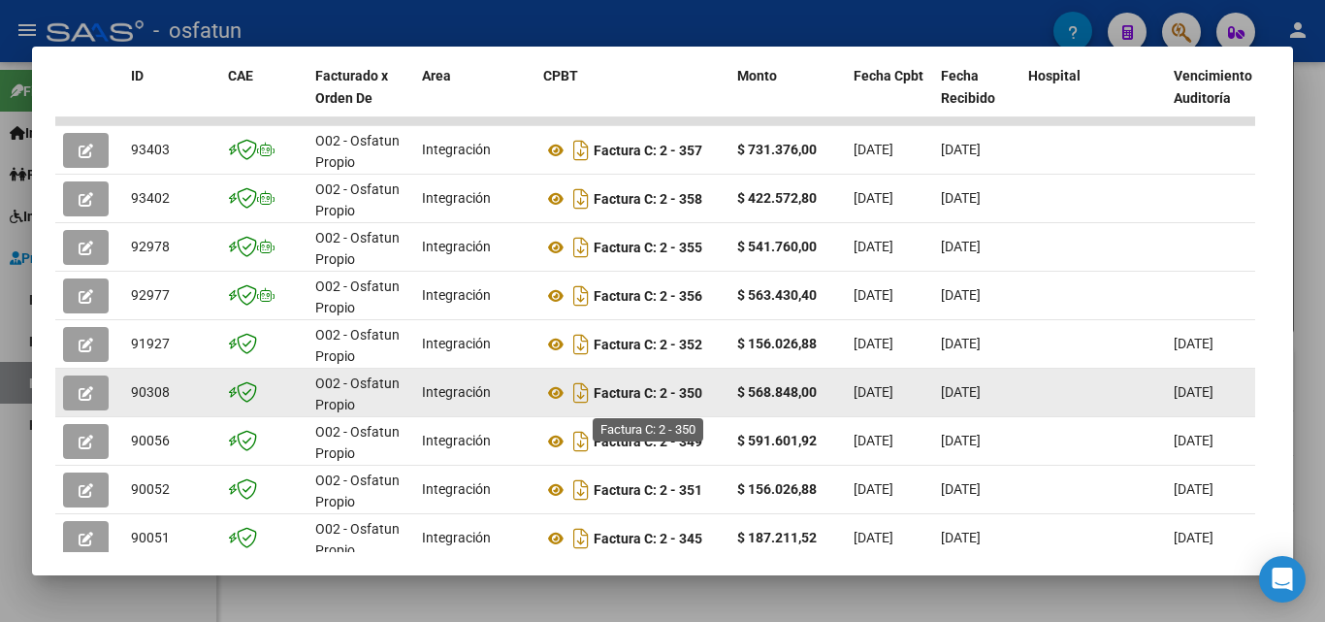
scroll to position [652, 0]
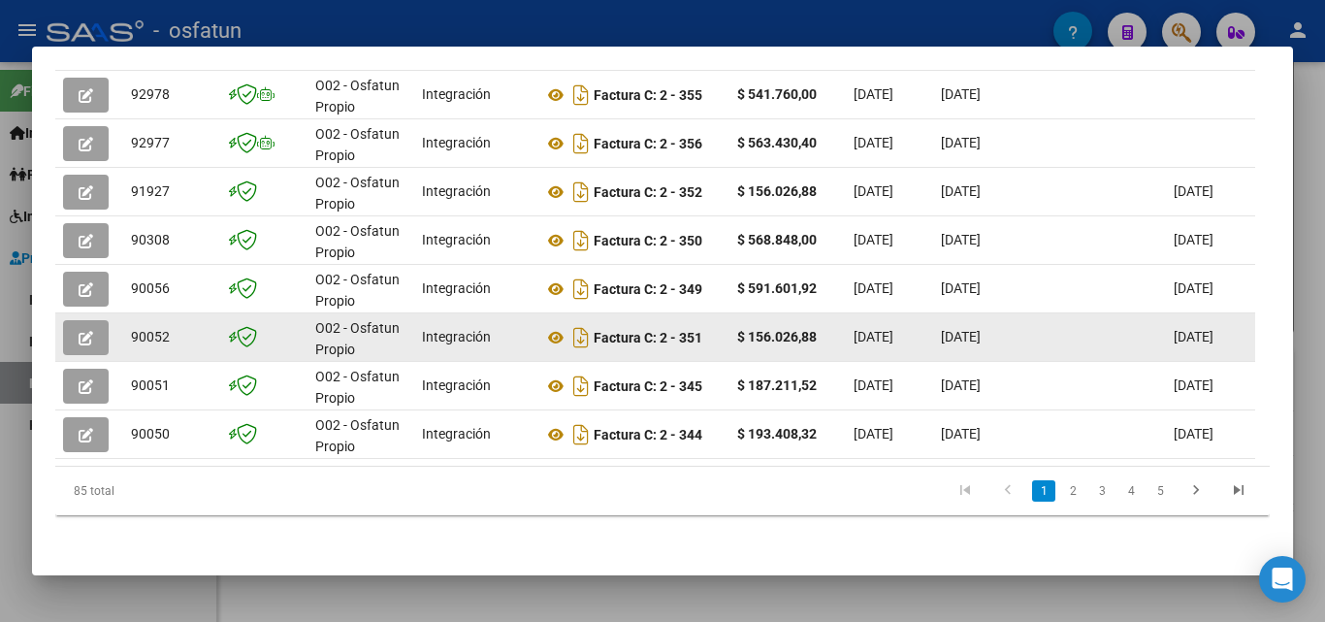
click at [101, 327] on button "button" at bounding box center [86, 337] width 46 height 35
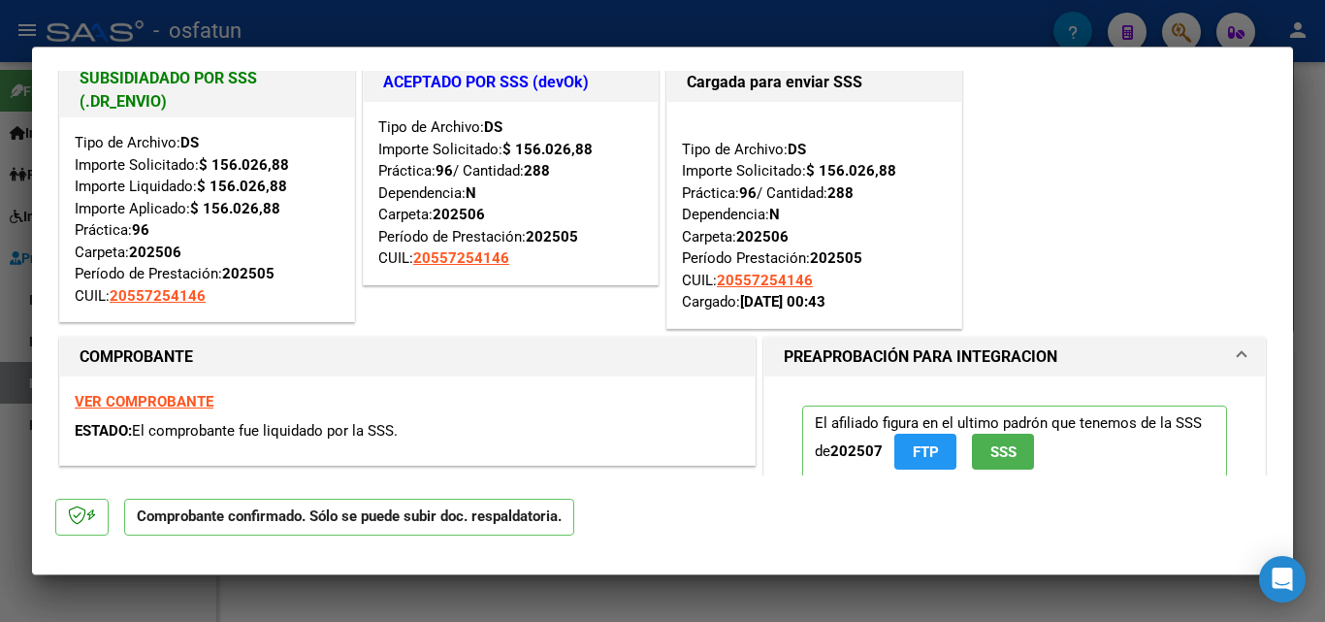
scroll to position [0, 0]
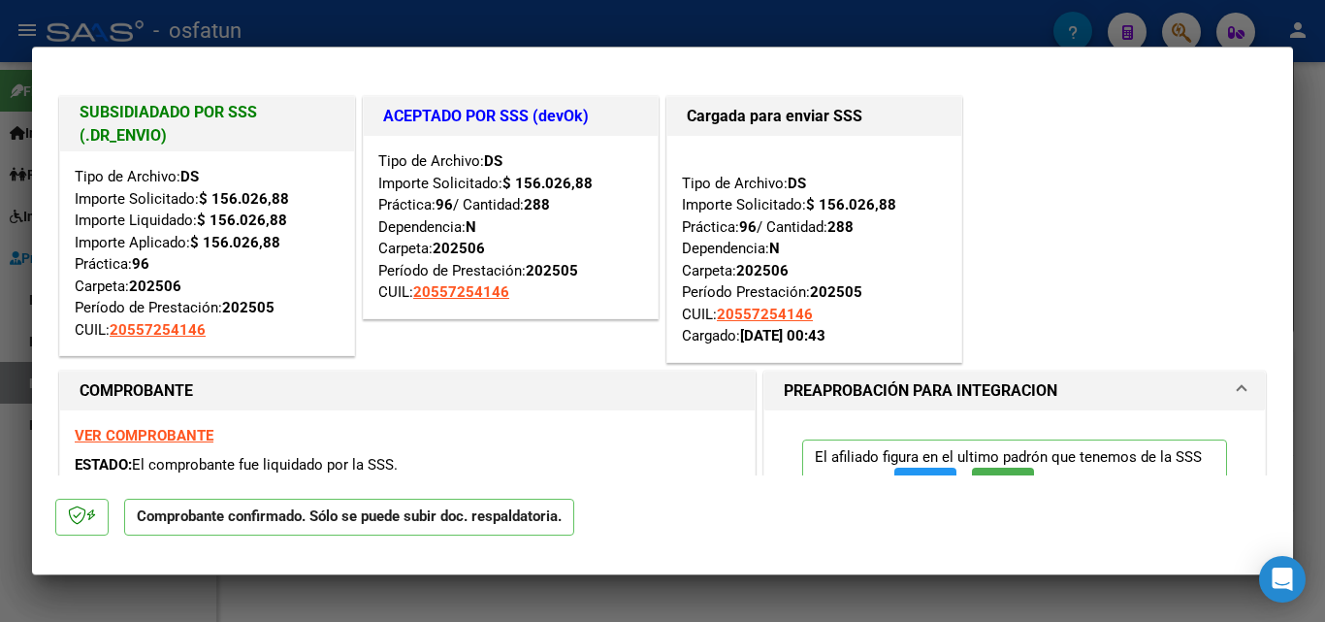
click at [1313, 145] on div at bounding box center [662, 311] width 1325 height 622
type input "$ 0,00"
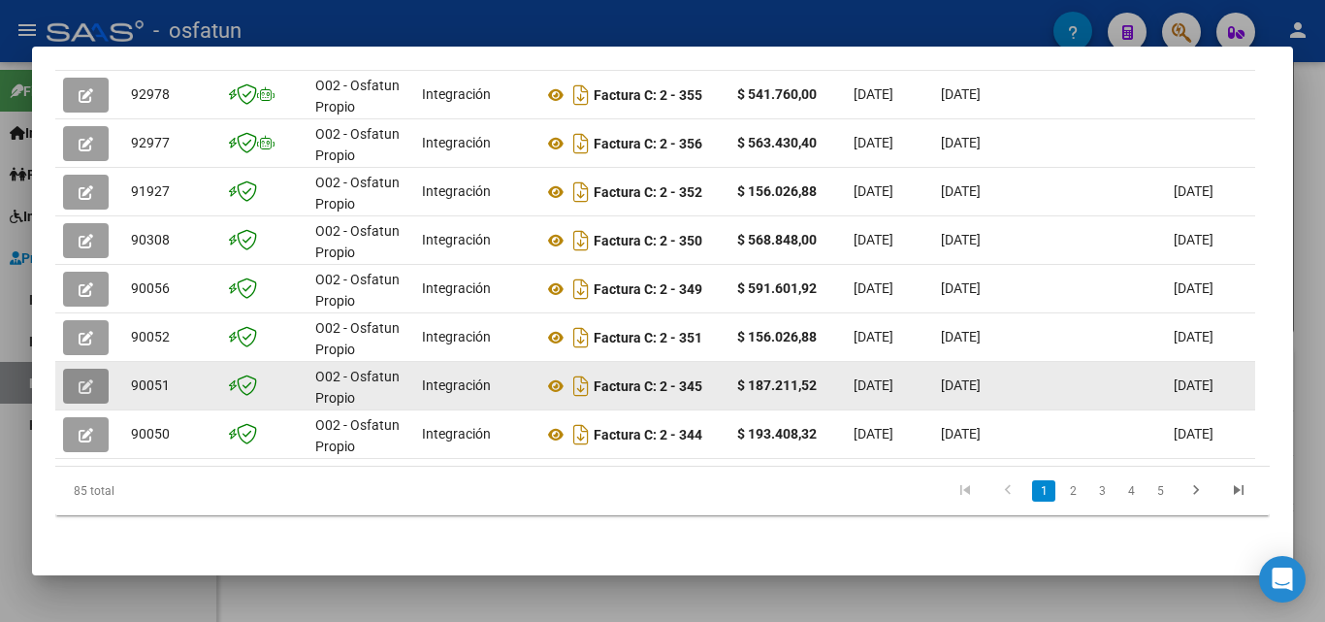
click at [92, 379] on icon "button" at bounding box center [86, 386] width 15 height 15
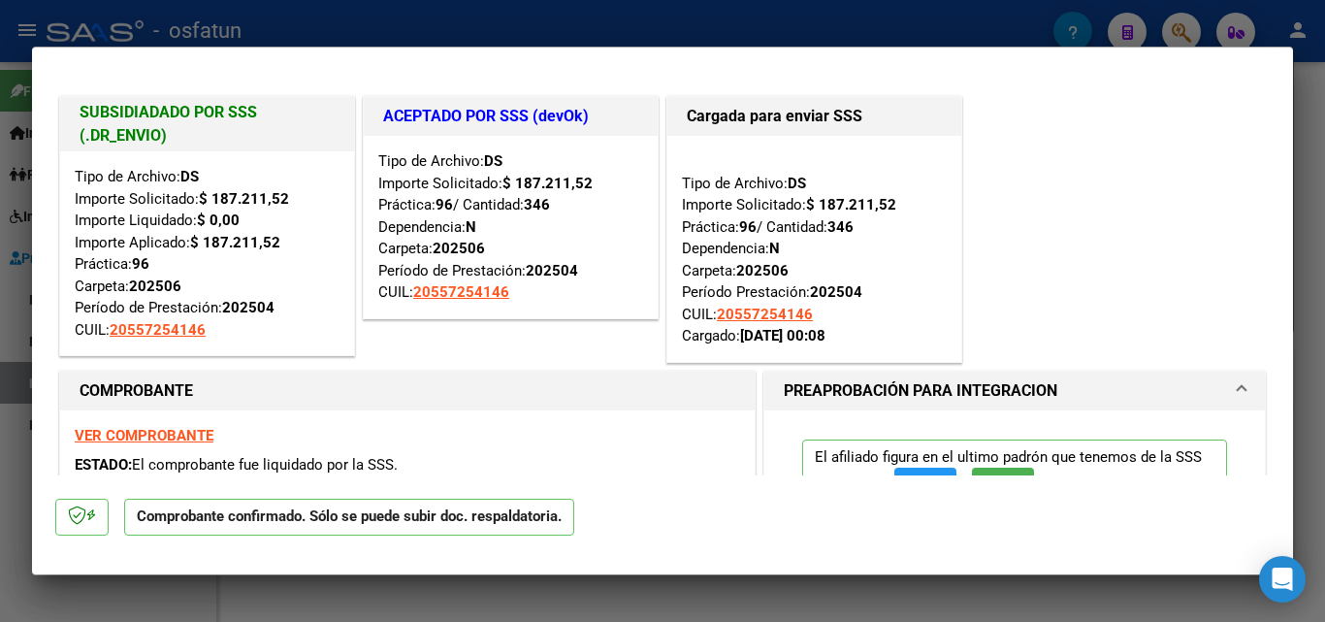
click at [1303, 211] on div at bounding box center [662, 311] width 1325 height 622
type input "$ 0,00"
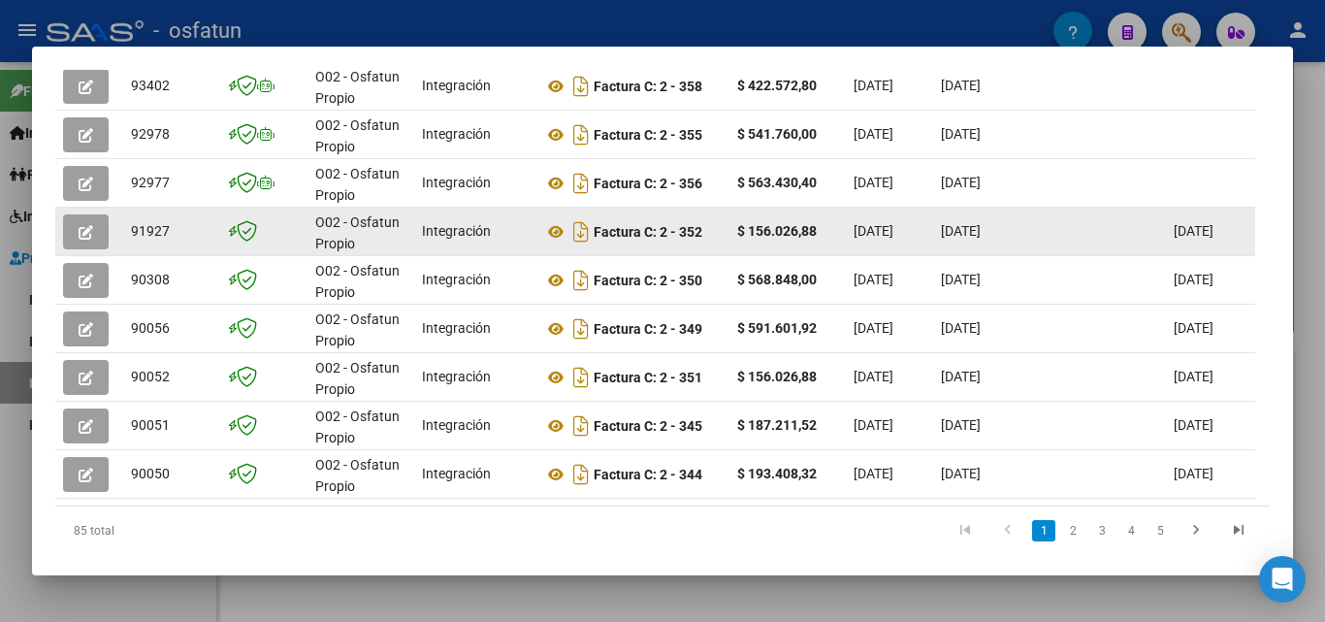
scroll to position [555, 0]
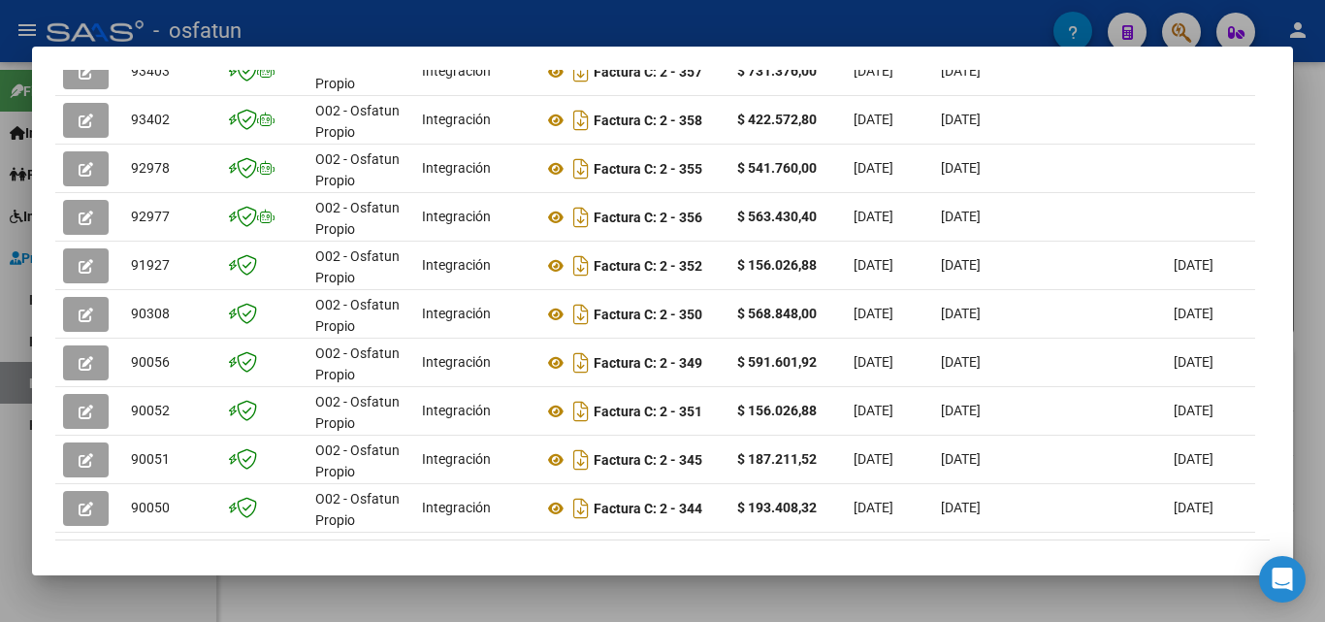
click at [1310, 179] on div at bounding box center [662, 311] width 1325 height 622
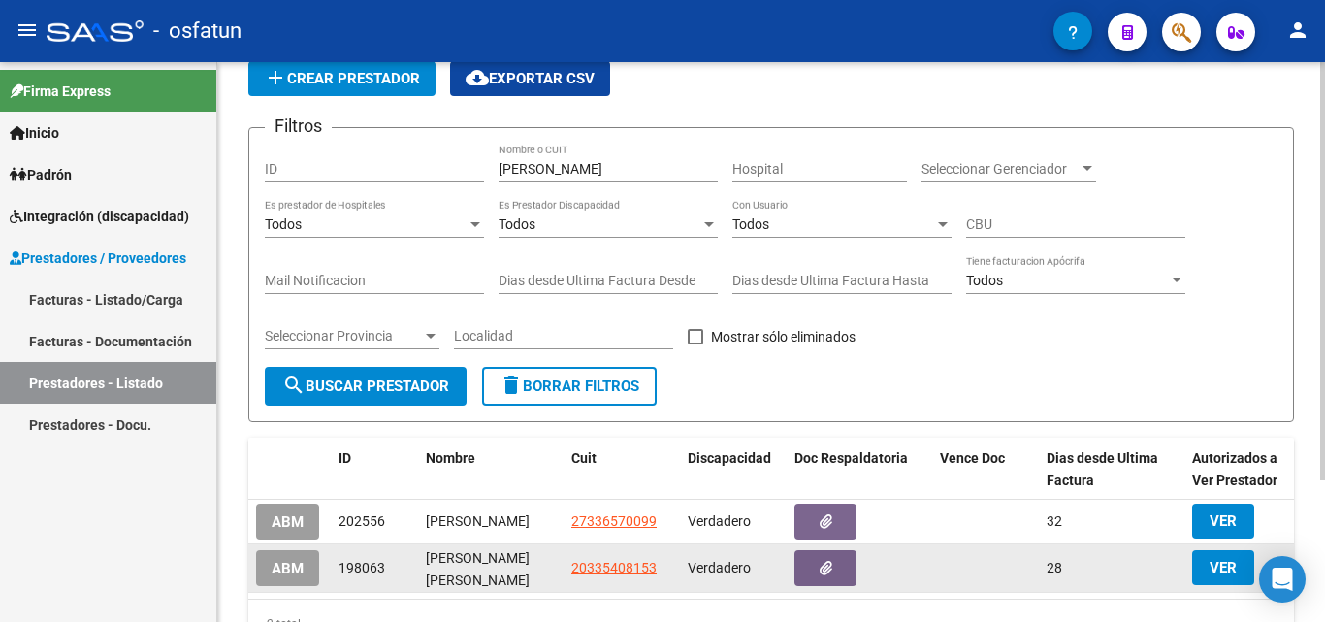
scroll to position [189, 0]
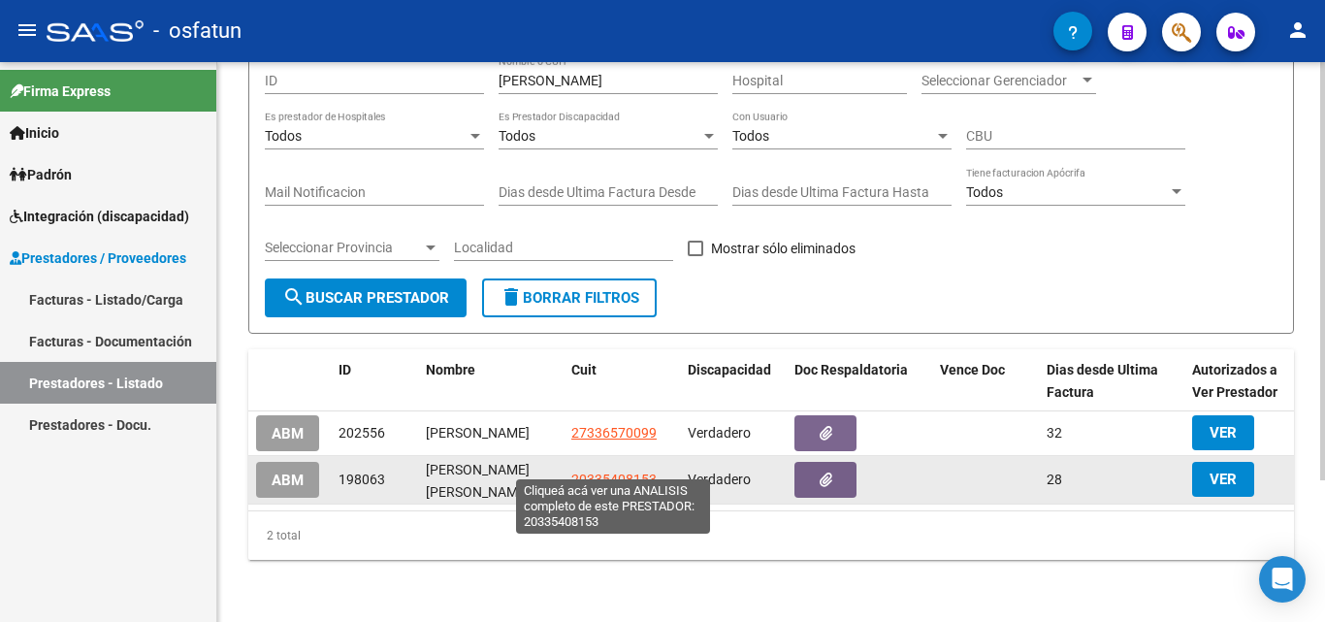
click at [614, 471] on span "20335408153" at bounding box center [613, 479] width 85 height 16
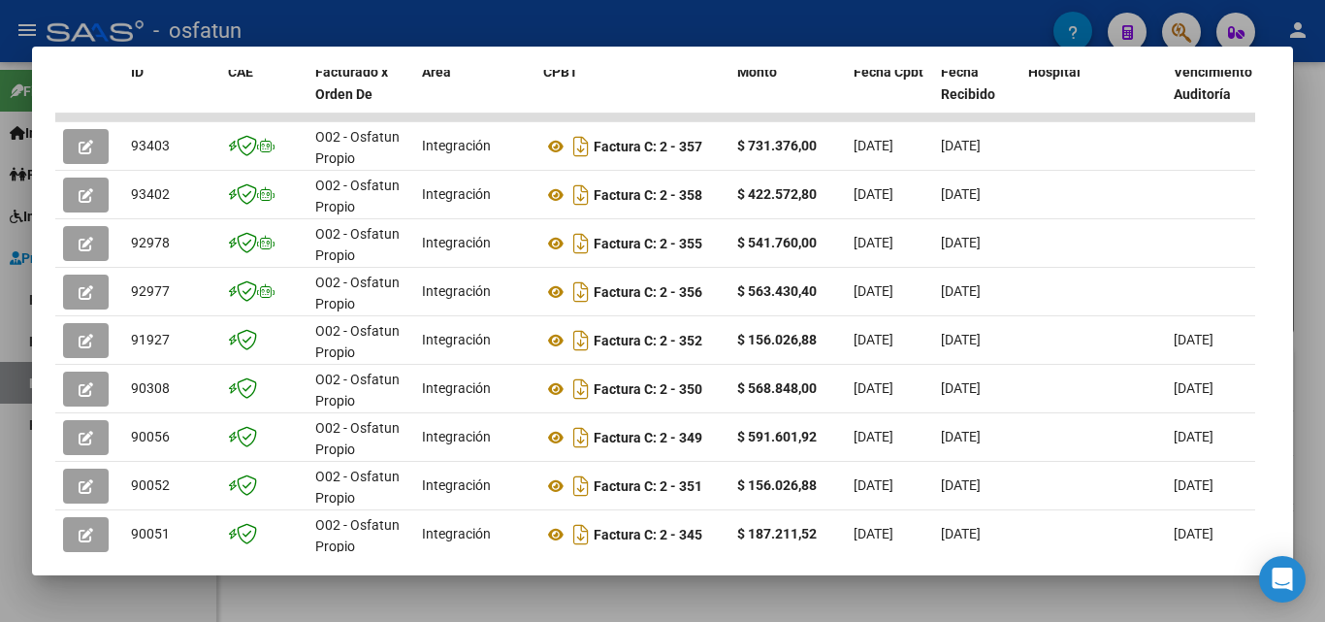
scroll to position [485, 0]
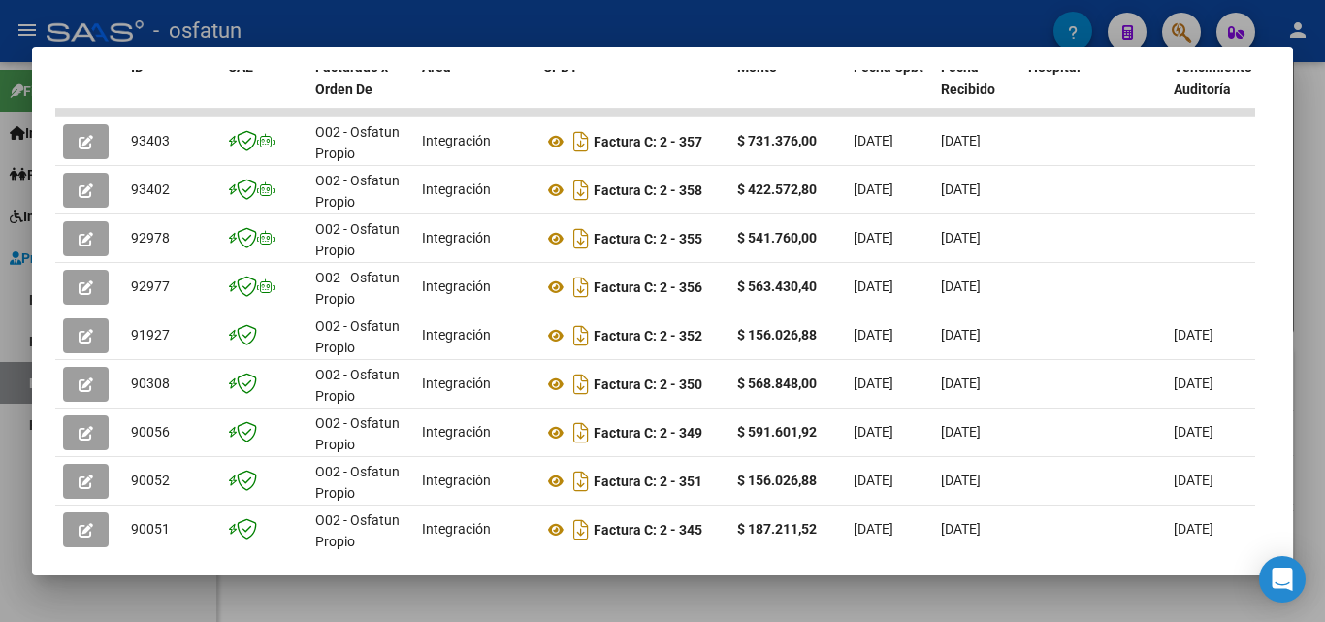
click at [1308, 143] on div at bounding box center [662, 311] width 1325 height 622
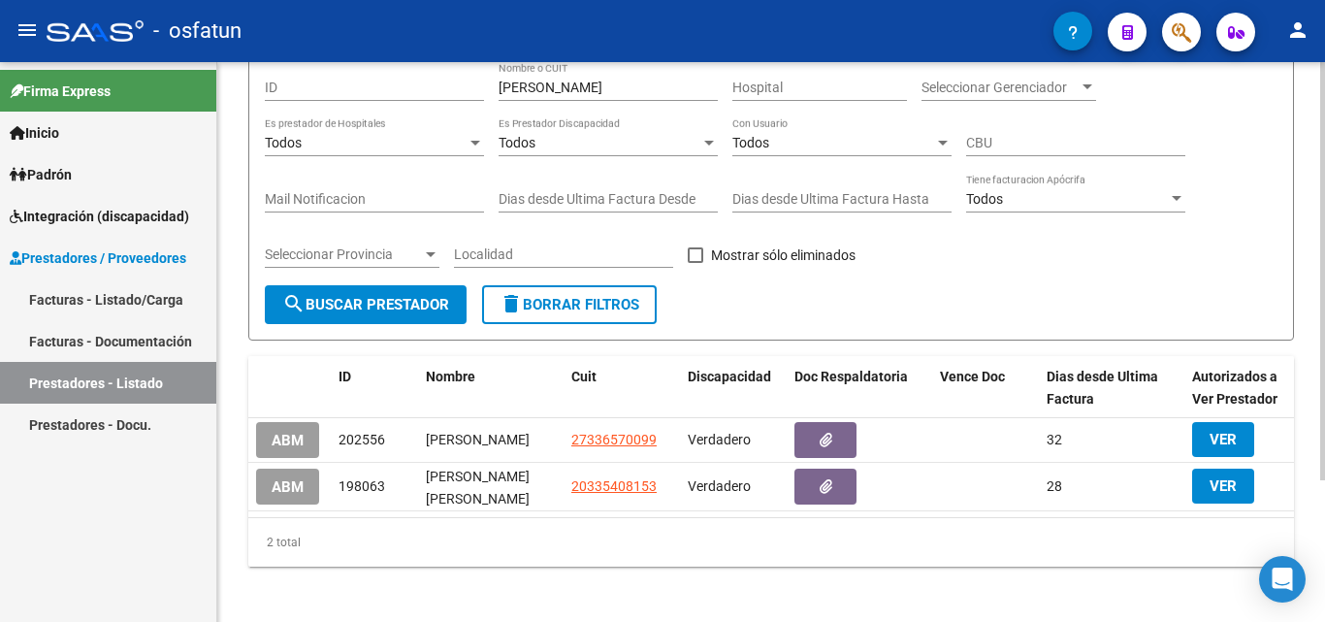
scroll to position [189, 0]
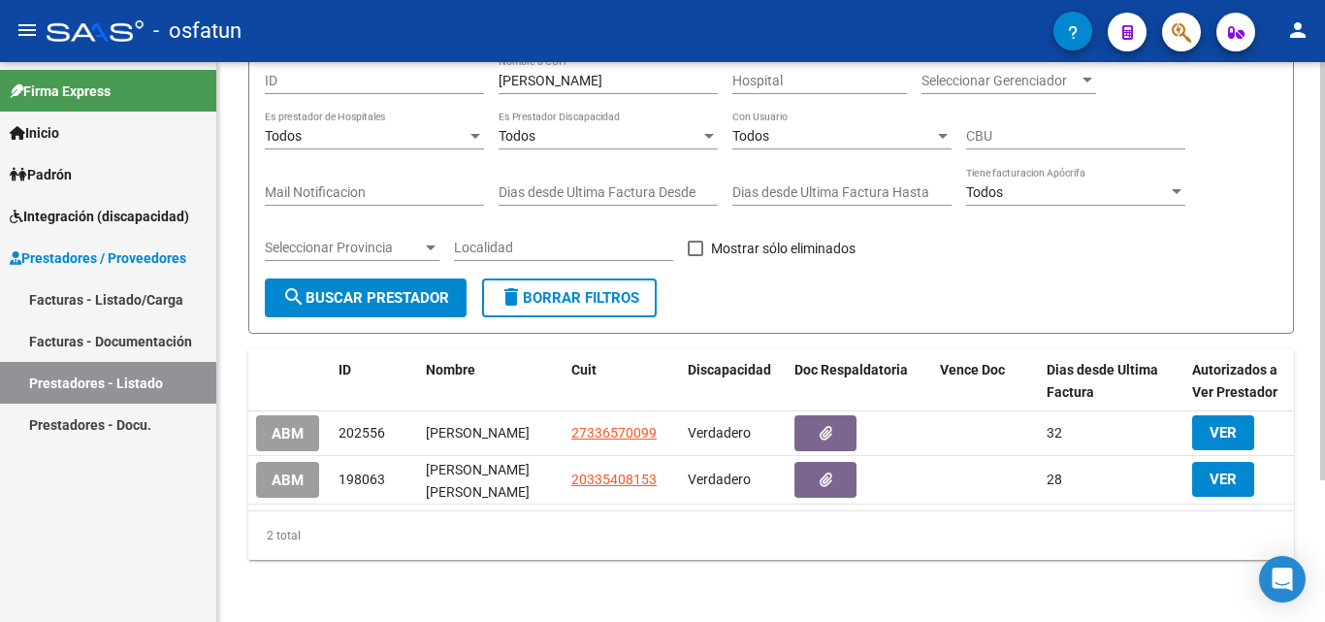
click at [1310, 116] on div "PRESTADORES -> Listado de Prestadores / Proveedores add Crear Prestador cloud_d…" at bounding box center [771, 257] width 1108 height 730
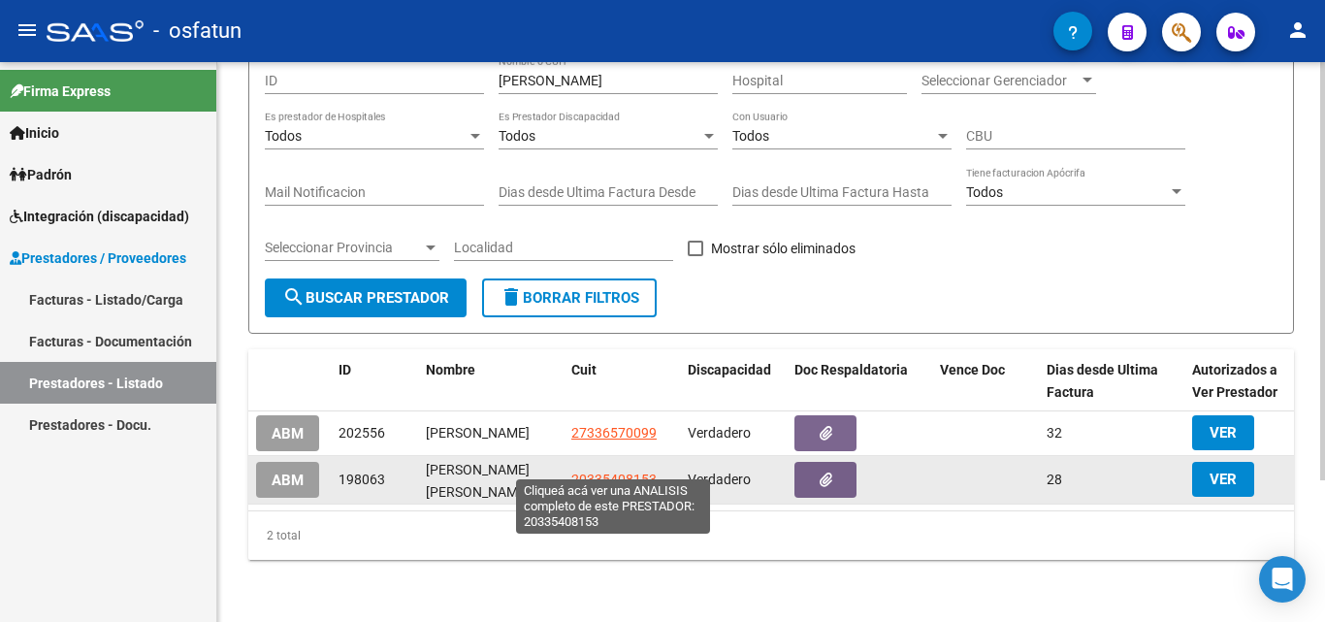
click at [621, 471] on span "20335408153" at bounding box center [613, 479] width 85 height 16
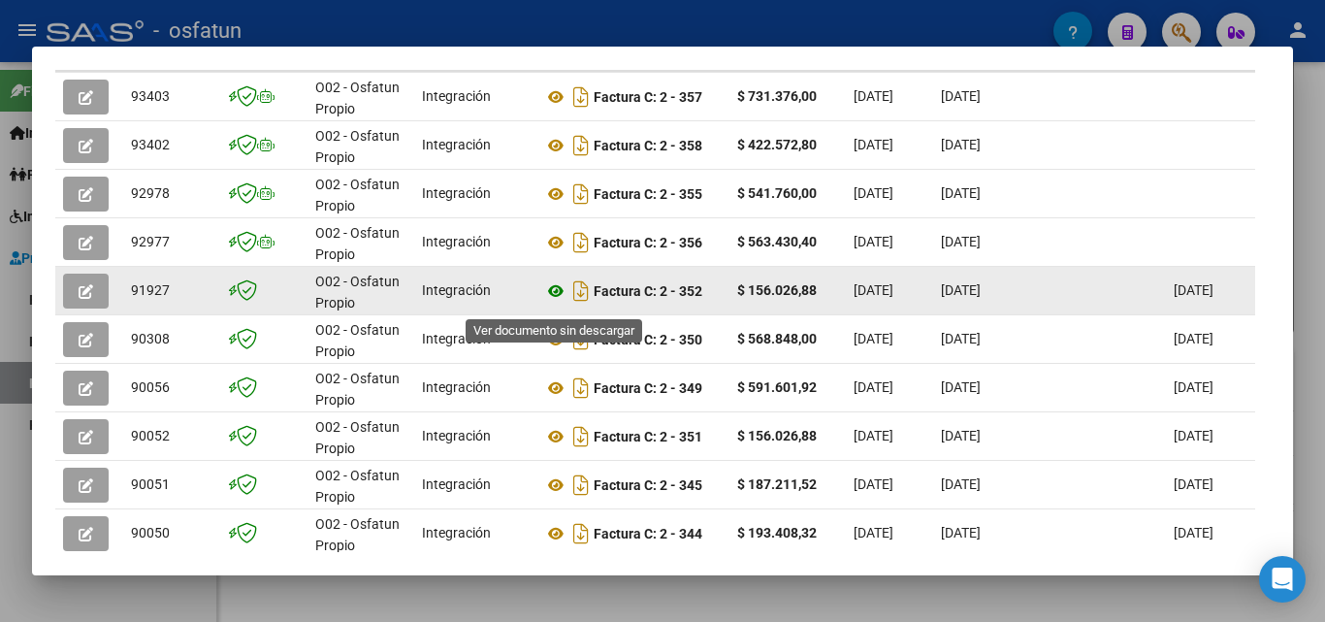
scroll to position [627, 0]
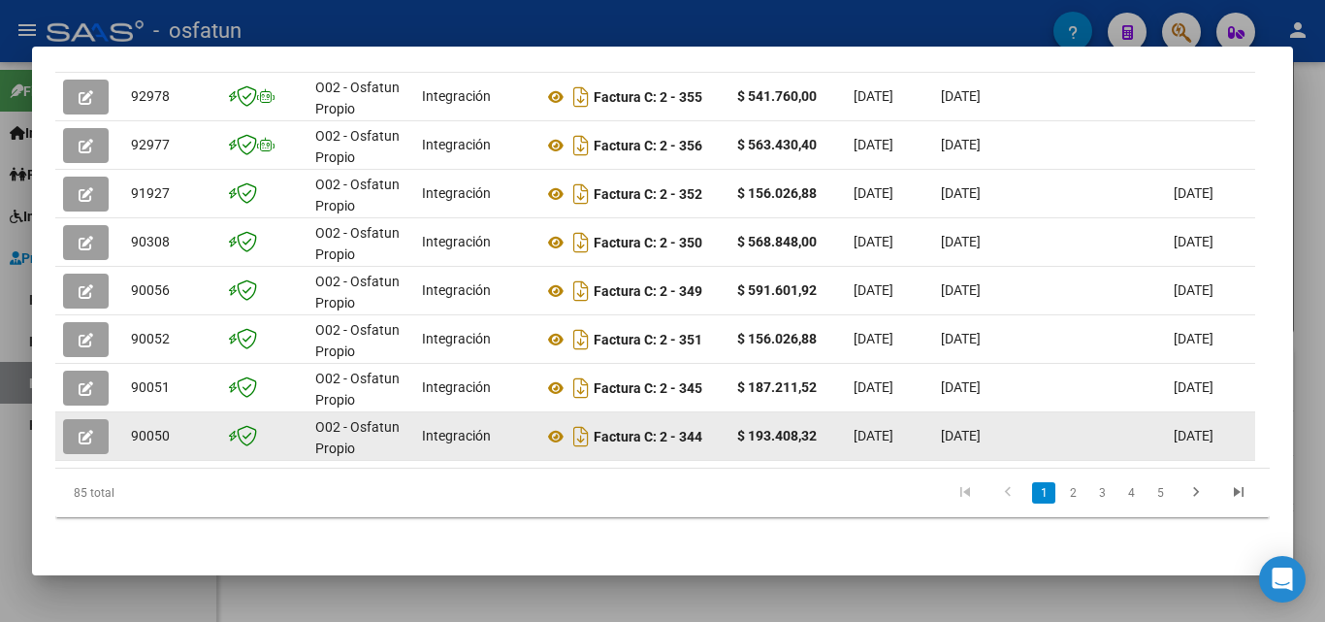
click at [77, 448] on button "button" at bounding box center [86, 436] width 46 height 35
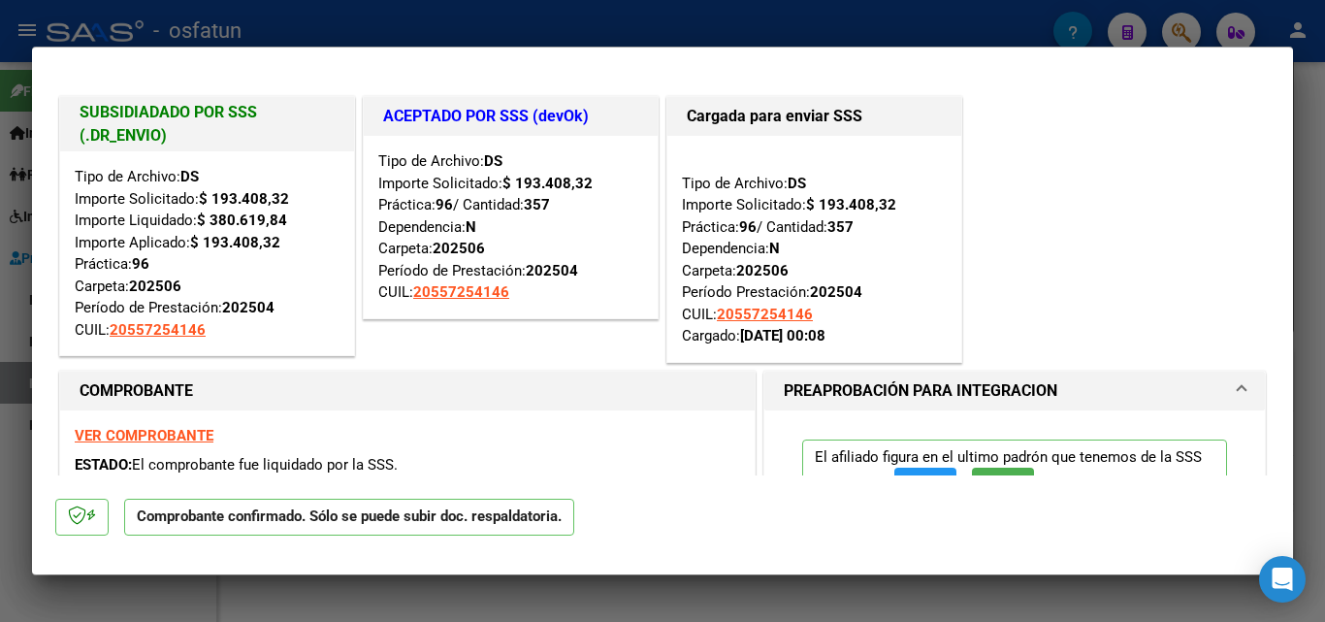
click at [1300, 117] on div at bounding box center [662, 311] width 1325 height 622
type input "$ 0,00"
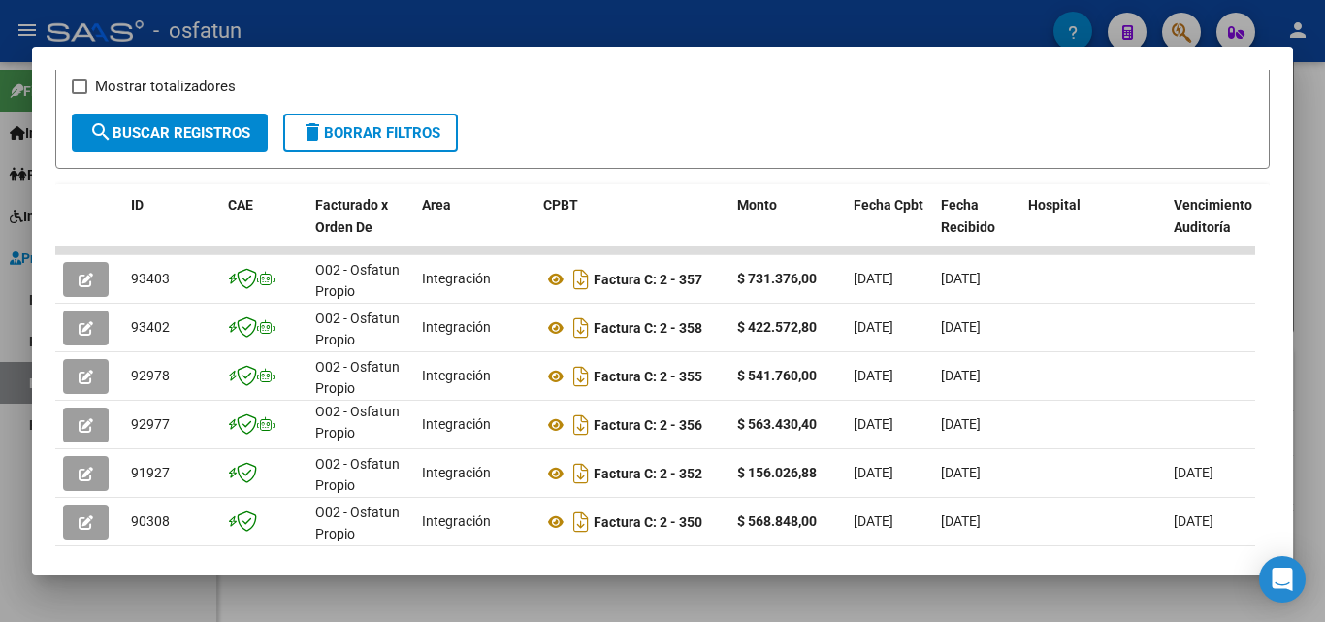
scroll to position [239, 0]
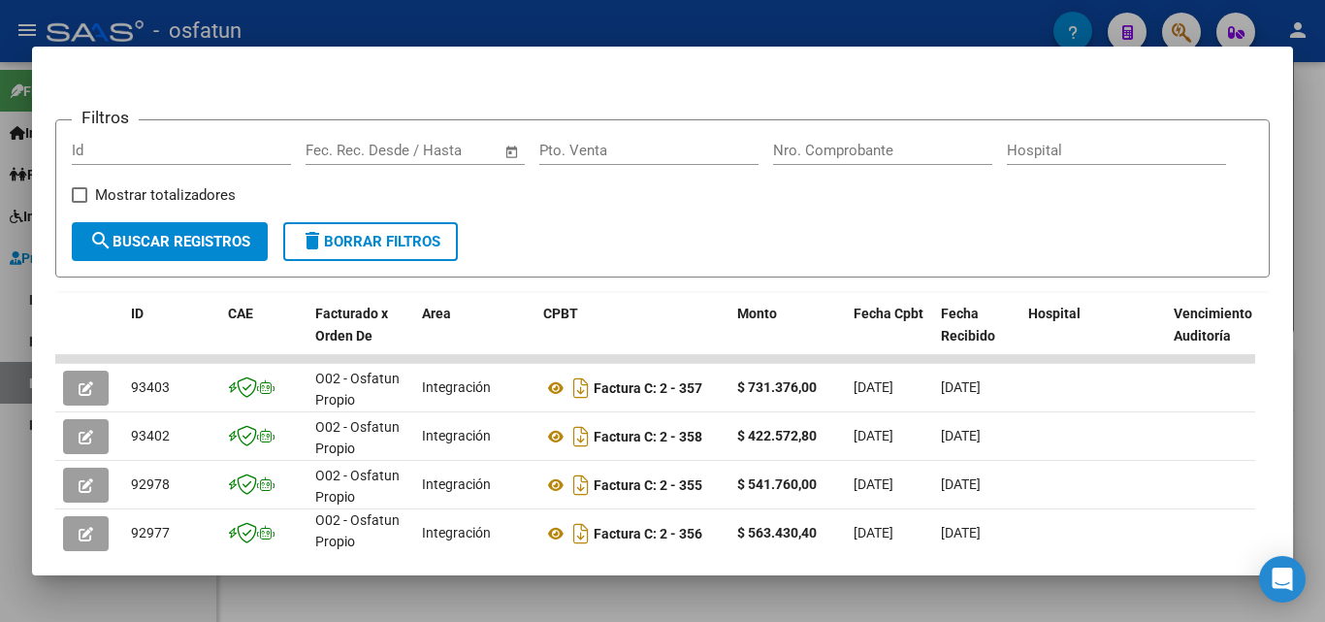
click at [1313, 131] on div at bounding box center [662, 311] width 1325 height 622
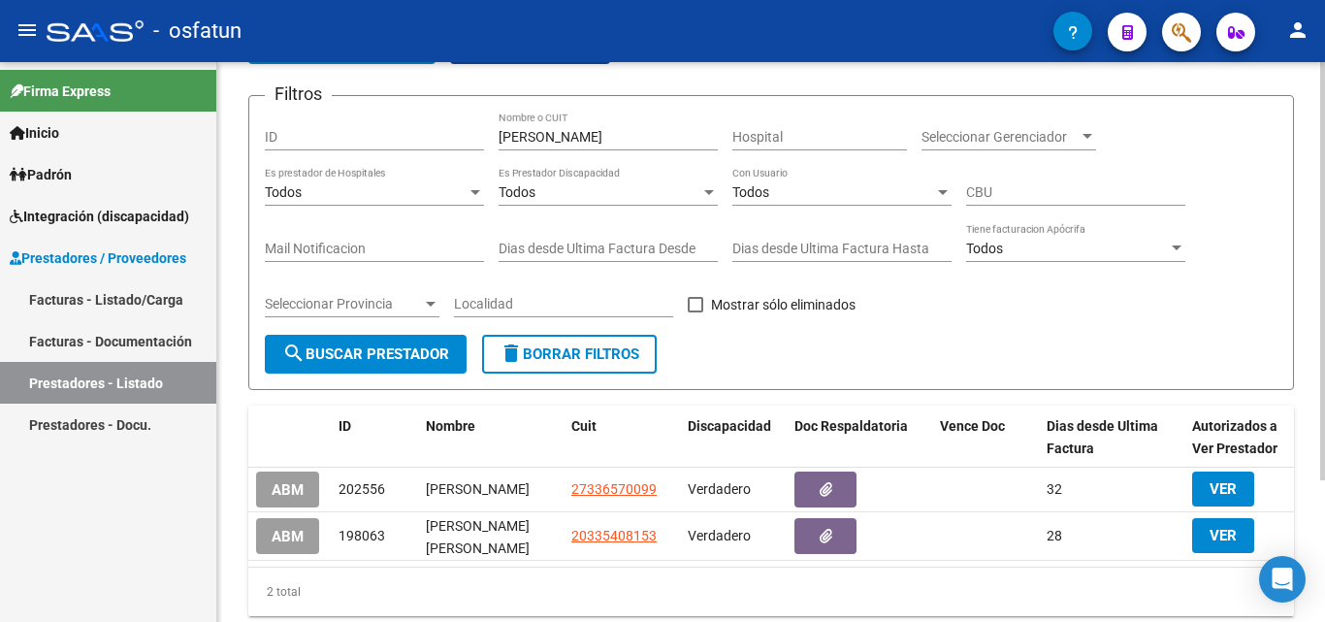
scroll to position [189, 0]
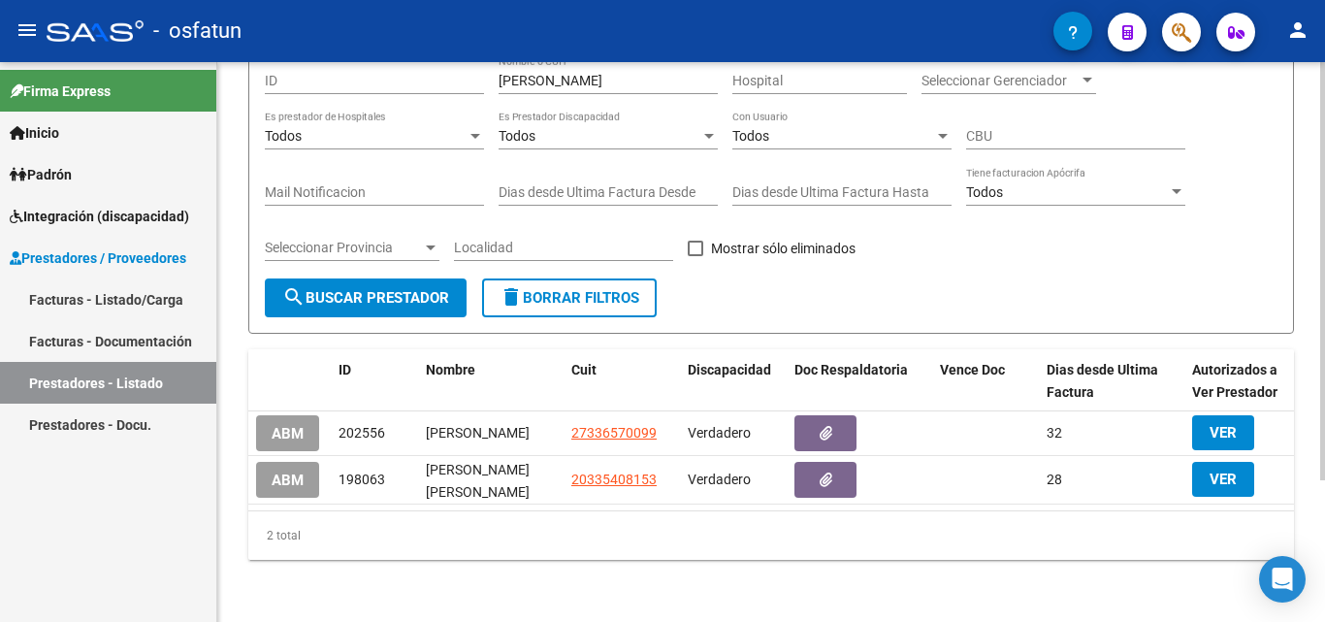
click at [571, 537] on div "2 total" at bounding box center [771, 535] width 1046 height 49
click at [564, 535] on div "2 total" at bounding box center [771, 535] width 1046 height 49
click at [564, 532] on div "2 total" at bounding box center [771, 535] width 1046 height 49
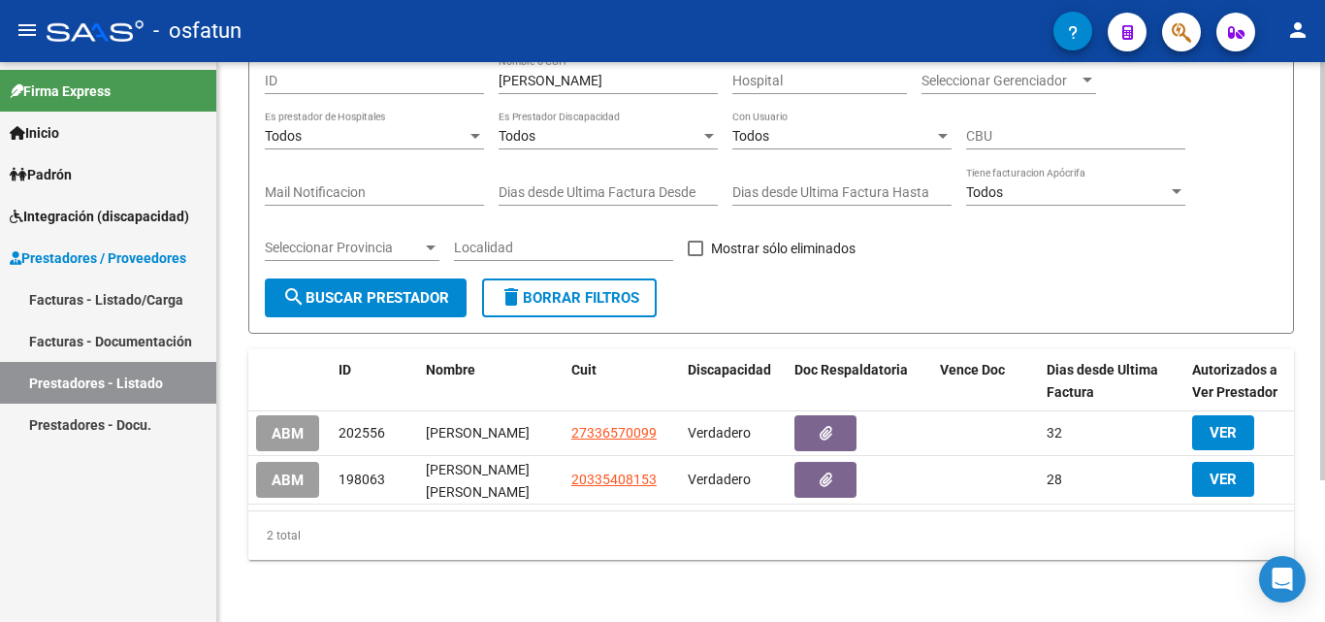
click at [646, 538] on div "2 total" at bounding box center [771, 535] width 1046 height 49
click at [650, 543] on div "2 total" at bounding box center [771, 535] width 1046 height 49
click at [650, 538] on div "2 total" at bounding box center [771, 535] width 1046 height 49
click at [639, 529] on div "2 total" at bounding box center [771, 535] width 1046 height 49
drag, startPoint x: 639, startPoint y: 529, endPoint x: 644, endPoint y: 518, distance: 11.7
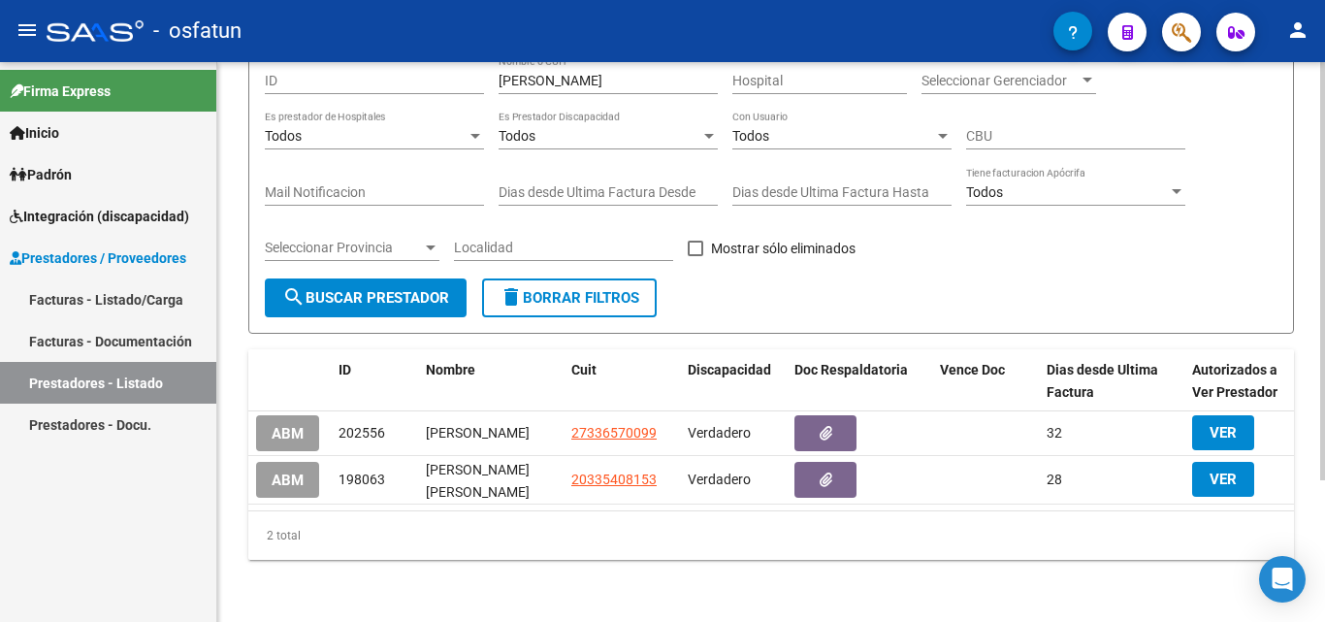
click at [643, 524] on div "2 total" at bounding box center [771, 535] width 1046 height 49
